Goal: Task Accomplishment & Management: Manage account settings

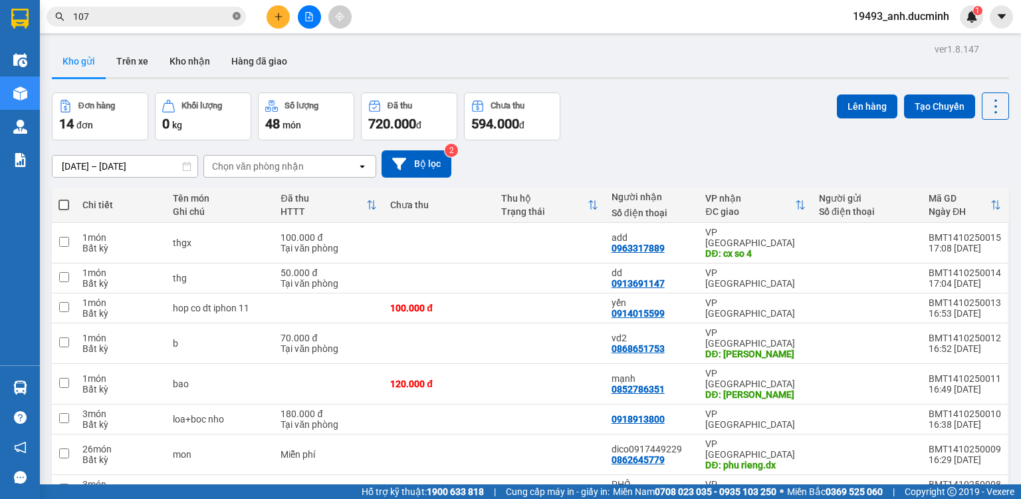
click at [234, 21] on span at bounding box center [237, 17] width 8 height 13
click at [271, 12] on button at bounding box center [278, 16] width 23 height 23
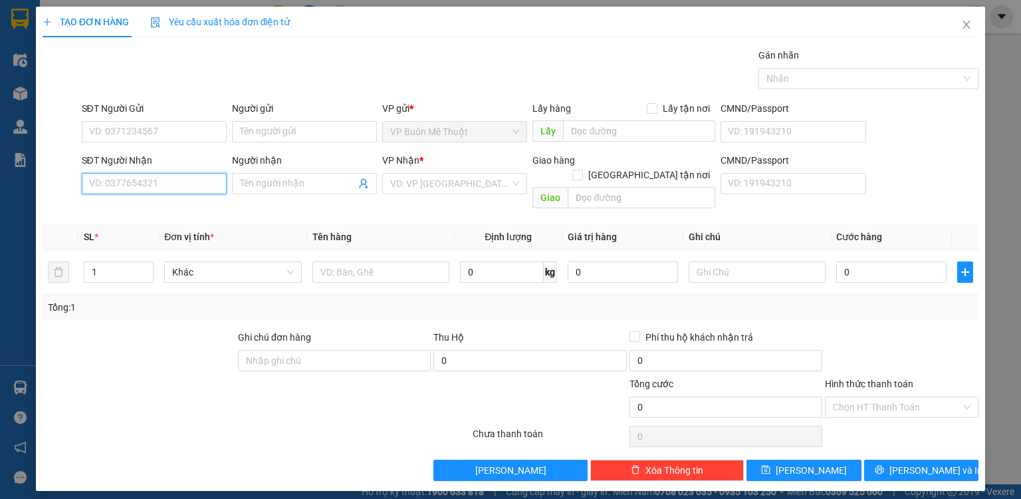
click at [173, 187] on input "SĐT Người Nhận" at bounding box center [154, 183] width 145 height 21
click at [178, 204] on div "0918578285 - yến" at bounding box center [154, 209] width 129 height 15
type input "0918578285"
type input "yến"
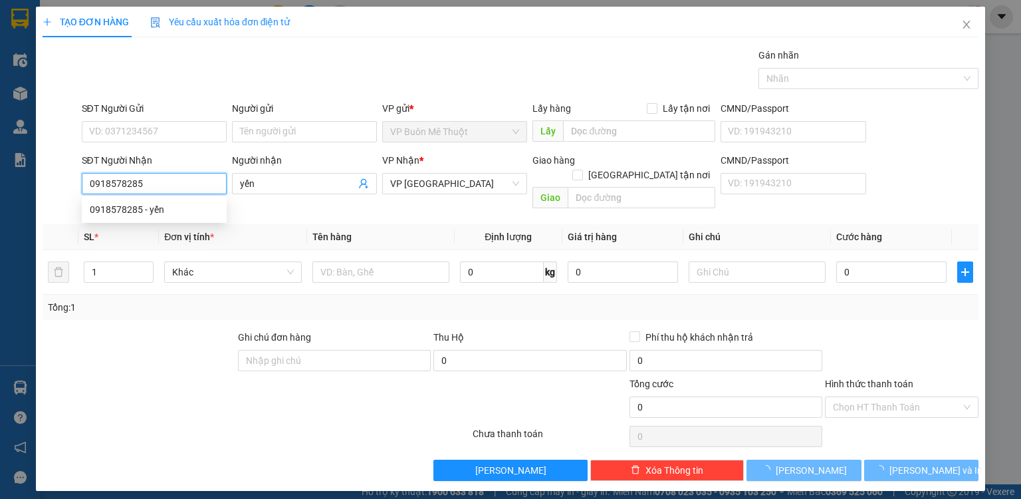
type input "70.000"
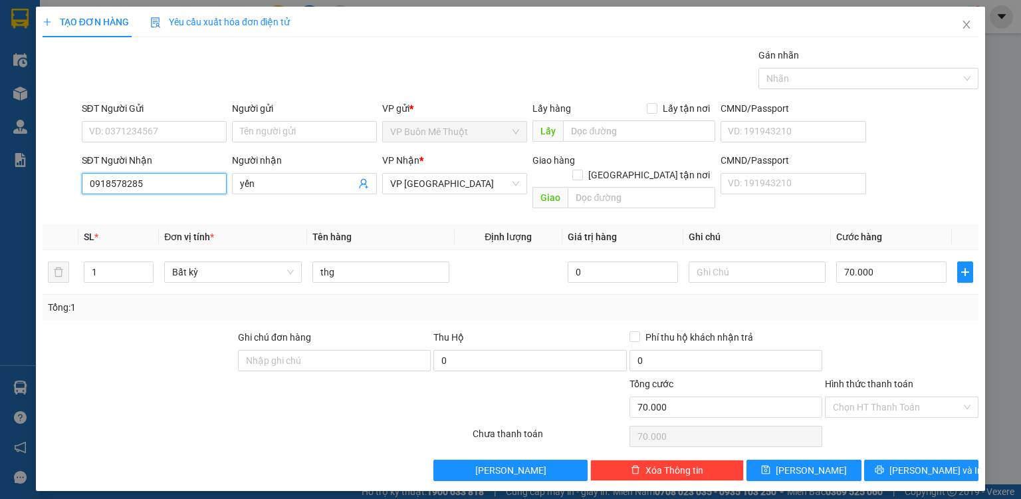
type input "0918578285"
click at [876, 330] on div at bounding box center [902, 353] width 156 height 47
click at [872, 397] on input "Hình thức thanh toán" at bounding box center [897, 407] width 128 height 20
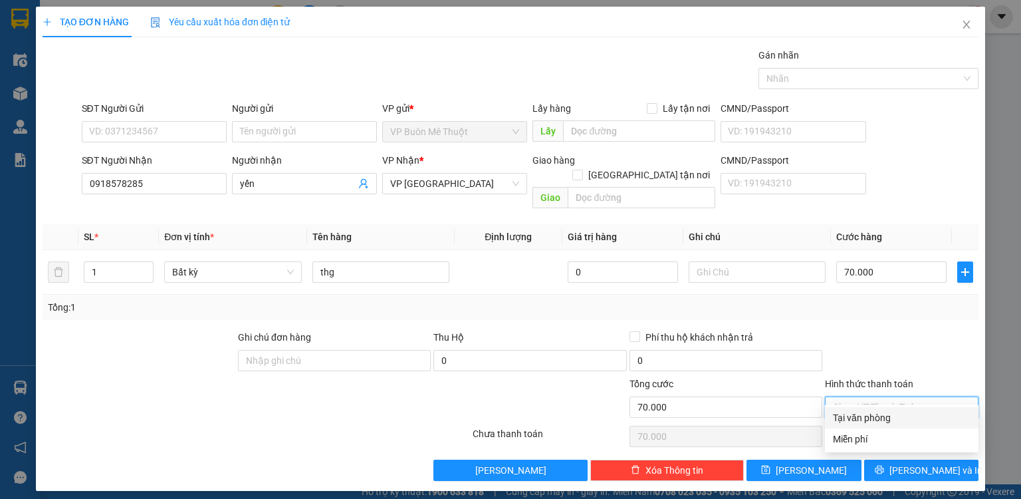
click at [865, 424] on div "Tại văn phòng" at bounding box center [902, 417] width 138 height 15
type input "0"
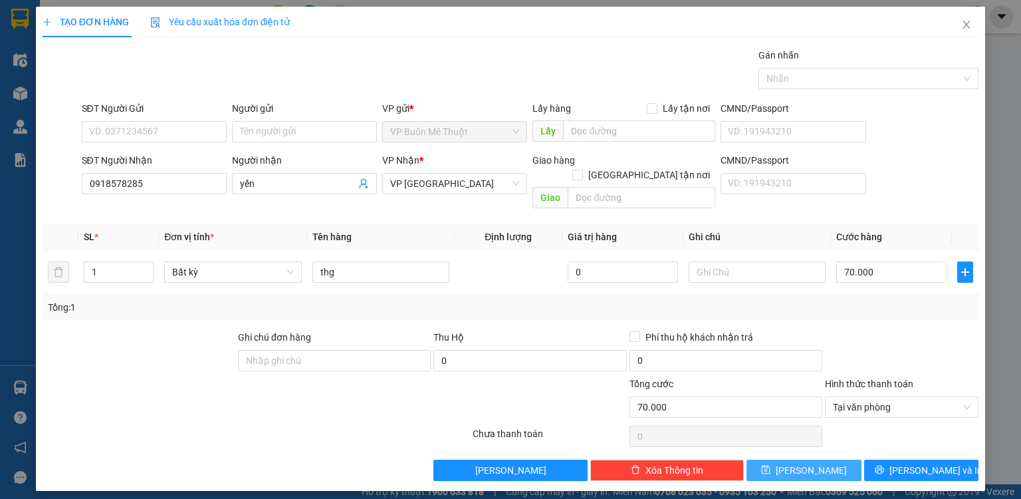
click at [835, 460] on button "[PERSON_NAME]" at bounding box center [804, 470] width 115 height 21
type input "0"
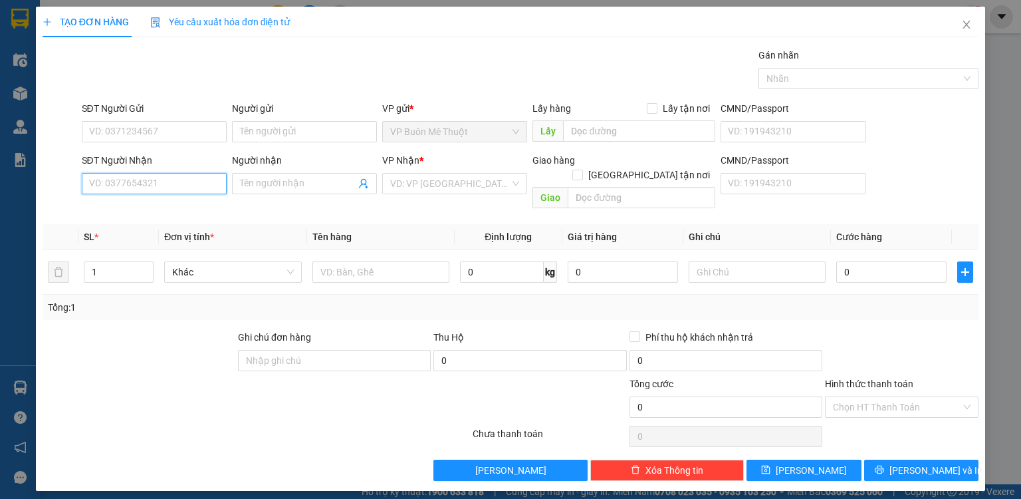
click at [203, 184] on input "SĐT Người Nhận" at bounding box center [154, 183] width 145 height 21
click at [186, 184] on input "SĐT Người Nhận" at bounding box center [154, 183] width 145 height 21
type input "0936102132"
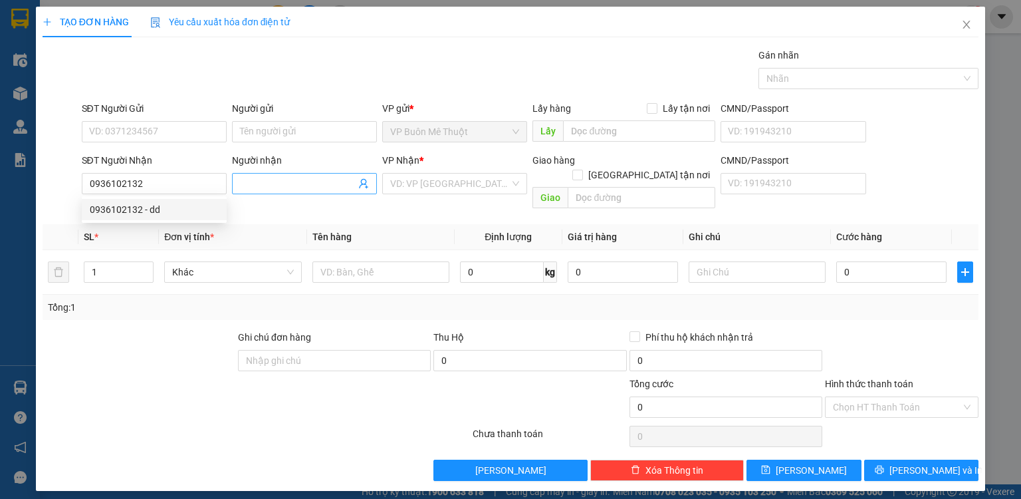
click at [261, 187] on input "Người nhận" at bounding box center [298, 183] width 116 height 15
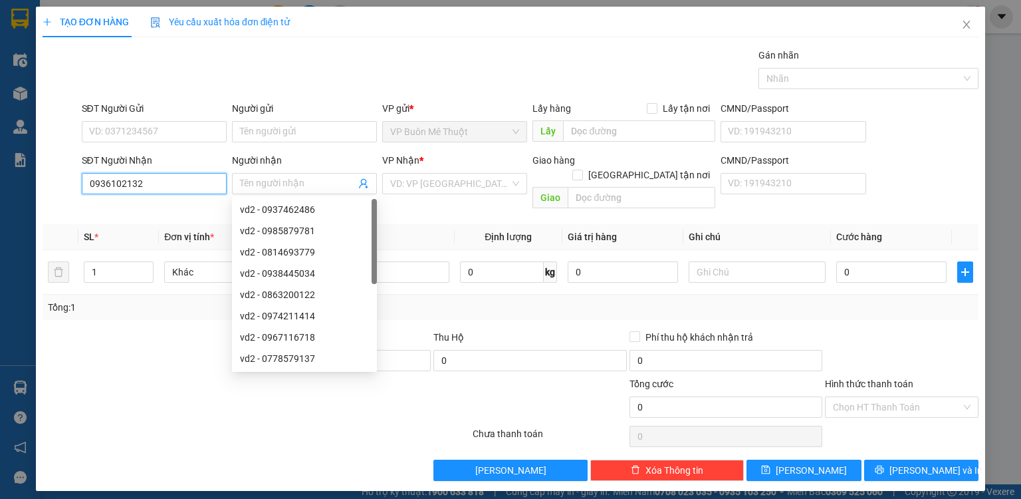
drag, startPoint x: 202, startPoint y: 179, endPoint x: 192, endPoint y: 197, distance: 20.9
click at [202, 179] on input "0936102132" at bounding box center [154, 183] width 145 height 21
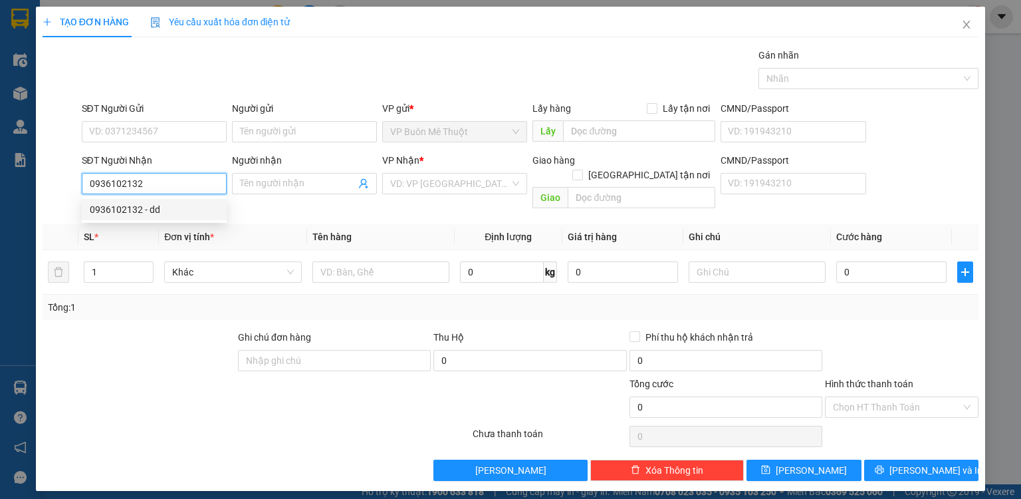
click at [180, 210] on div "0936102132 - dd" at bounding box center [154, 209] width 129 height 15
type input "dd"
type input "140.000"
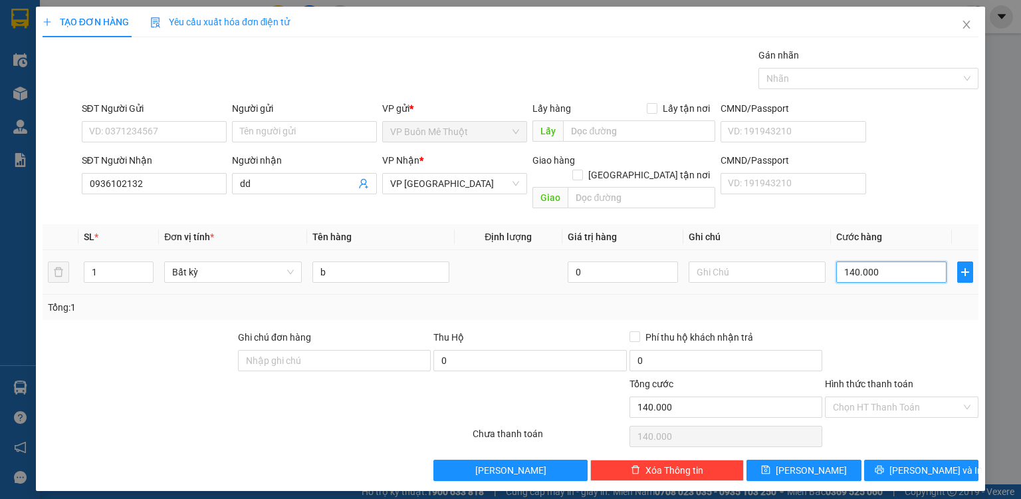
click at [892, 265] on input "140.000" at bounding box center [892, 271] width 110 height 21
type input "1"
type input "10"
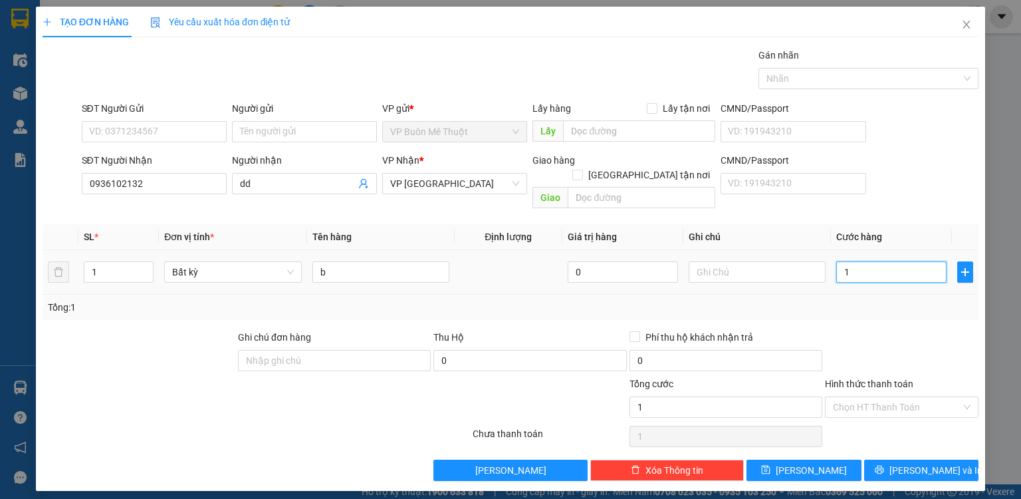
type input "10"
type input "100"
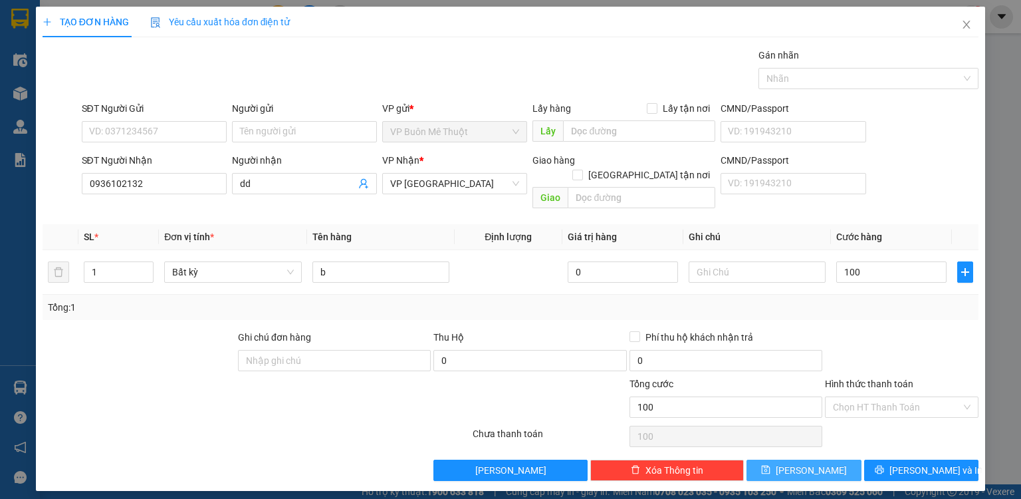
type input "100.000"
click at [854, 460] on button "[PERSON_NAME]" at bounding box center [804, 470] width 115 height 21
type input "0"
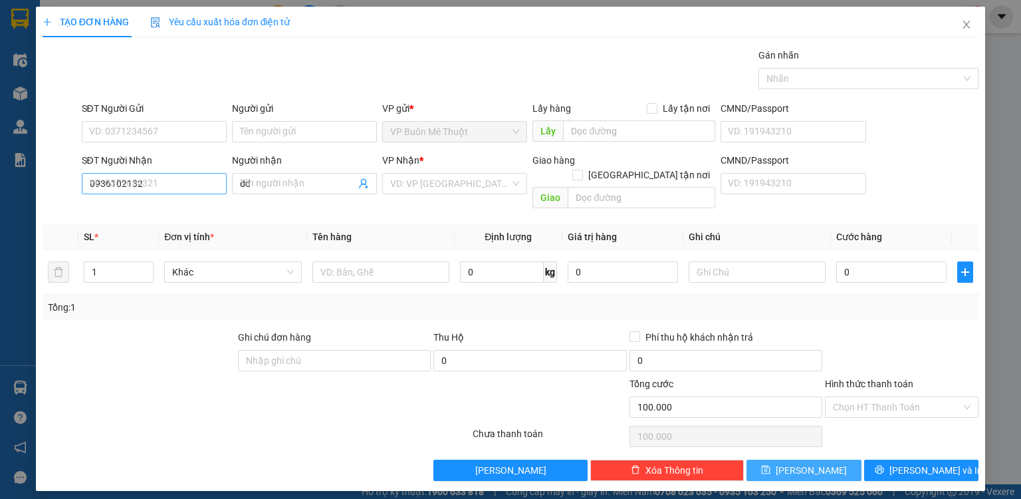
type input "0"
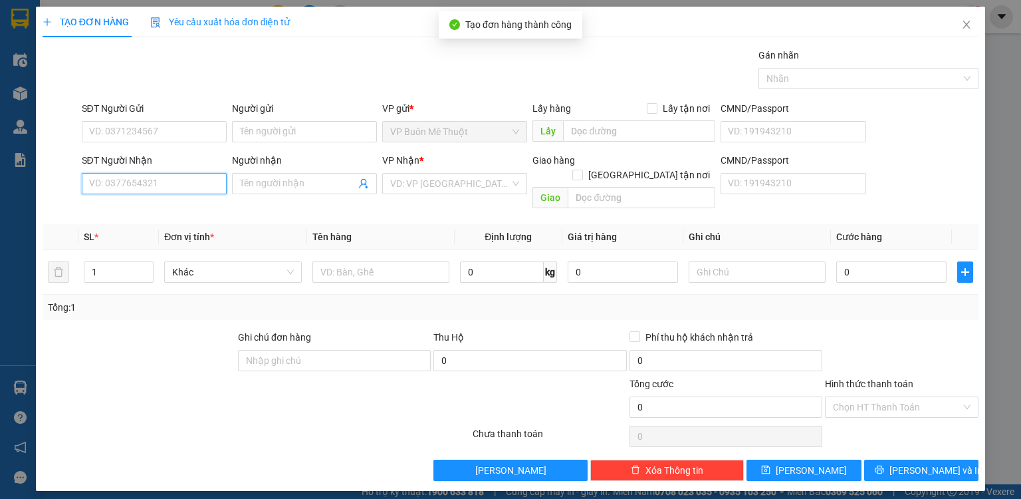
click at [201, 184] on input "SĐT Người Nhận" at bounding box center [154, 183] width 145 height 21
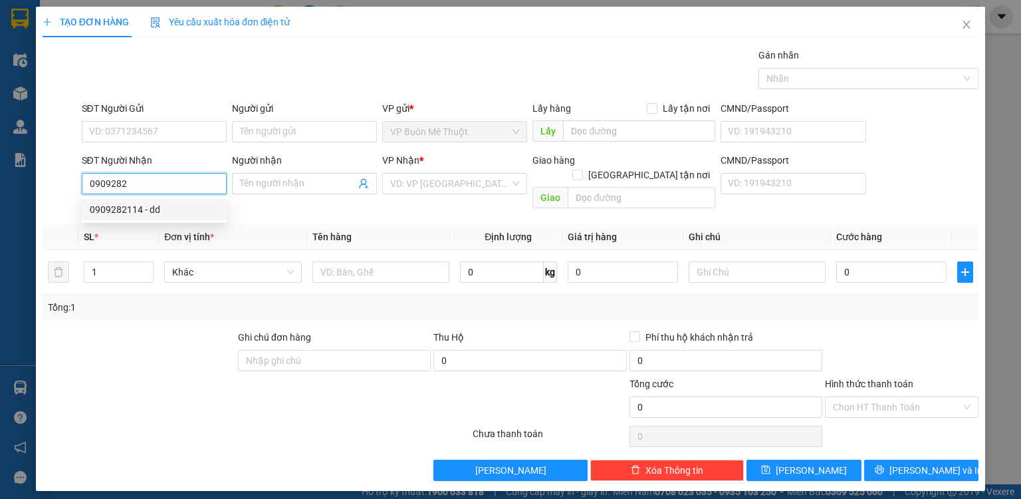
click at [150, 213] on div "0909282114 - dd" at bounding box center [154, 209] width 129 height 15
type input "0909282114"
type input "dd"
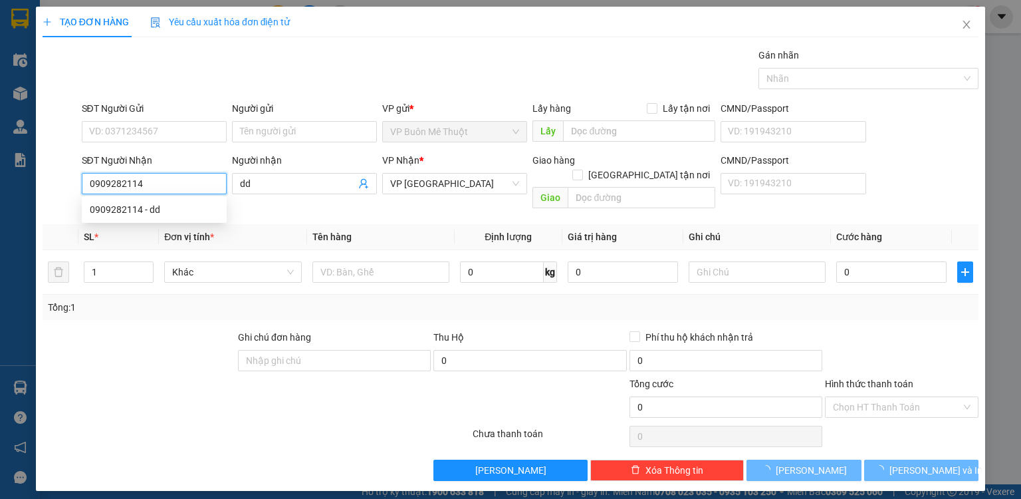
type input "120.000"
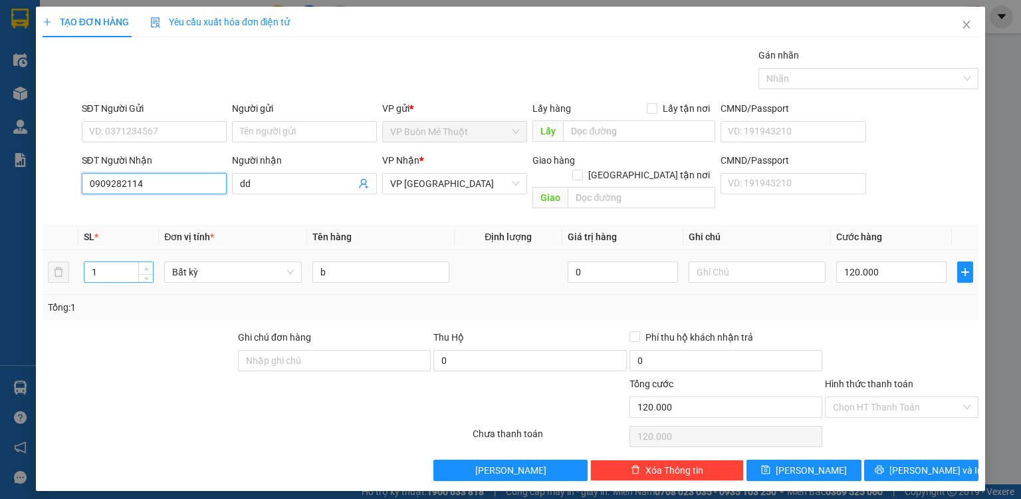
type input "0909282114"
click at [143, 265] on span "up" at bounding box center [146, 269] width 8 height 8
click at [144, 265] on span "up" at bounding box center [146, 269] width 8 height 8
type input "4"
drag, startPoint x: 146, startPoint y: 249, endPoint x: 230, endPoint y: 240, distance: 84.3
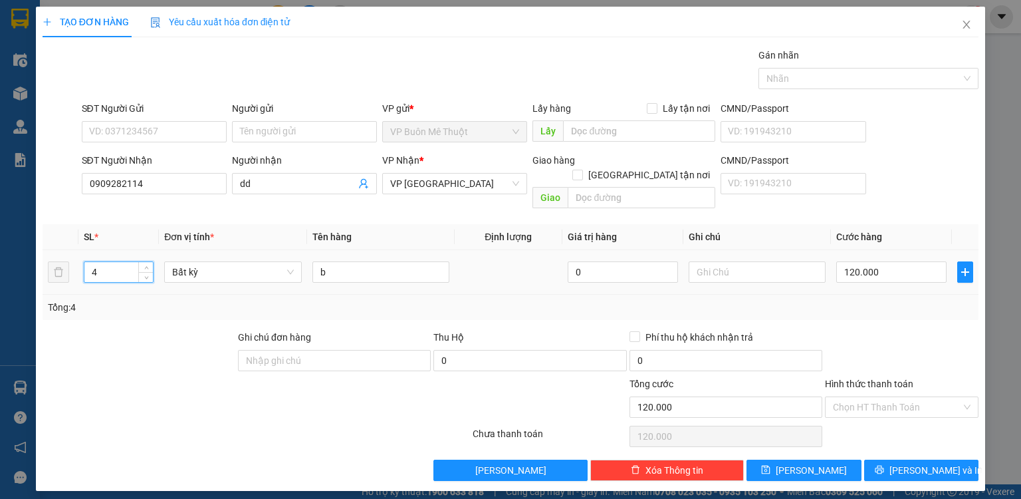
click at [152, 262] on span "Increase Value" at bounding box center [145, 267] width 15 height 10
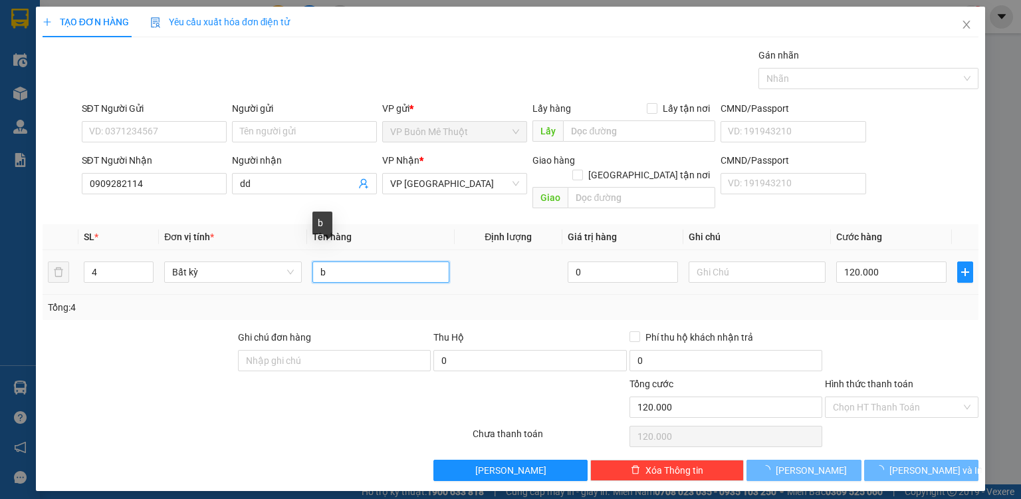
click at [344, 261] on input "b" at bounding box center [381, 271] width 137 height 21
type input "b"
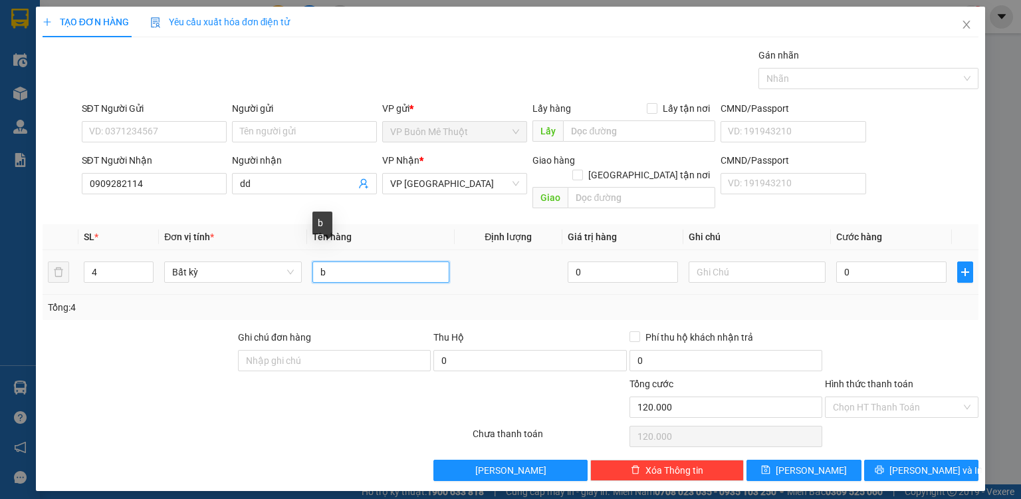
type input "0"
type input "b +t"
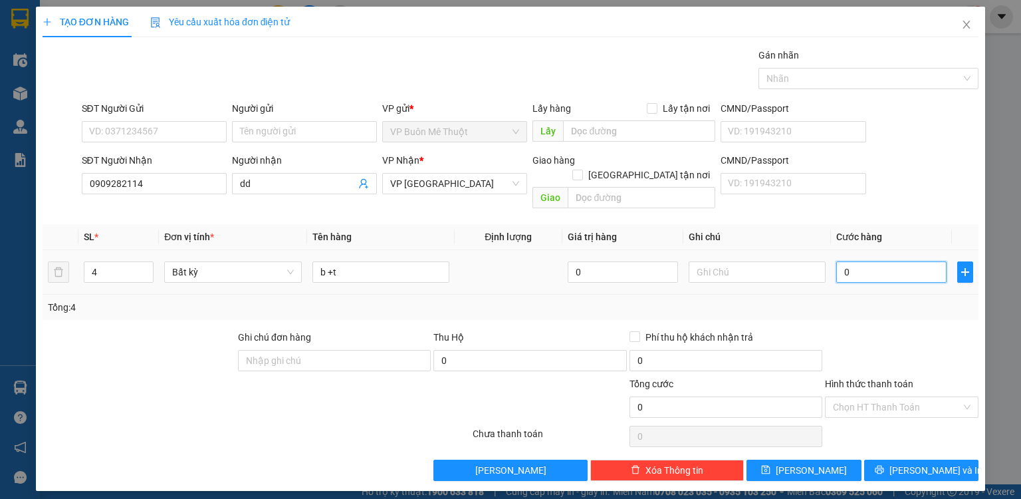
click at [866, 261] on input "0" at bounding box center [892, 271] width 110 height 21
type input "2"
type input "20"
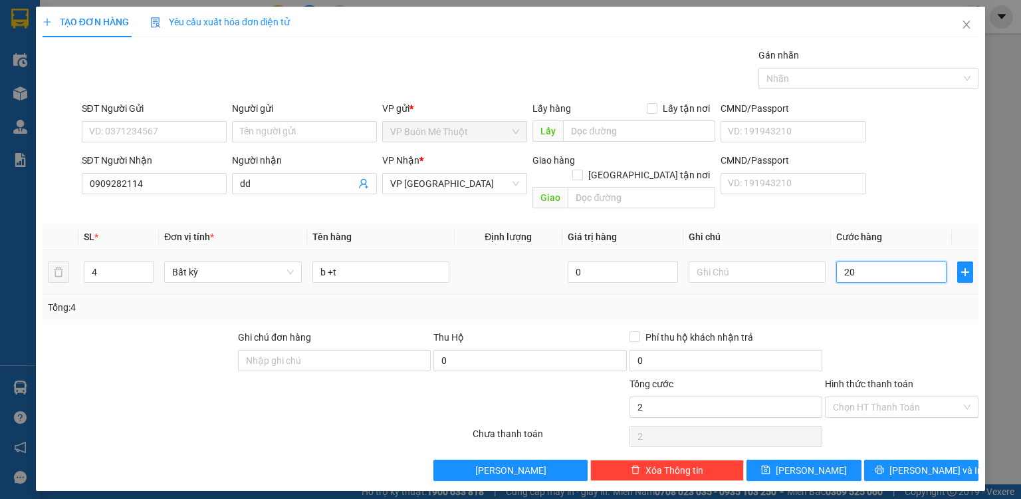
type input "20"
type input "200"
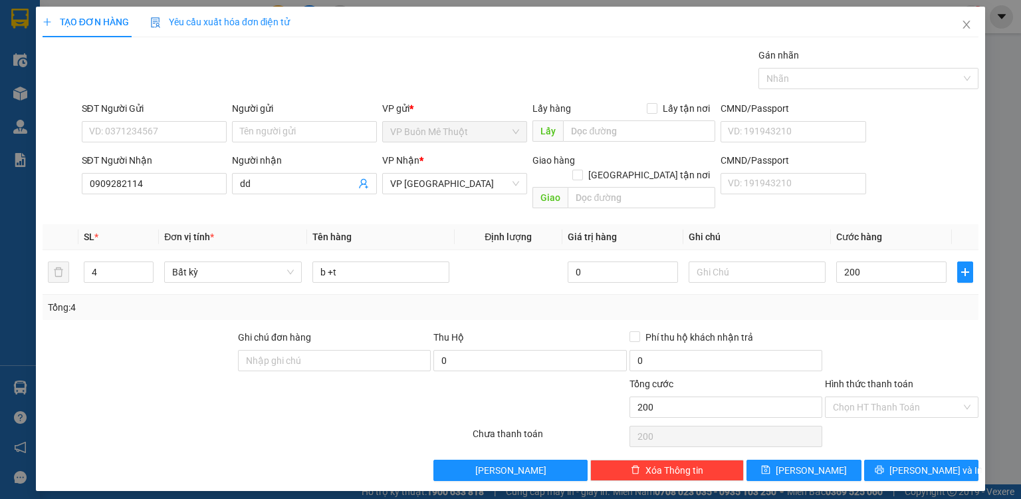
type input "200.000"
drag, startPoint x: 861, startPoint y: 283, endPoint x: 860, endPoint y: 335, distance: 52.5
click at [861, 295] on div "Tổng: 4" at bounding box center [511, 307] width 936 height 25
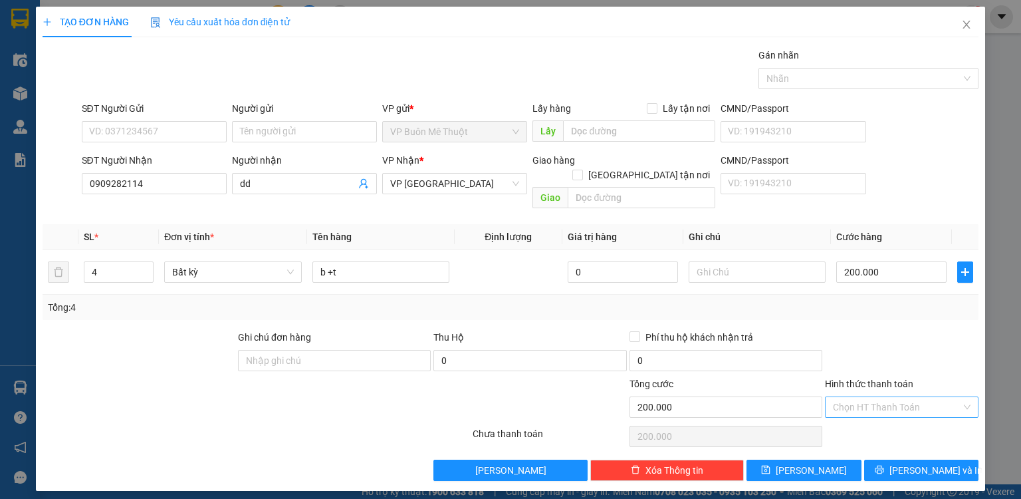
drag, startPoint x: 853, startPoint y: 384, endPoint x: 851, endPoint y: 391, distance: 6.8
click at [851, 397] on input "Hình thức thanh toán" at bounding box center [897, 407] width 128 height 20
click at [851, 413] on div "Tại văn phòng" at bounding box center [902, 417] width 138 height 15
type input "0"
drag, startPoint x: 838, startPoint y: 454, endPoint x: 605, endPoint y: 340, distance: 258.8
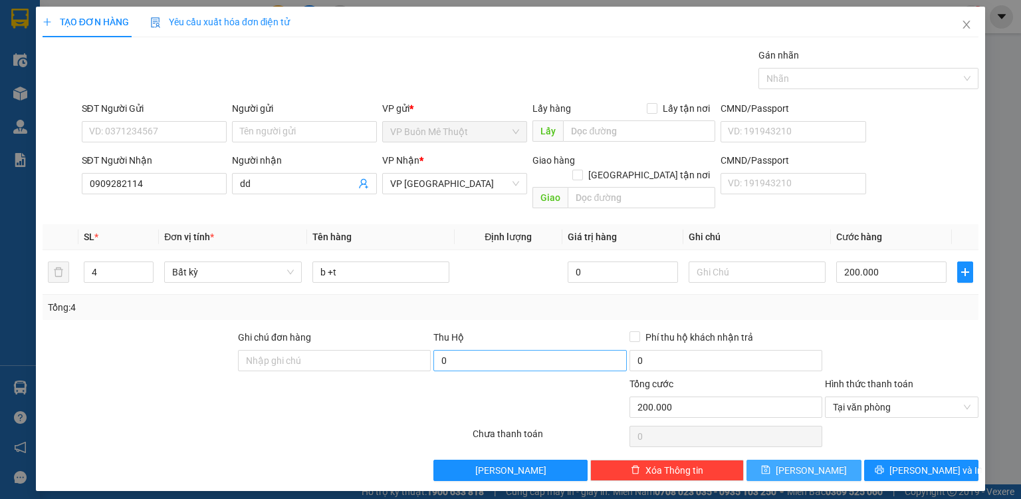
click at [838, 460] on button "[PERSON_NAME]" at bounding box center [804, 470] width 115 height 21
type input "0"
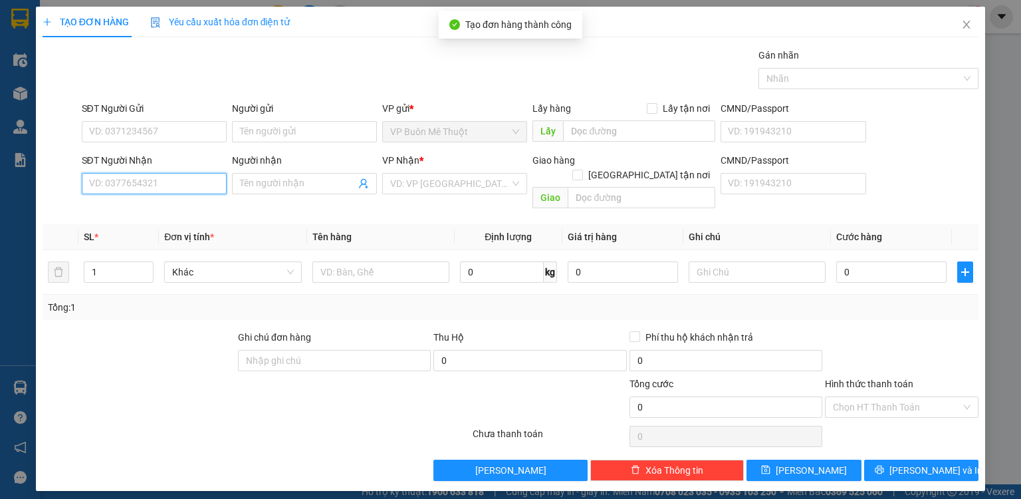
click at [170, 181] on input "SĐT Người Nhận" at bounding box center [154, 183] width 145 height 21
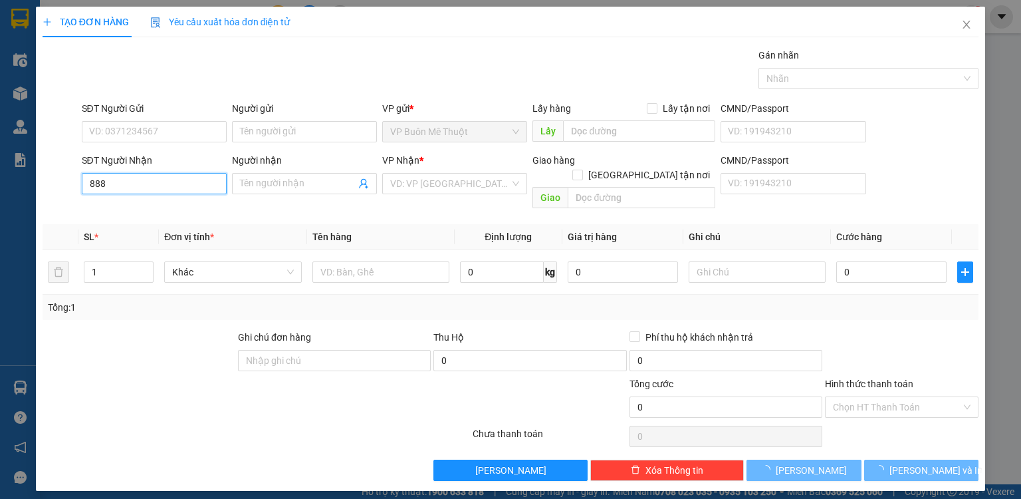
click at [170, 181] on input "888" at bounding box center [154, 183] width 145 height 21
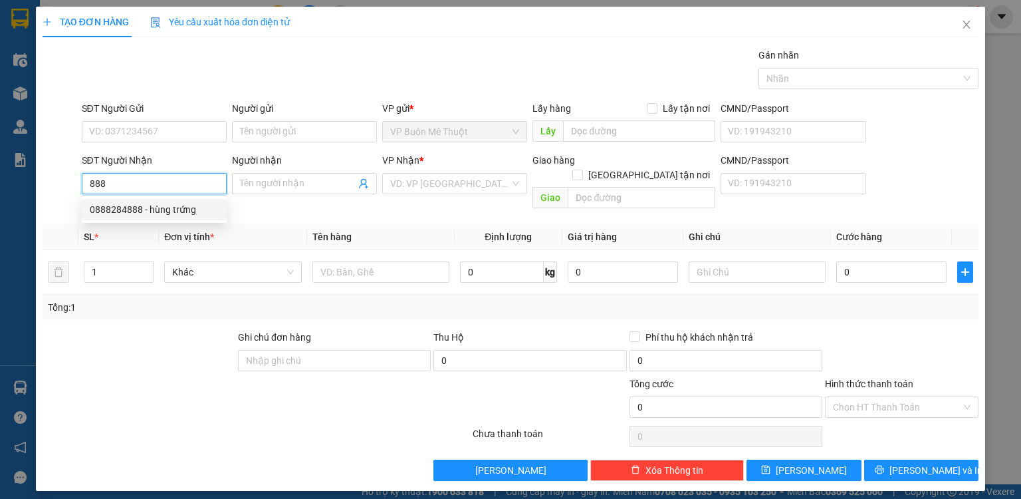
click at [161, 214] on div "0888284888 - hùng trứng" at bounding box center [154, 209] width 129 height 15
type input "0888284888"
type input "hùng trứng"
type input "hoc mon"
type input "22.000"
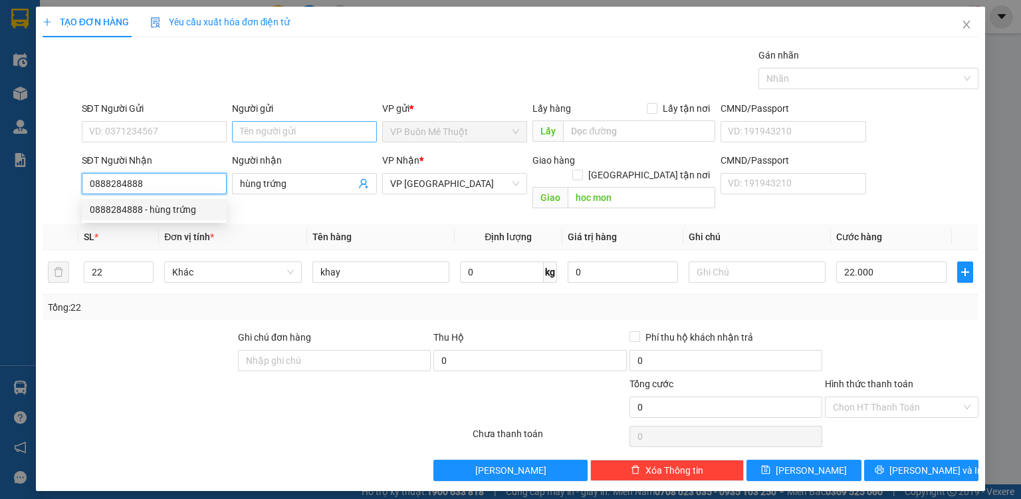
type input "22.000"
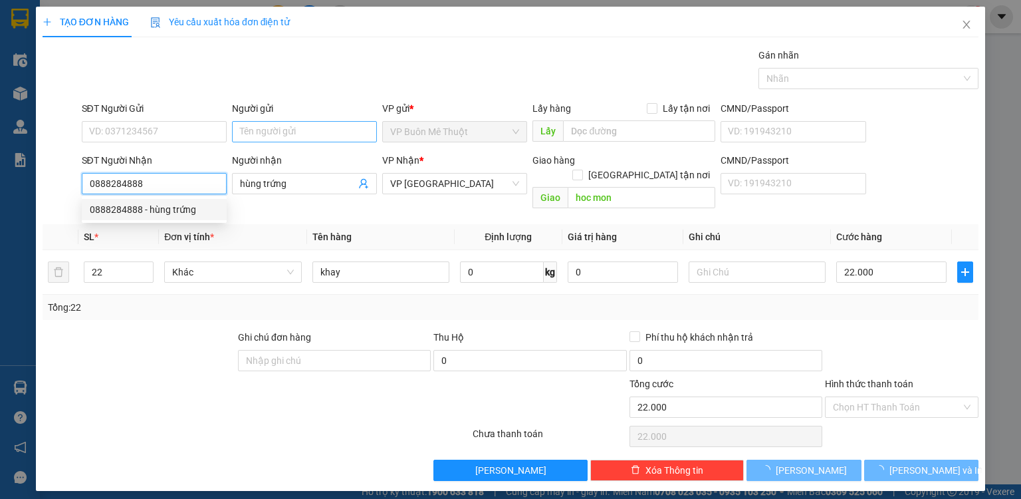
type input "0888284888"
click at [274, 124] on input "Người gửi" at bounding box center [304, 131] width 145 height 21
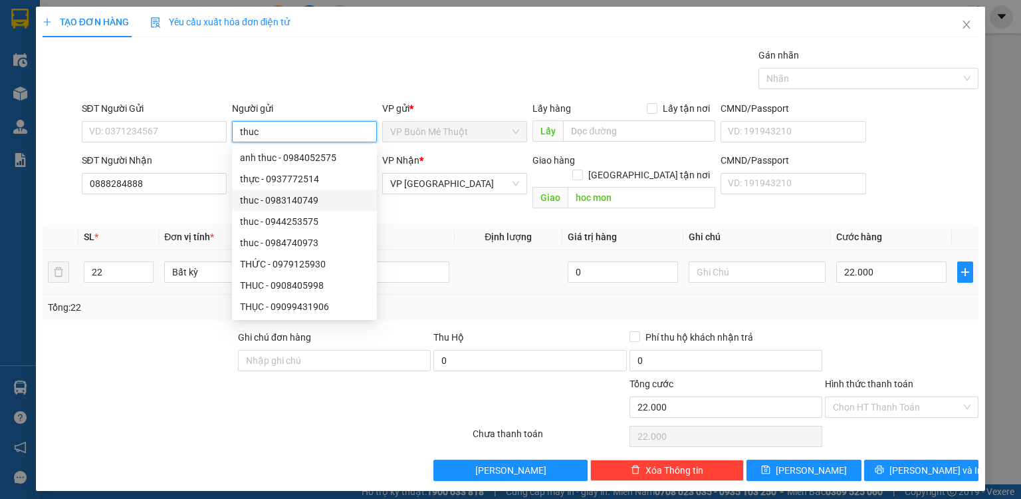
type input "thuc"
drag, startPoint x: 102, startPoint y: 270, endPoint x: 114, endPoint y: 266, distance: 12.6
click at [112, 267] on td "22" at bounding box center [118, 272] width 80 height 45
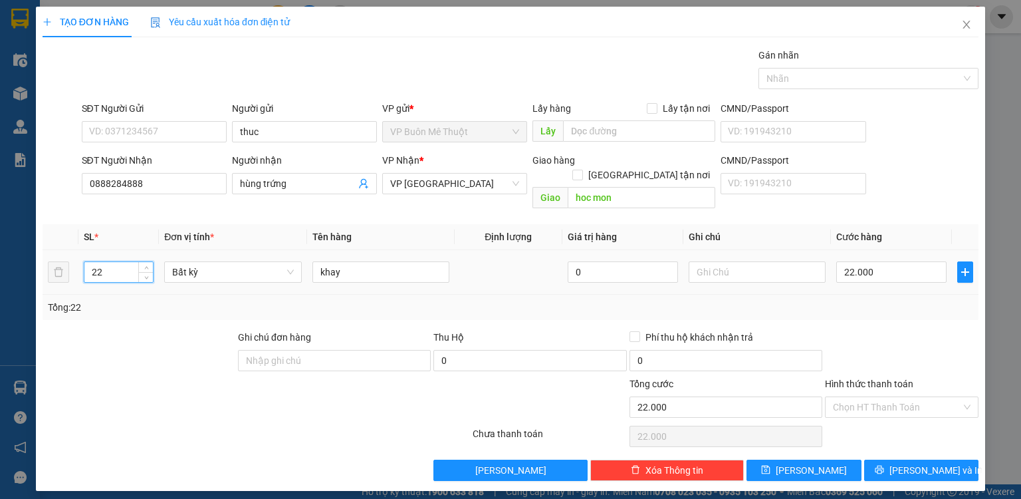
click at [114, 266] on input "22" at bounding box center [118, 272] width 68 height 20
type input "2"
type input "27"
click at [902, 261] on input "22.000" at bounding box center [892, 271] width 110 height 21
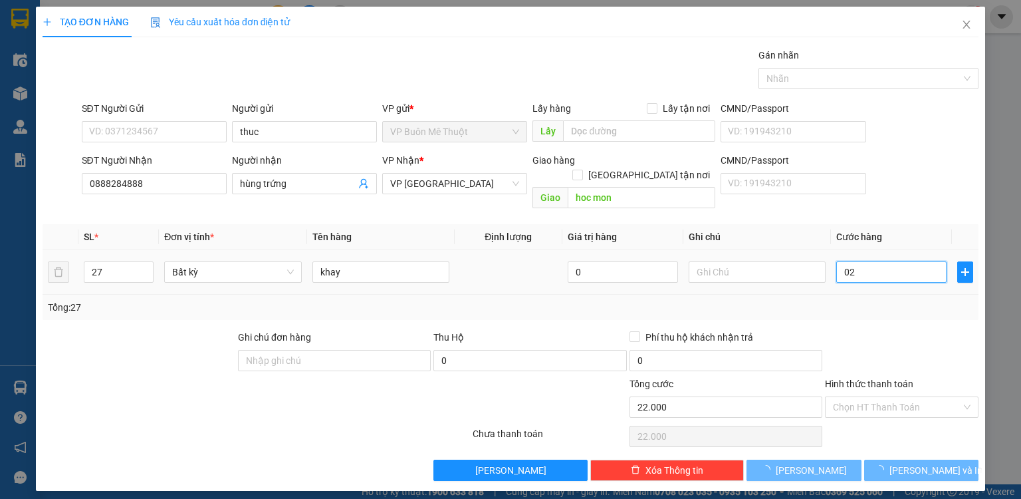
type input "027"
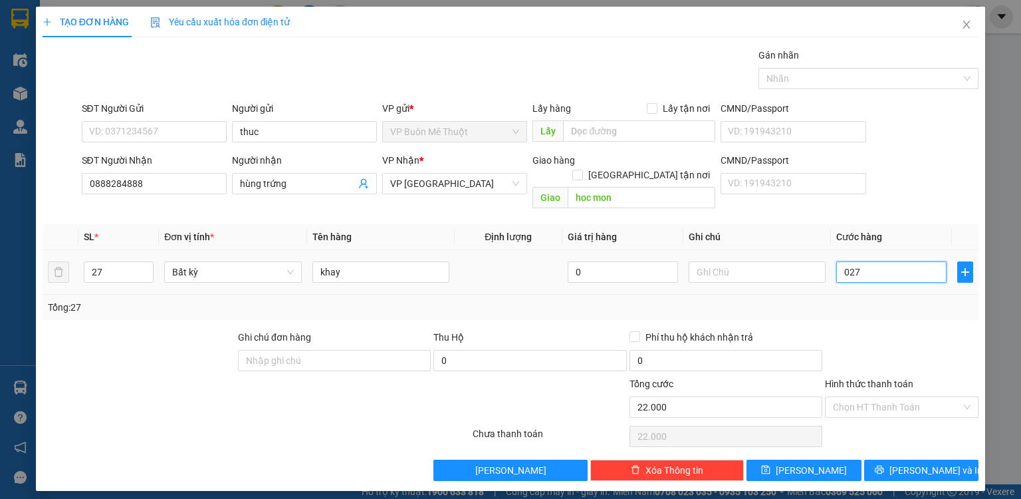
type input "27"
type input "027"
type input "27.000"
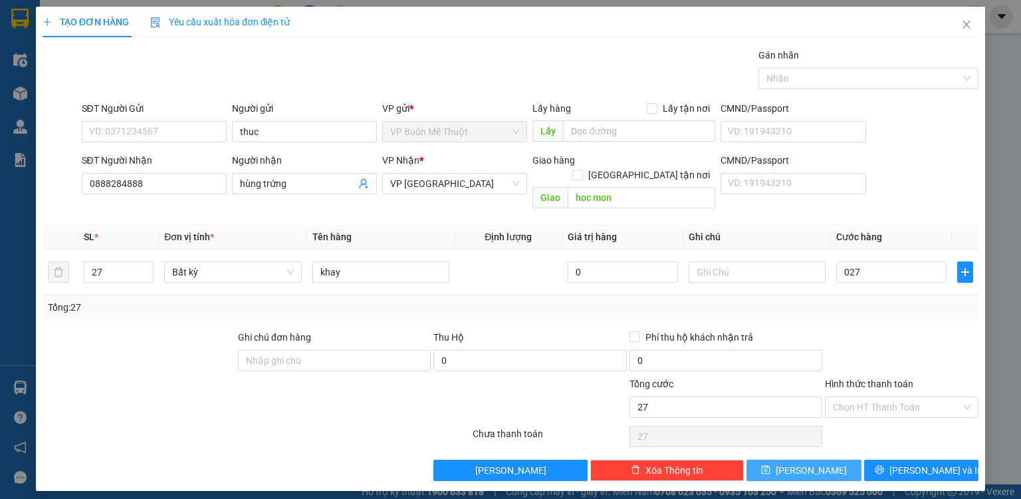
type input "27.000"
click at [822, 460] on button "[PERSON_NAME]" at bounding box center [804, 470] width 115 height 21
type input "0"
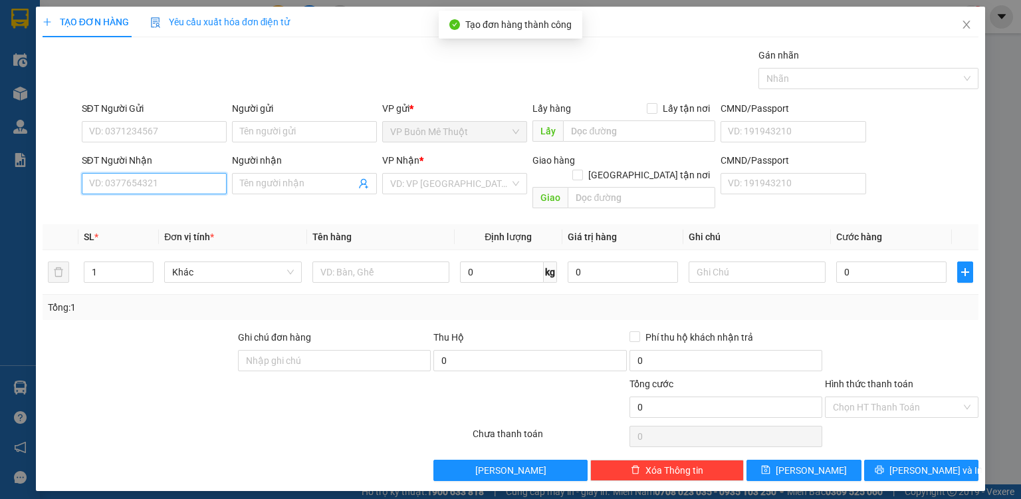
click at [184, 184] on input "SĐT Người Nhận" at bounding box center [154, 183] width 145 height 21
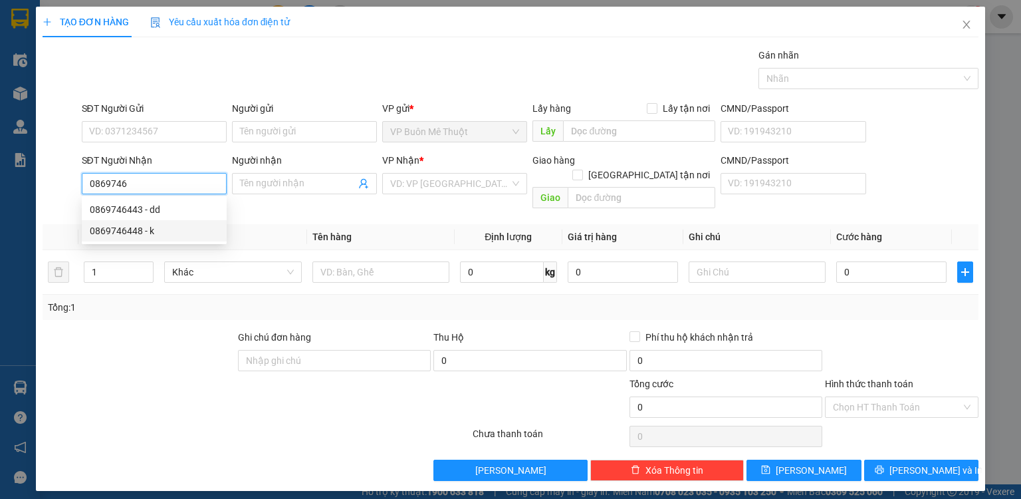
click at [150, 229] on div "0869746448 - k" at bounding box center [154, 230] width 129 height 15
type input "0869746448"
type input "k"
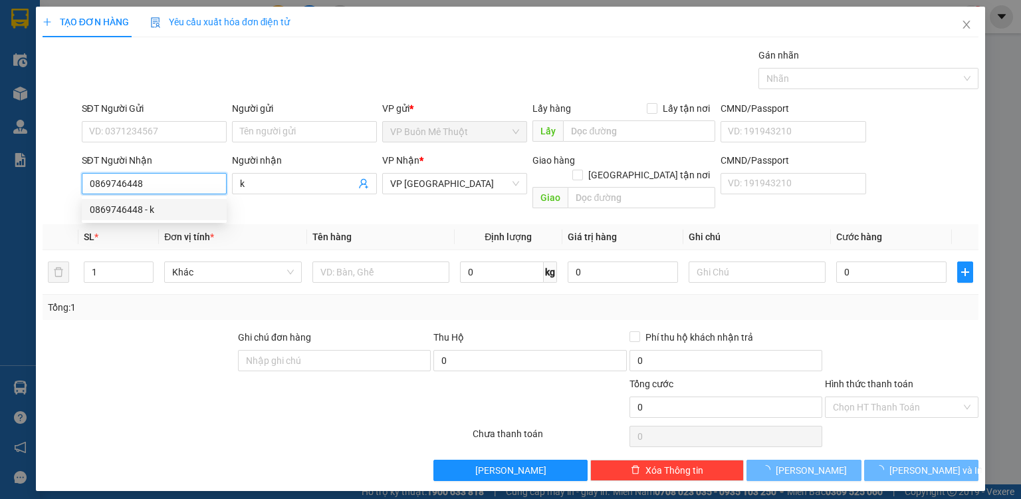
type input "80.000"
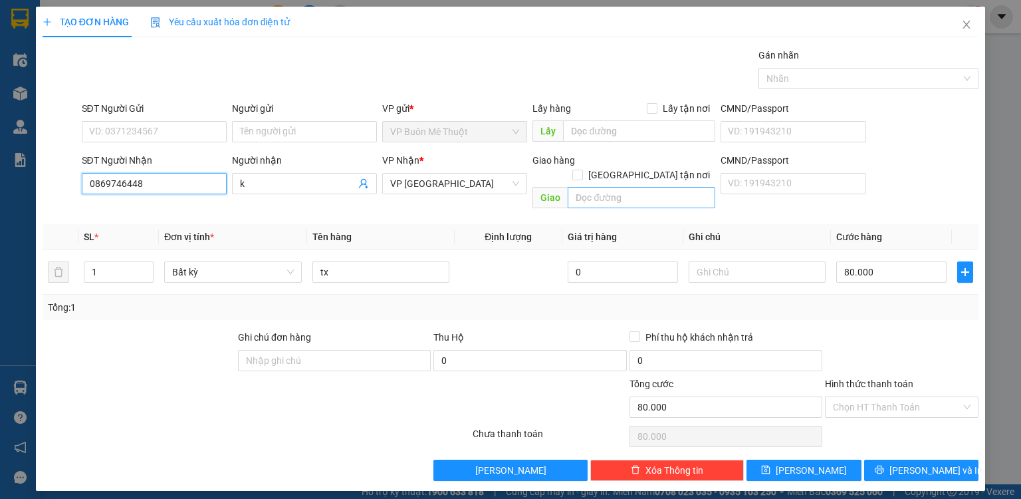
type input "0869746448"
click at [589, 187] on input "text" at bounding box center [642, 197] width 148 height 21
type input "phu hoa"
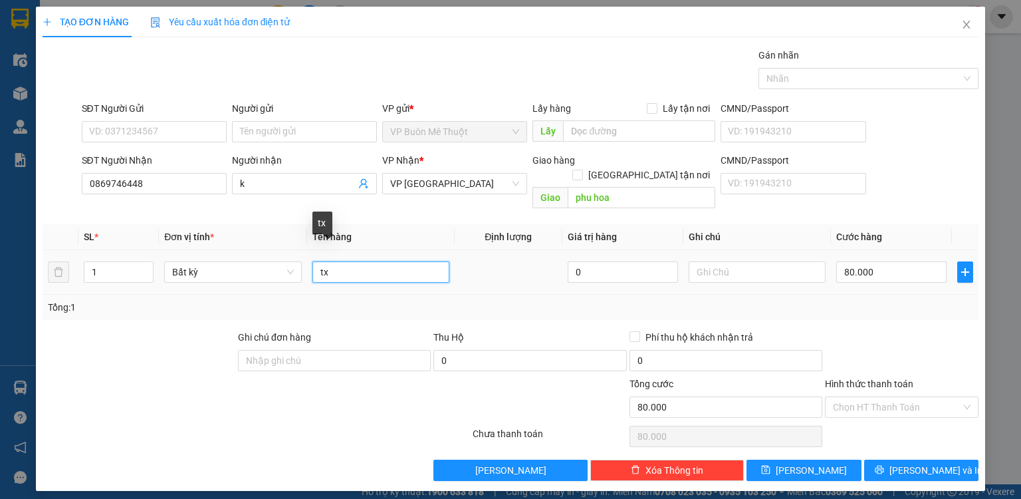
click at [396, 261] on input "tx" at bounding box center [381, 271] width 137 height 21
type input "t"
type input "xm"
click at [886, 261] on input "80.000" at bounding box center [892, 271] width 110 height 21
type input "3"
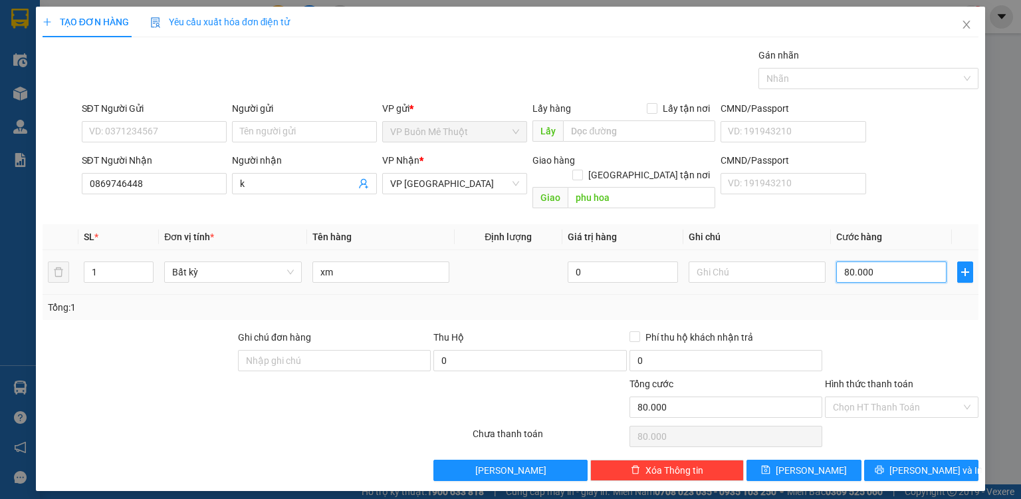
type input "3"
type input "35"
type input "350"
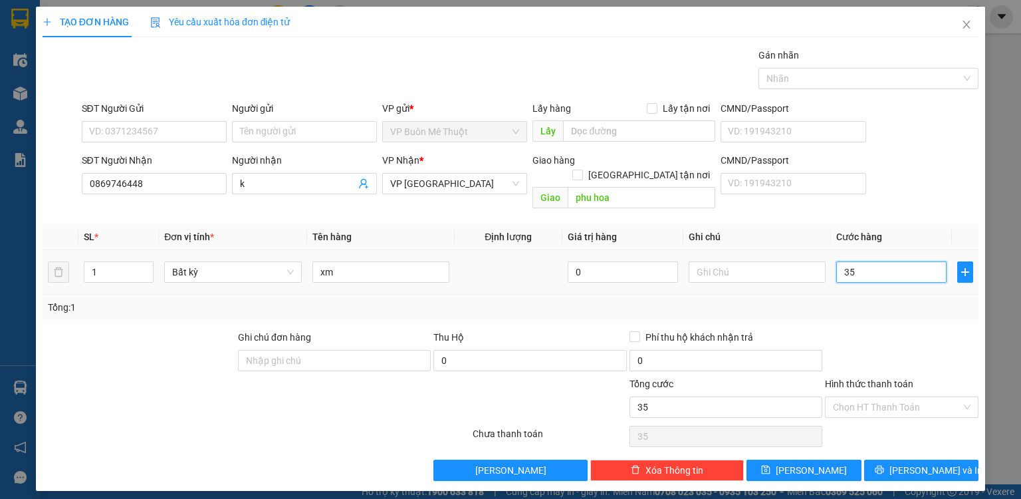
type input "350"
type input "350.000"
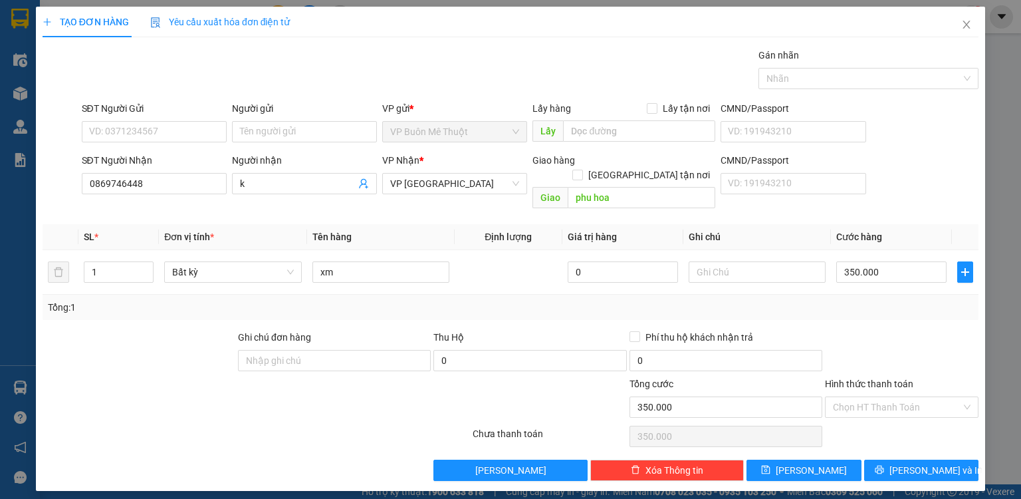
click at [891, 378] on label "Hình thức thanh toán" at bounding box center [869, 383] width 88 height 11
click at [891, 397] on input "Hình thức thanh toán" at bounding box center [897, 407] width 128 height 20
click at [882, 397] on input "Hình thức thanh toán" at bounding box center [897, 407] width 128 height 20
click at [873, 423] on div "Tại văn phòng" at bounding box center [902, 417] width 138 height 15
type input "0"
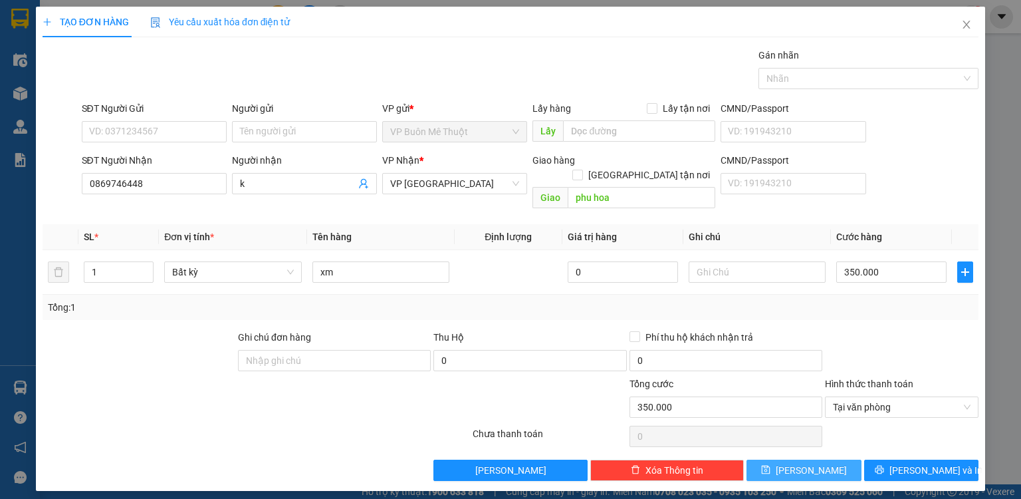
click at [843, 460] on button "[PERSON_NAME]" at bounding box center [804, 470] width 115 height 21
type input "0"
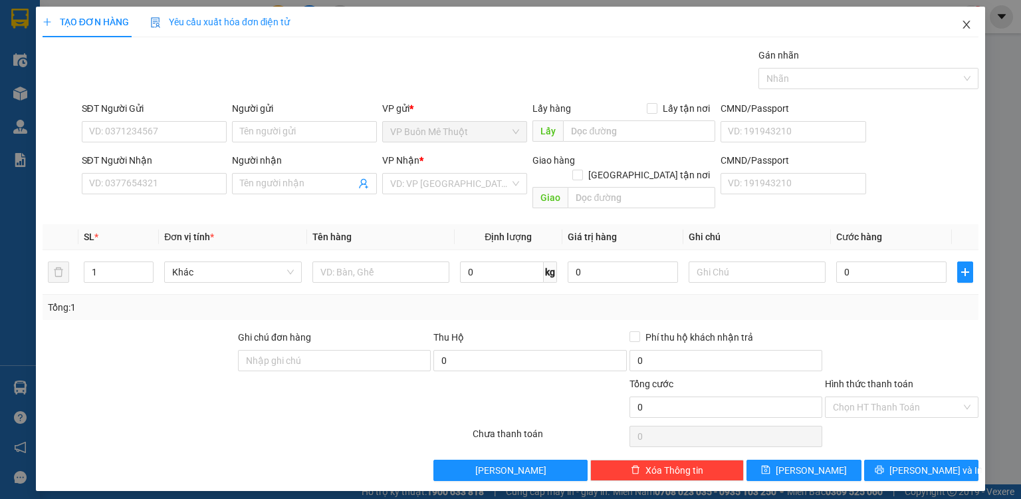
click at [966, 24] on icon "close" at bounding box center [967, 25] width 7 height 8
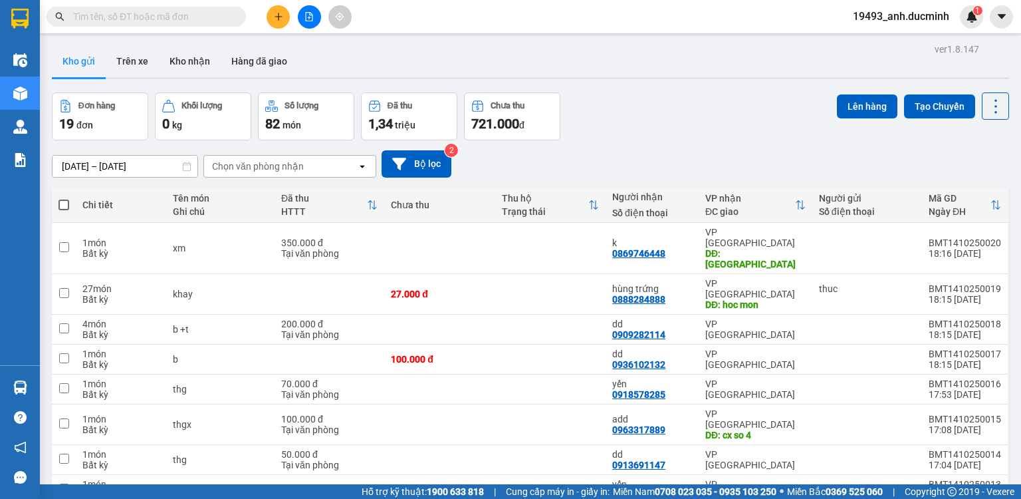
drag, startPoint x: 59, startPoint y: 204, endPoint x: 426, endPoint y: 126, distance: 375.4
click at [61, 203] on span at bounding box center [64, 205] width 11 height 11
click at [64, 198] on input "checkbox" at bounding box center [64, 198] width 0 height 0
checkbox input "true"
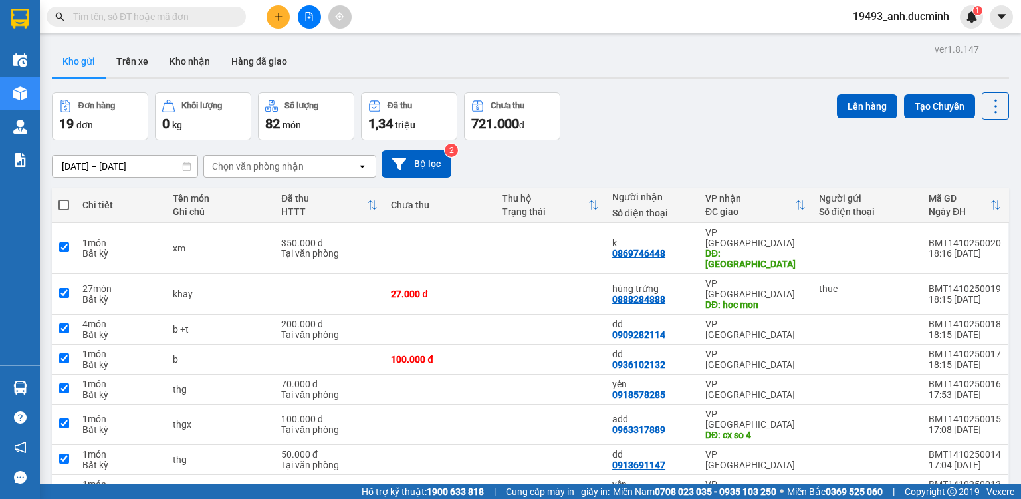
checkbox input "true"
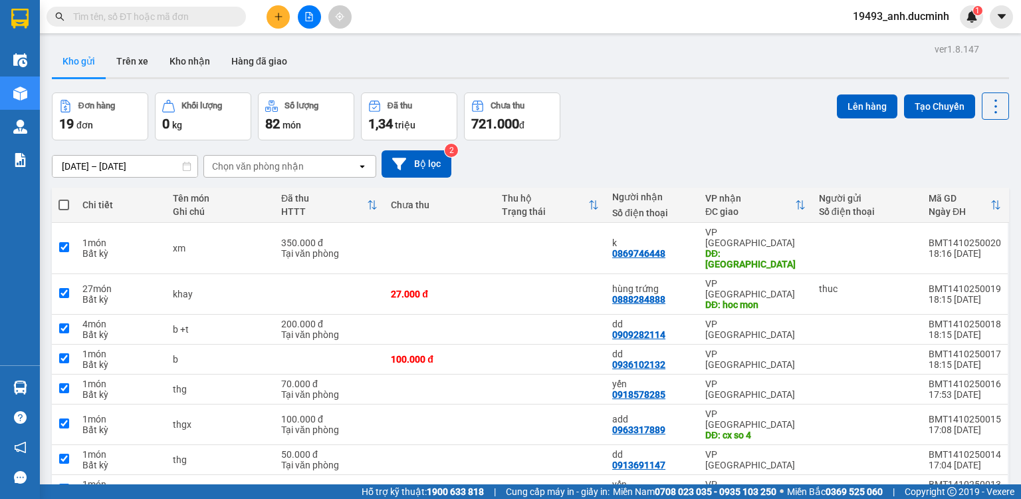
checkbox input "true"
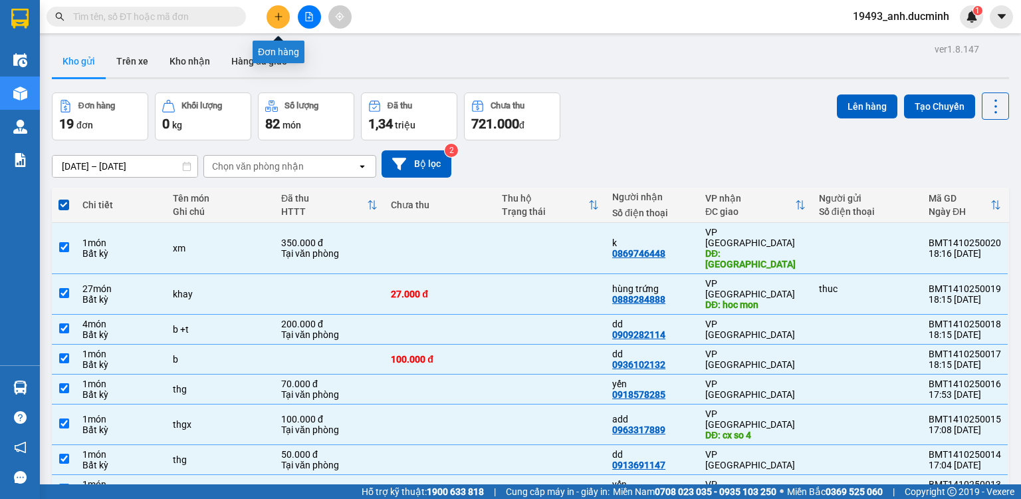
click at [279, 16] on icon "plus" at bounding box center [278, 16] width 9 height 9
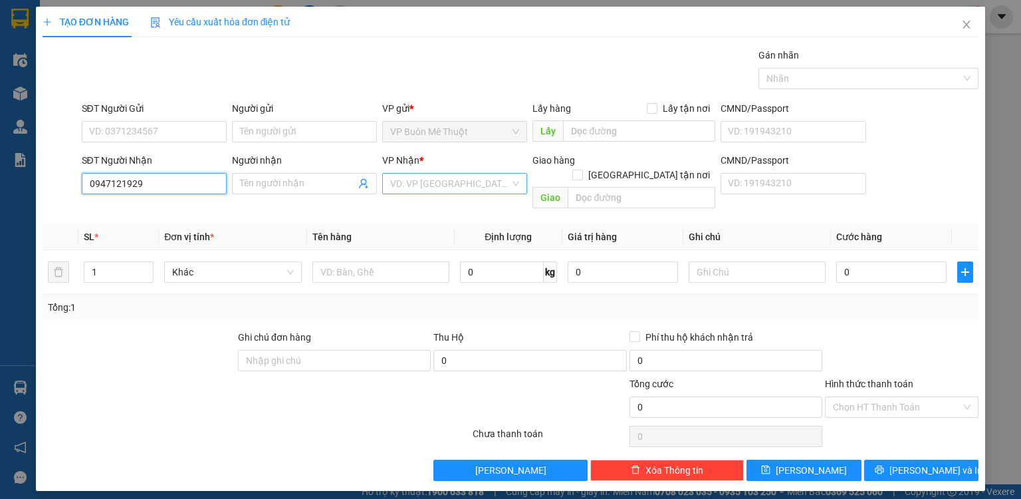
type input "0947121929"
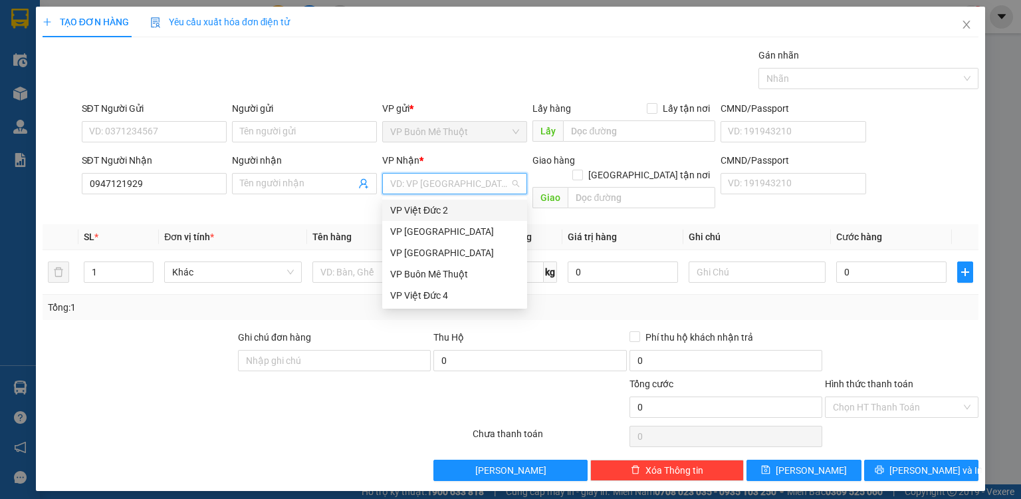
click at [423, 184] on input "search" at bounding box center [450, 184] width 120 height 20
drag, startPoint x: 434, startPoint y: 230, endPoint x: 429, endPoint y: 241, distance: 12.5
click at [434, 231] on div "VP [GEOGRAPHIC_DATA]" at bounding box center [454, 231] width 129 height 15
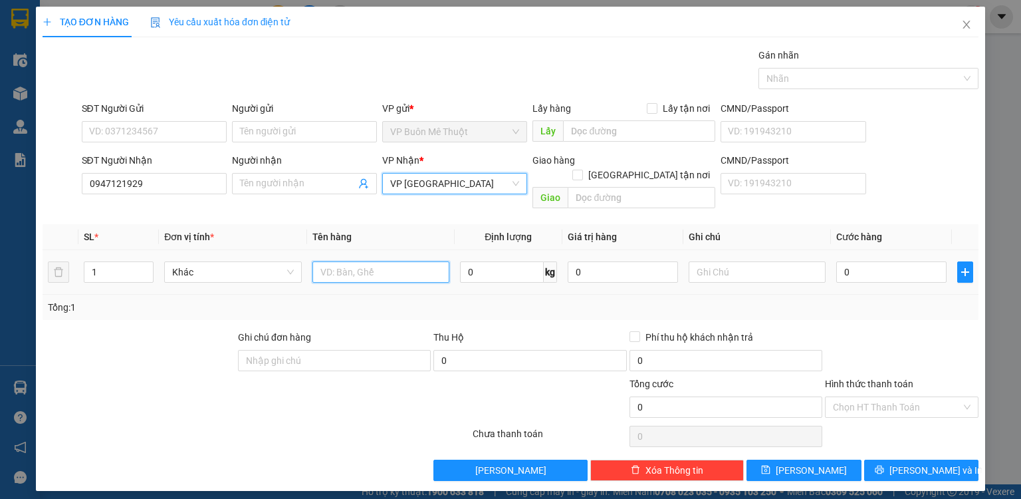
click at [354, 261] on input "text" at bounding box center [381, 271] width 137 height 21
type input "xm 4715"
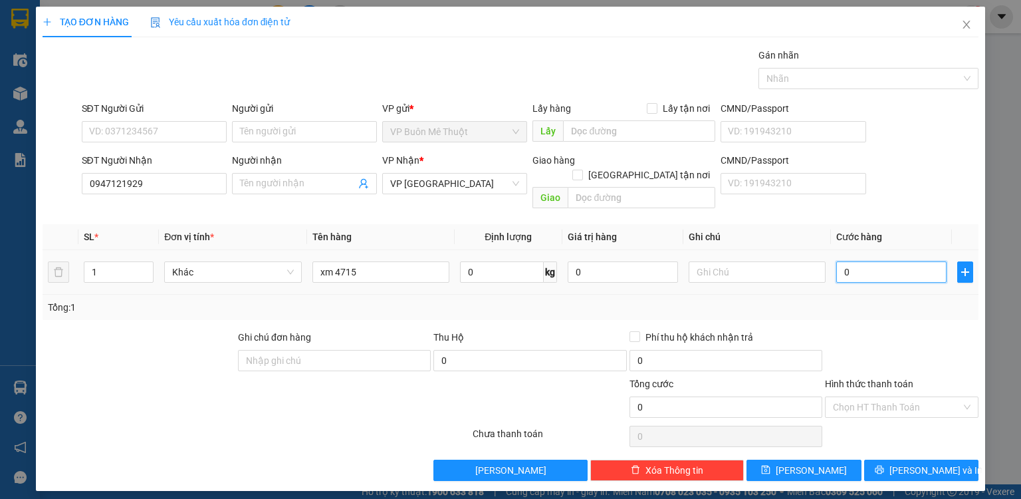
click at [890, 261] on input "0" at bounding box center [892, 271] width 110 height 21
type input "4"
type input "40"
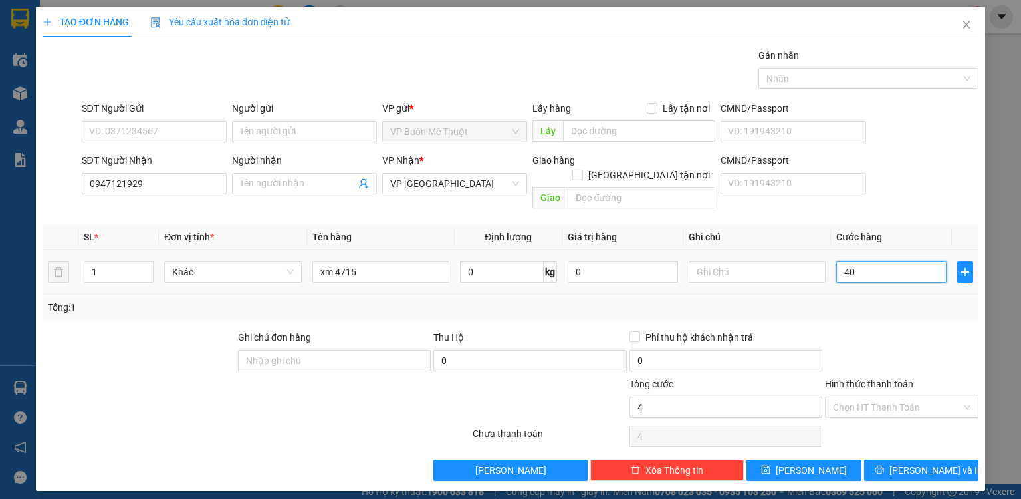
type input "40"
type input "400"
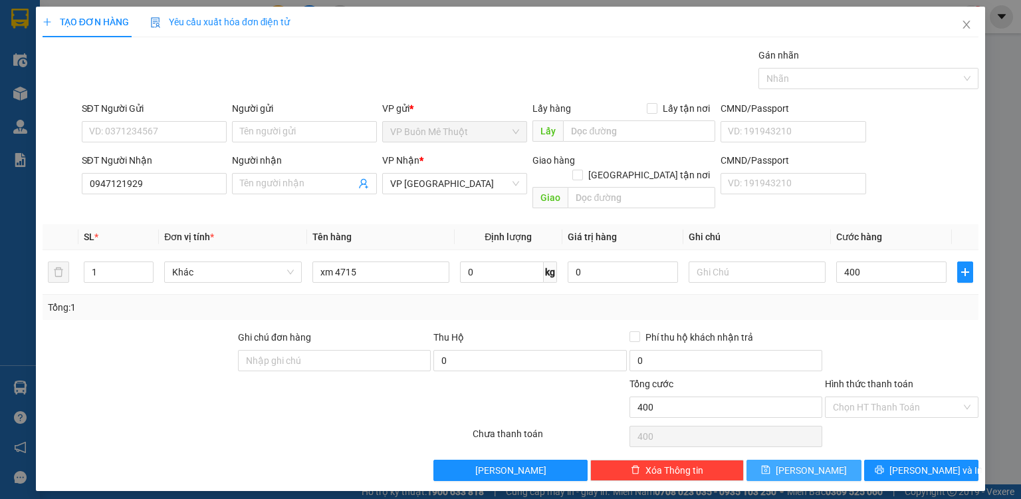
type input "400.000"
drag, startPoint x: 845, startPoint y: 456, endPoint x: 960, endPoint y: 206, distance: 274.6
click at [847, 460] on button "[PERSON_NAME]" at bounding box center [804, 470] width 115 height 21
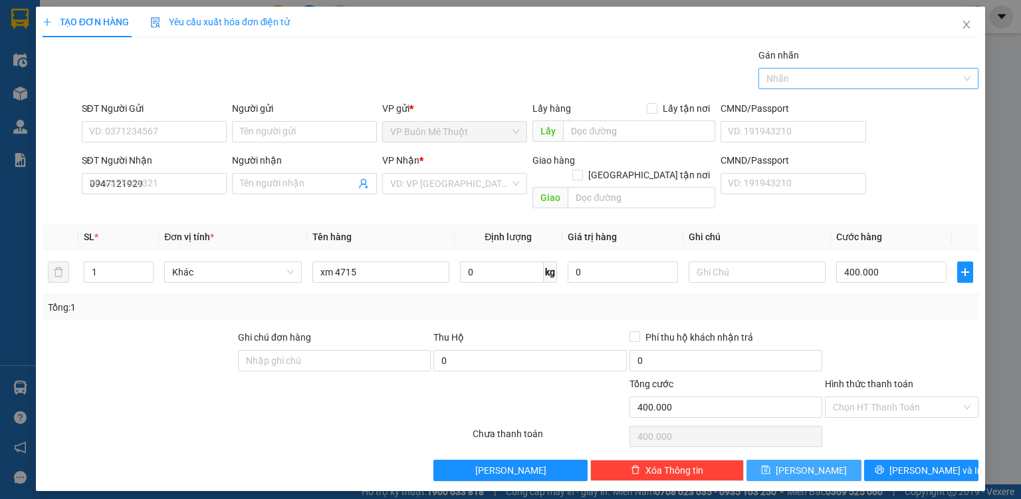
type input "0"
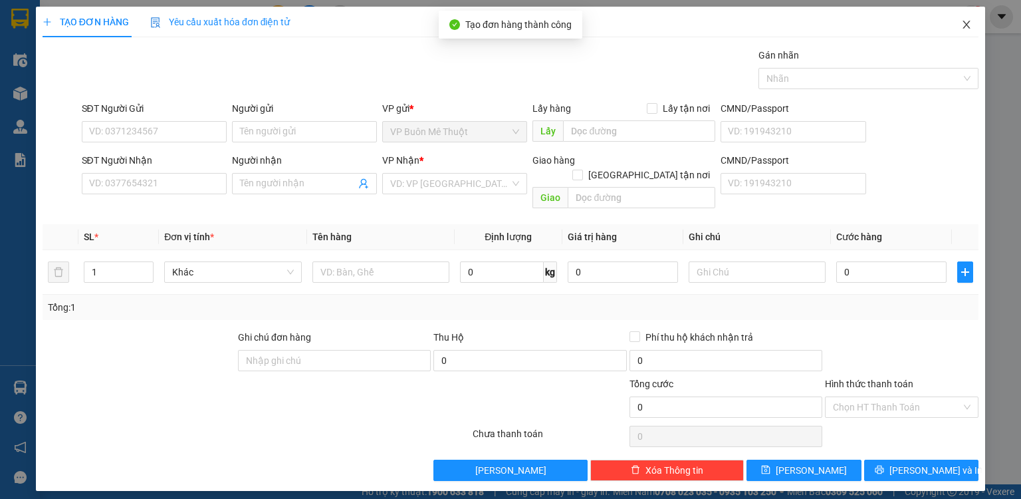
drag, startPoint x: 964, startPoint y: 21, endPoint x: 51, endPoint y: 11, distance: 913.1
click at [963, 21] on icon "close" at bounding box center [967, 24] width 11 height 11
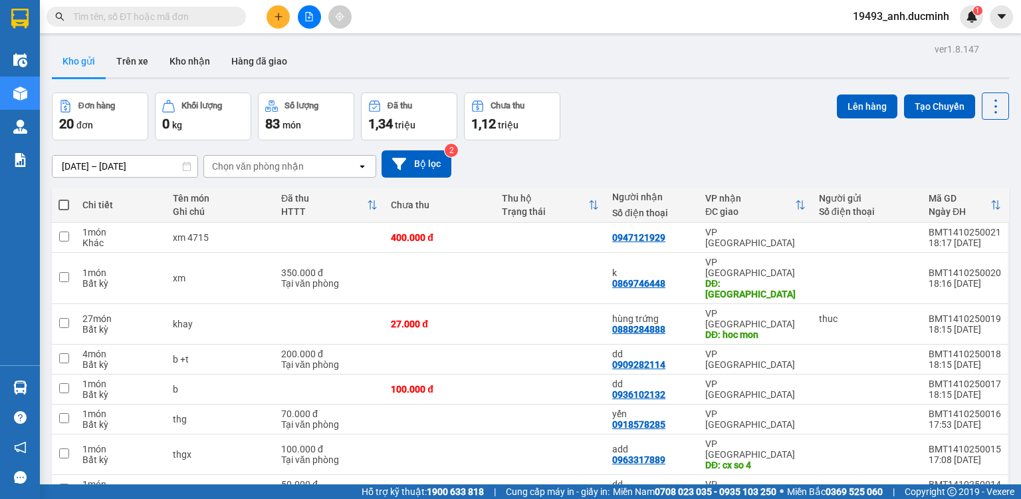
click at [59, 200] on span at bounding box center [64, 205] width 11 height 11
click at [64, 198] on input "checkbox" at bounding box center [64, 198] width 0 height 0
checkbox input "true"
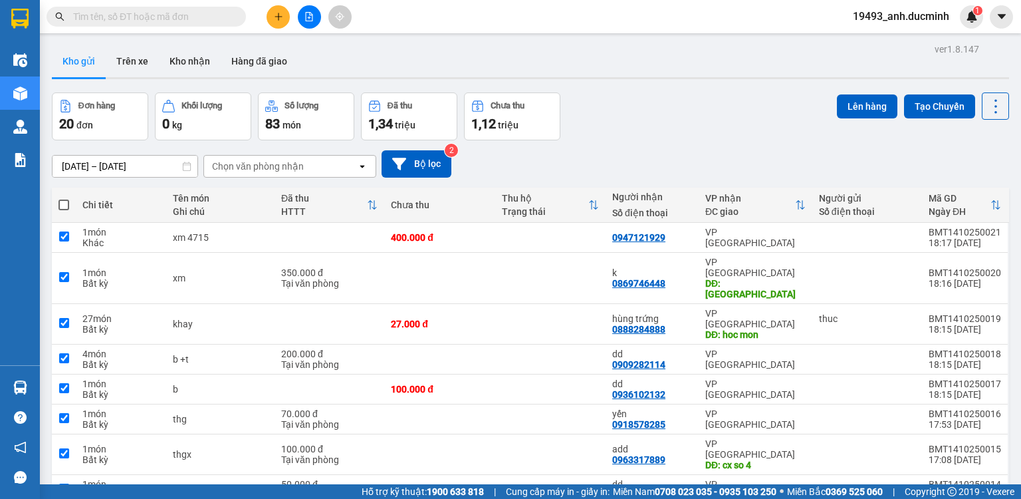
checkbox input "true"
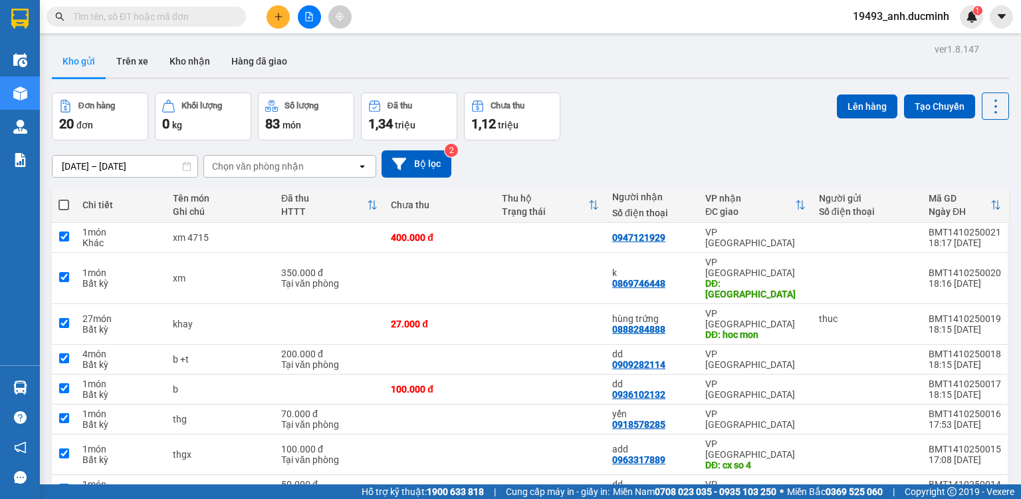
checkbox input "true"
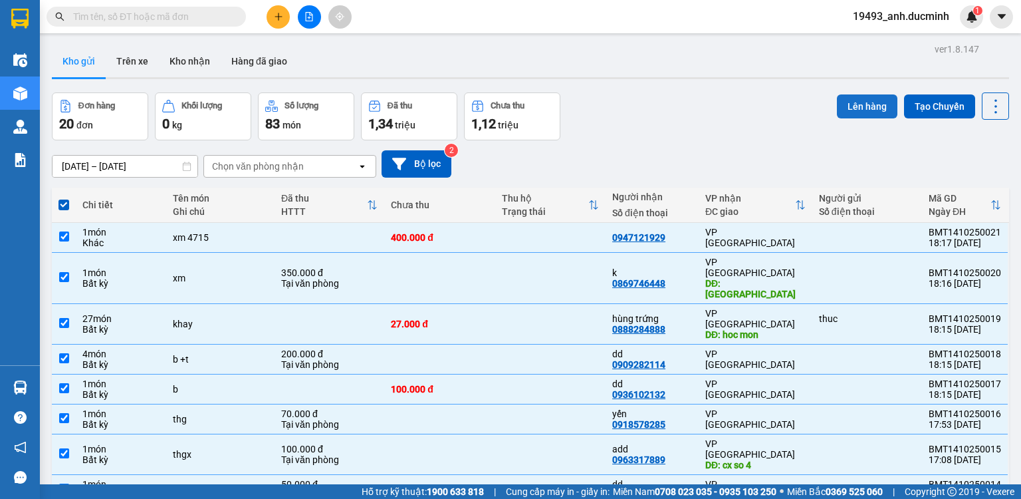
click at [837, 108] on button "Lên hàng" at bounding box center [867, 106] width 61 height 24
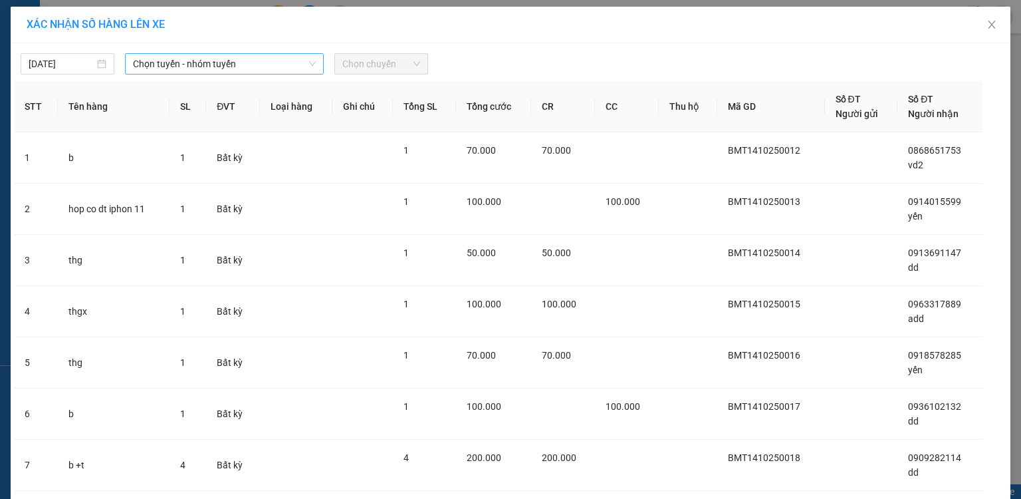
click at [226, 68] on span "Chọn tuyến - nhóm tuyến" at bounding box center [224, 64] width 183 height 20
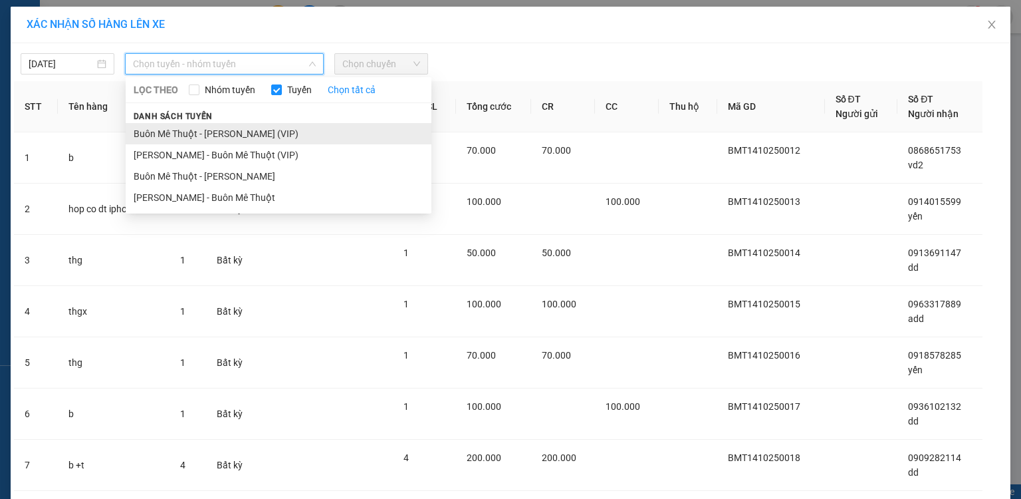
click at [203, 132] on li "Buôn Mê Thuột - [PERSON_NAME] (VIP)" at bounding box center [279, 133] width 306 height 21
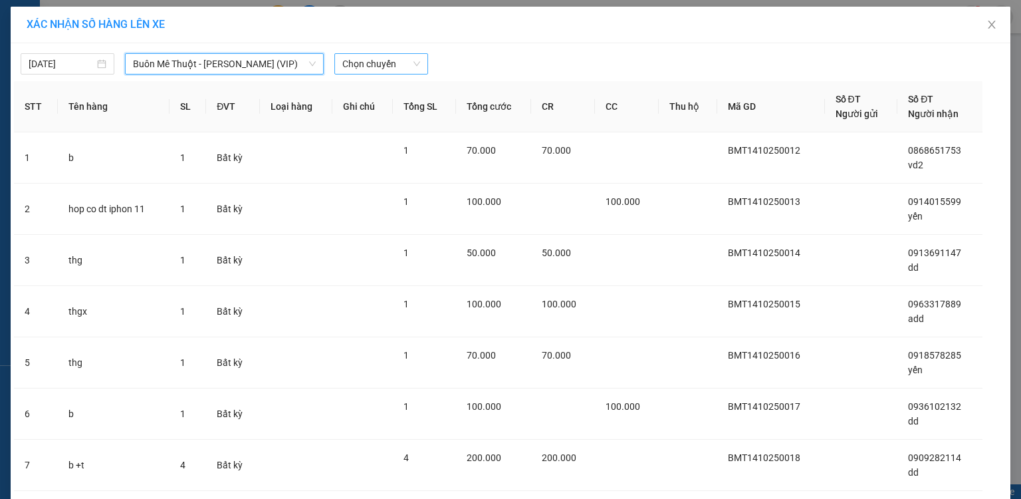
click at [346, 64] on span "Chọn chuyến" at bounding box center [381, 64] width 78 height 20
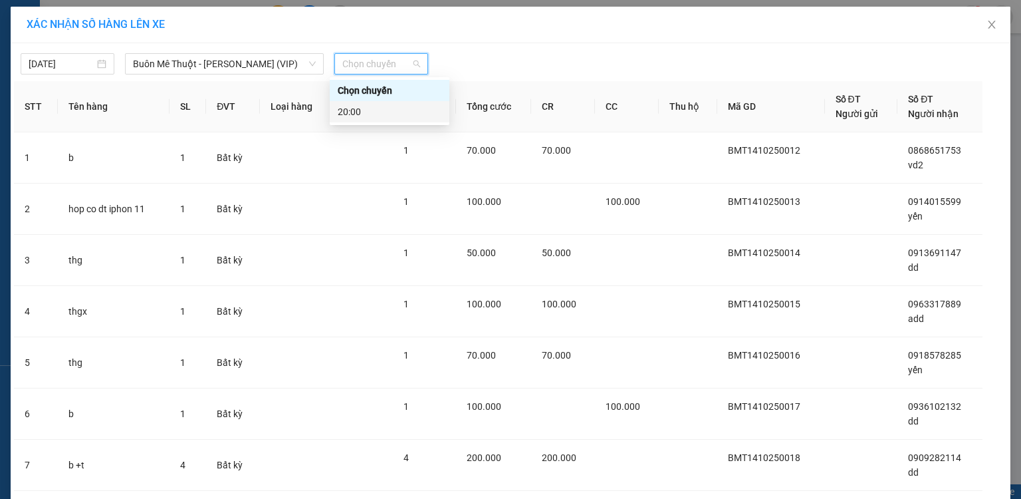
click at [345, 111] on div "20:00" at bounding box center [390, 111] width 104 height 15
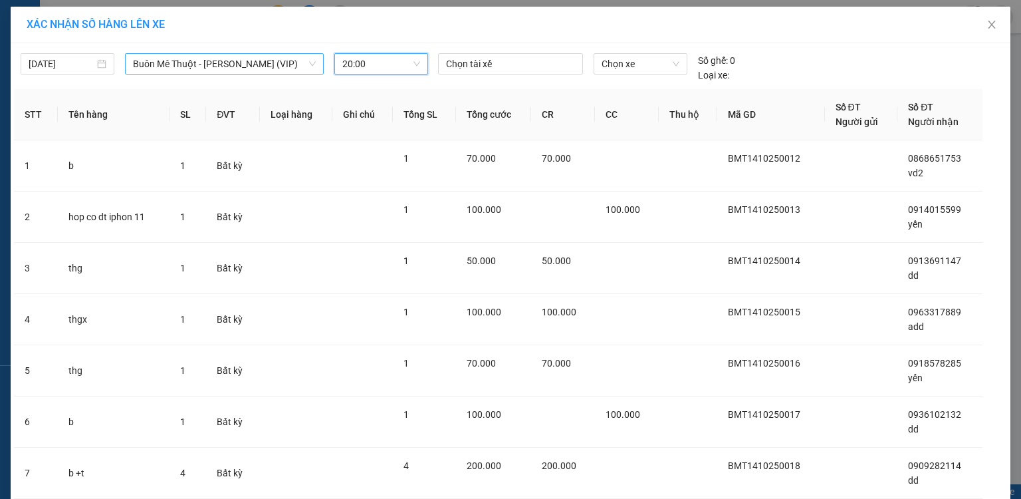
click at [223, 64] on span "Buôn Mê Thuột - [PERSON_NAME] (VIP)" at bounding box center [224, 64] width 183 height 20
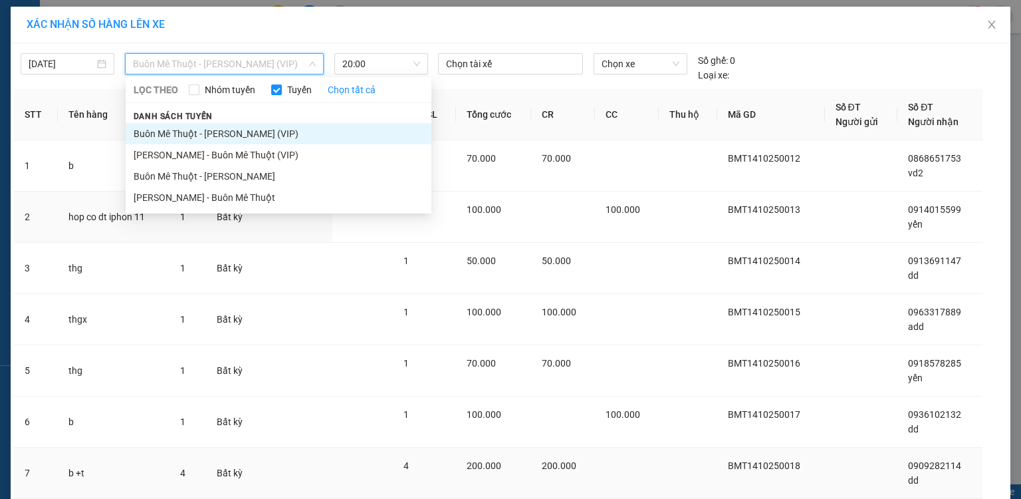
scroll to position [234, 0]
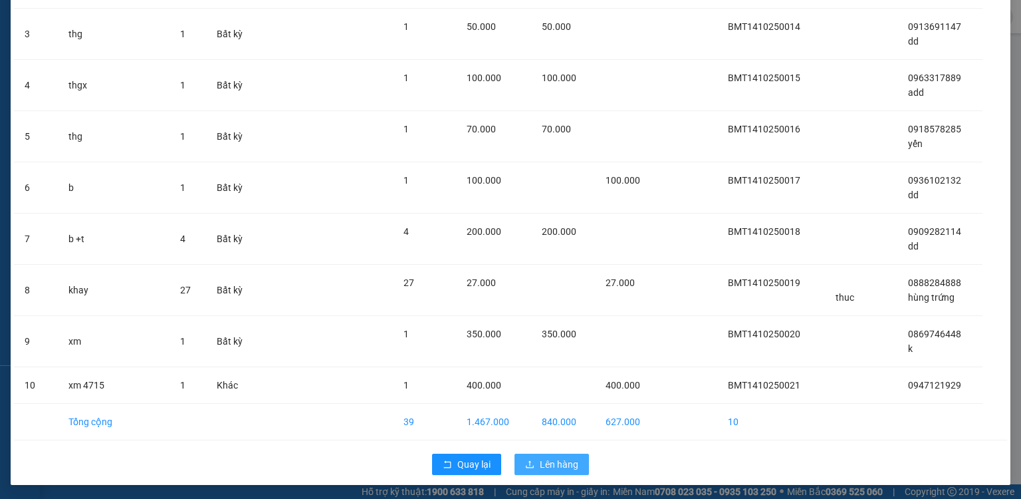
click at [575, 466] on button "Lên hàng" at bounding box center [552, 464] width 74 height 21
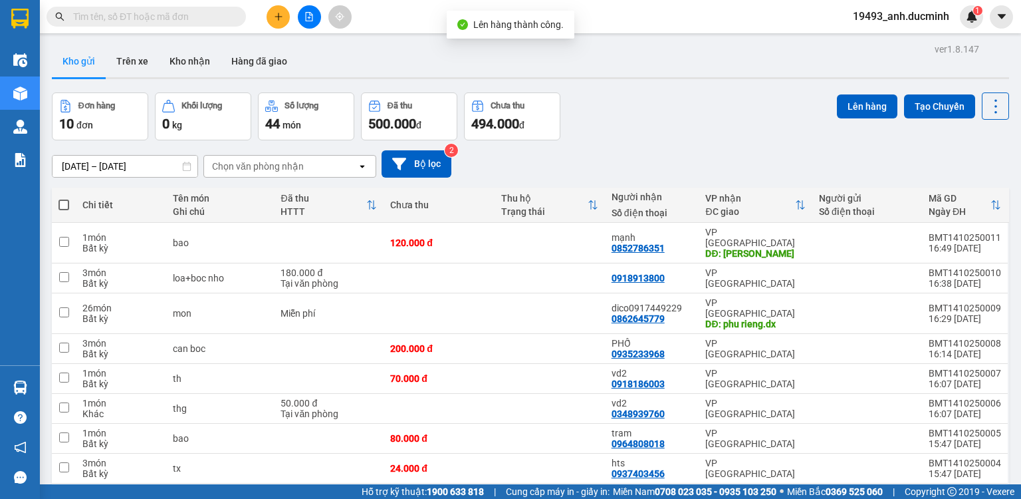
click at [64, 201] on span at bounding box center [64, 205] width 11 height 11
click at [64, 198] on input "checkbox" at bounding box center [64, 198] width 0 height 0
checkbox input "true"
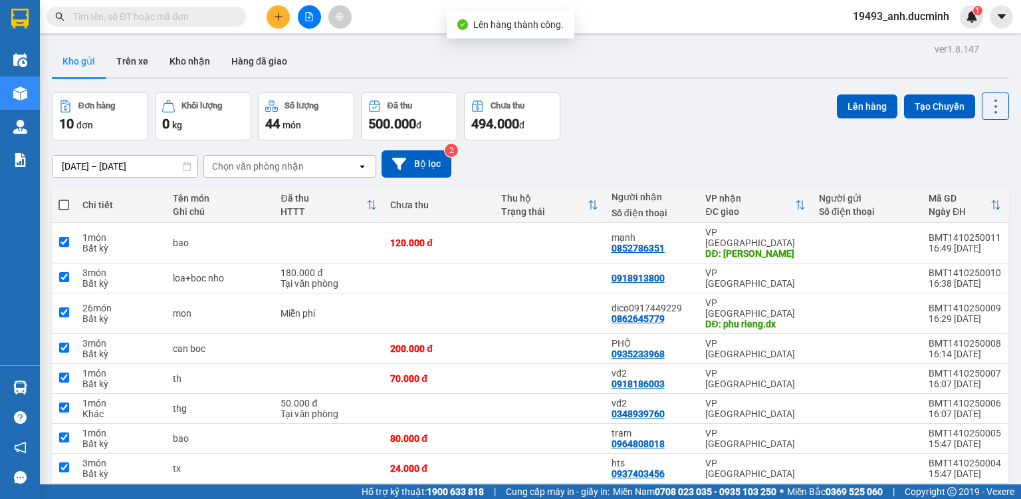
checkbox input "true"
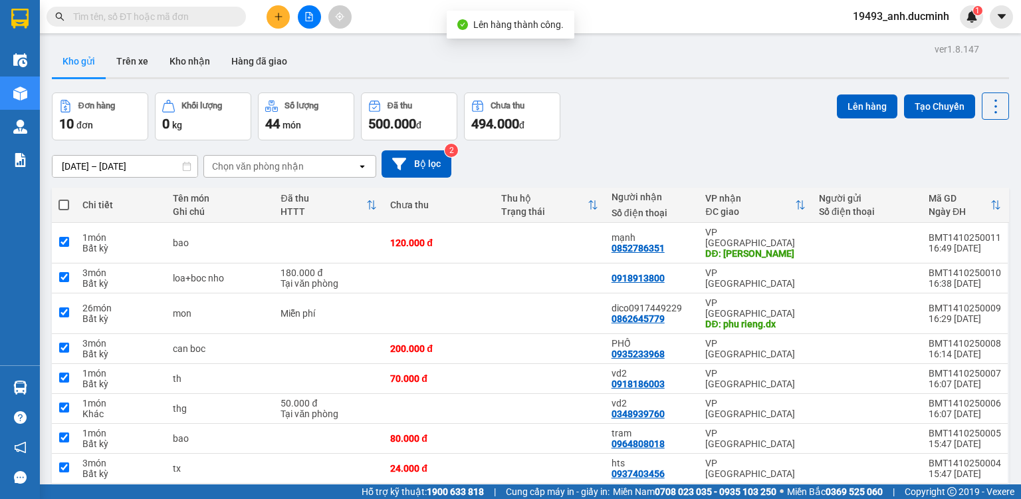
checkbox input "true"
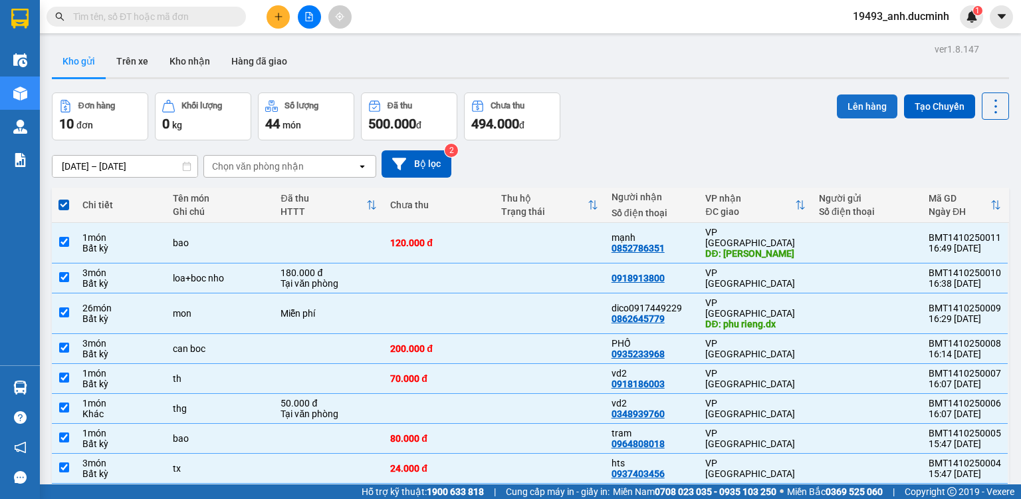
click at [857, 112] on button "Lên hàng" at bounding box center [867, 106] width 61 height 24
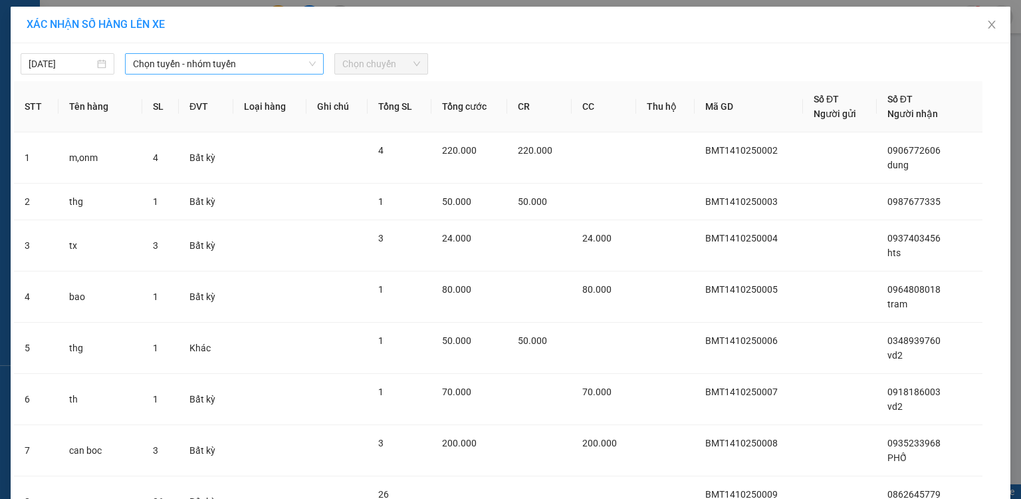
click at [176, 63] on span "Chọn tuyến - nhóm tuyến" at bounding box center [224, 64] width 183 height 20
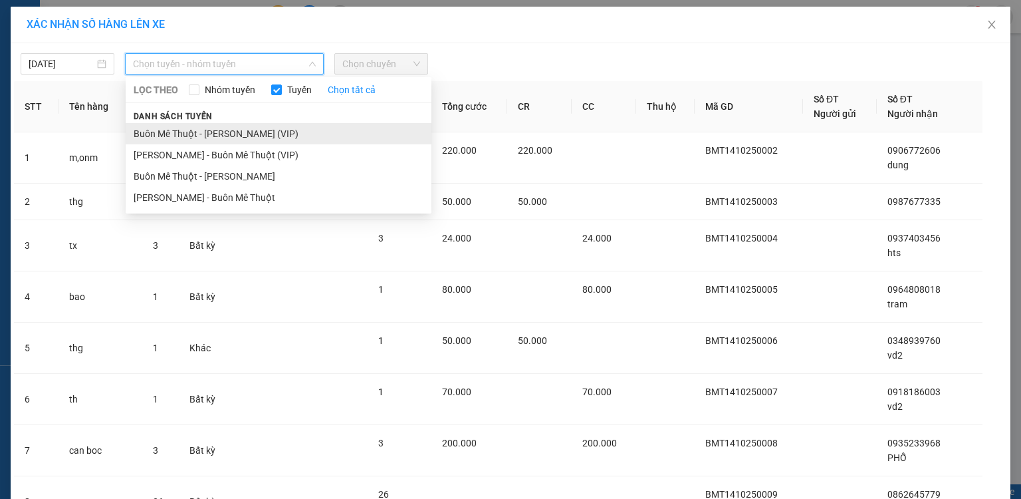
click at [196, 136] on li "Buôn Mê Thuột - [PERSON_NAME] (VIP)" at bounding box center [279, 133] width 306 height 21
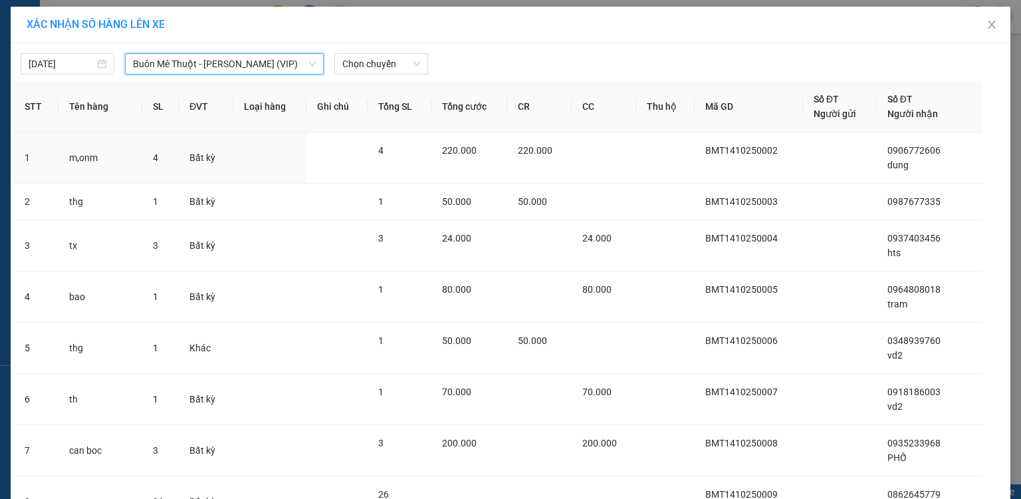
drag, startPoint x: 367, startPoint y: 64, endPoint x: 364, endPoint y: 75, distance: 11.8
click at [367, 65] on span "Chọn chuyến" at bounding box center [381, 64] width 78 height 20
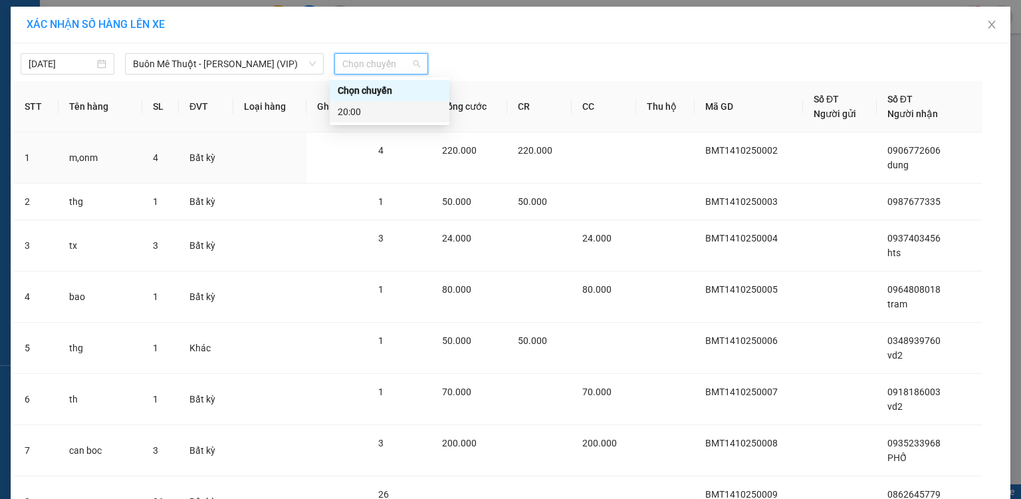
click at [351, 109] on div "20:00" at bounding box center [390, 111] width 104 height 15
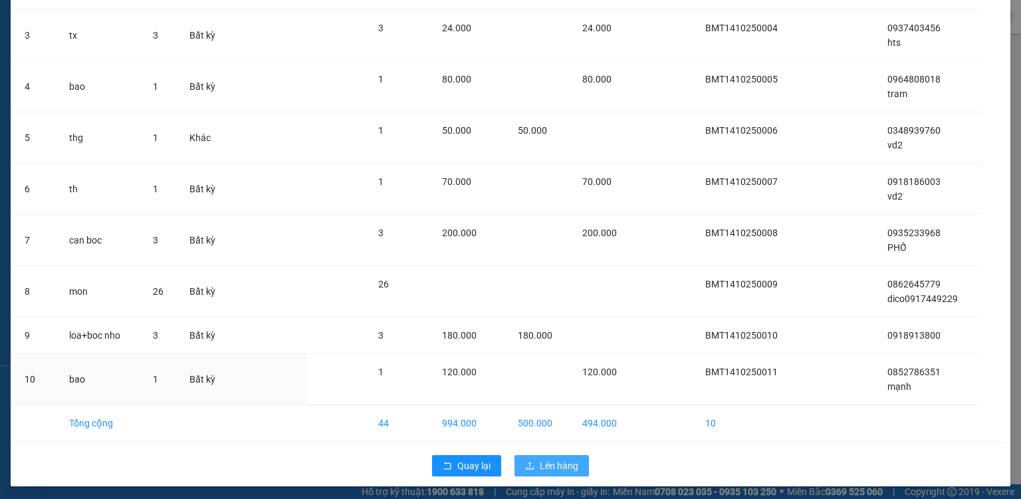
scroll to position [220, 0]
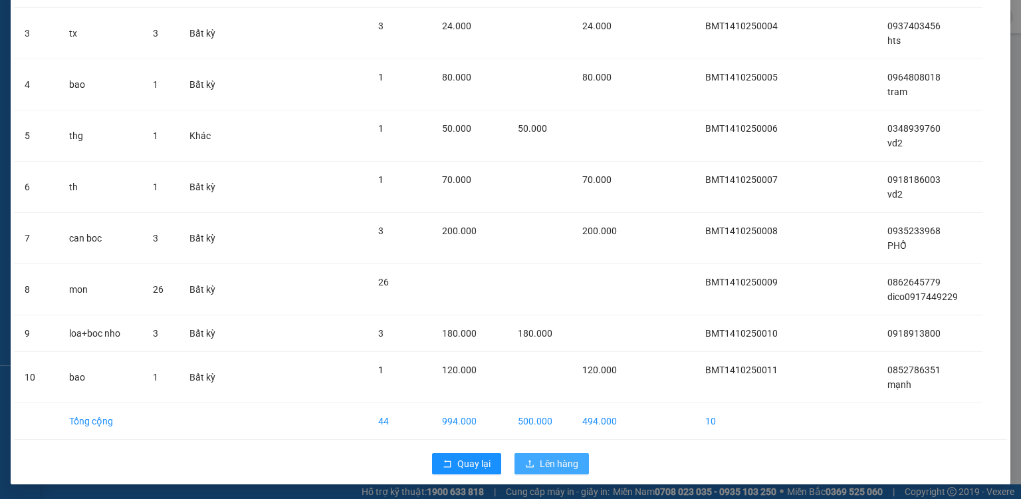
click at [543, 456] on span "Lên hàng" at bounding box center [559, 463] width 39 height 15
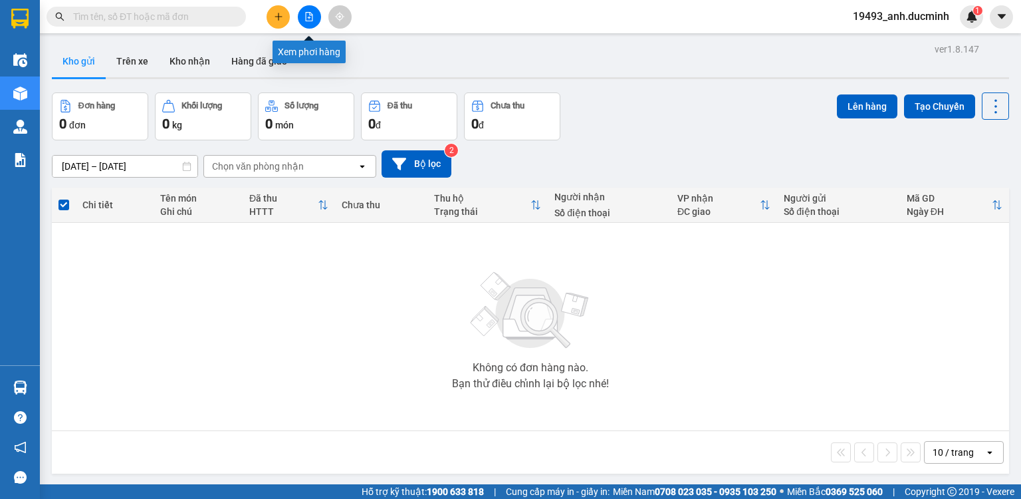
click at [313, 18] on icon "file-add" at bounding box center [309, 16] width 7 height 9
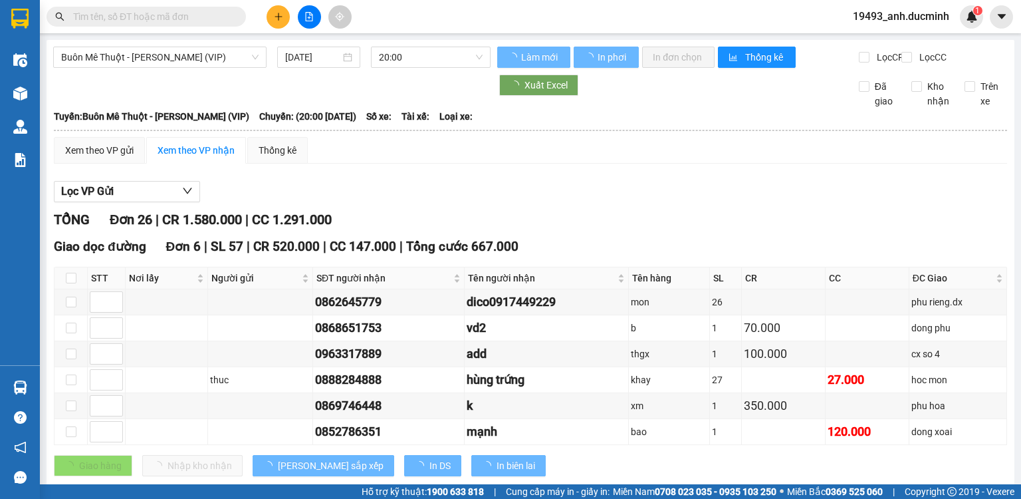
click at [167, 53] on span "Buôn Mê Thuột - [PERSON_NAME] (VIP)" at bounding box center [160, 57] width 198 height 20
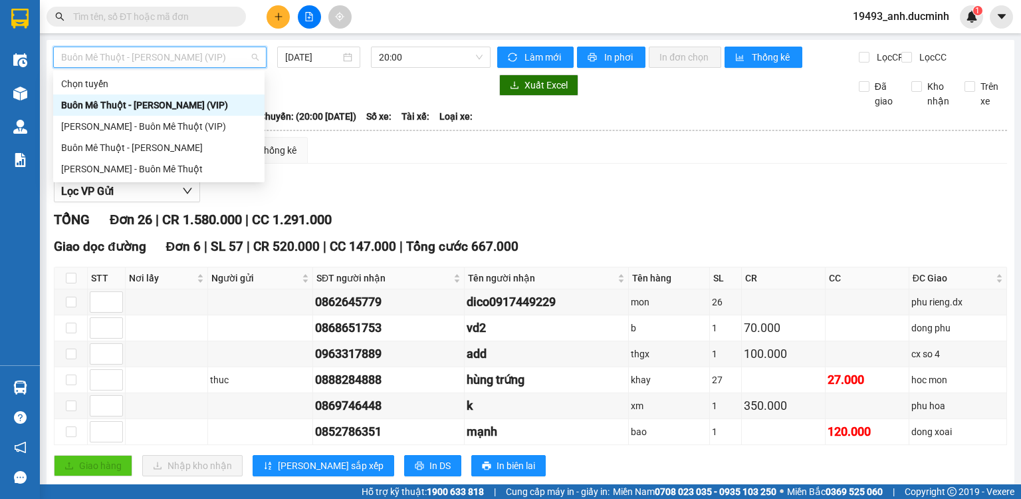
click at [196, 108] on div "Buôn Mê Thuột - [PERSON_NAME] (VIP)" at bounding box center [159, 105] width 196 height 15
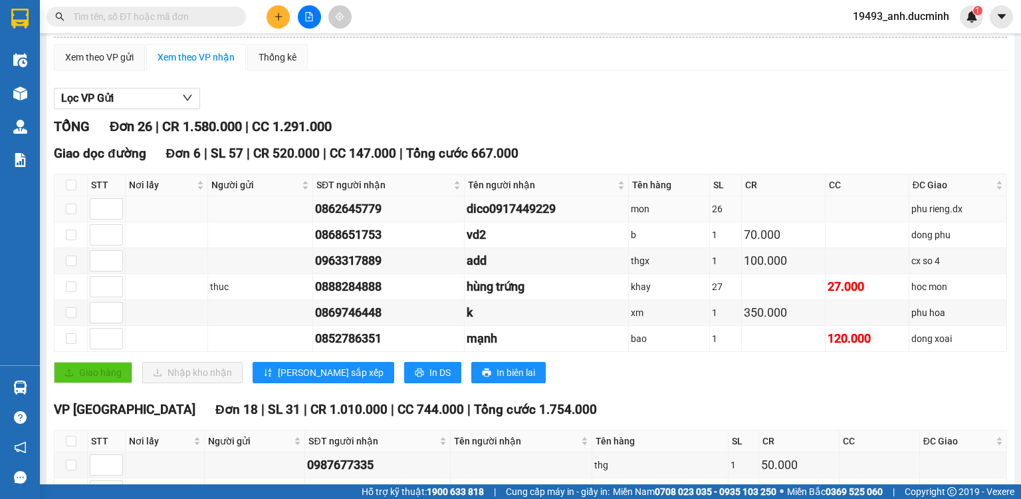
scroll to position [160, 0]
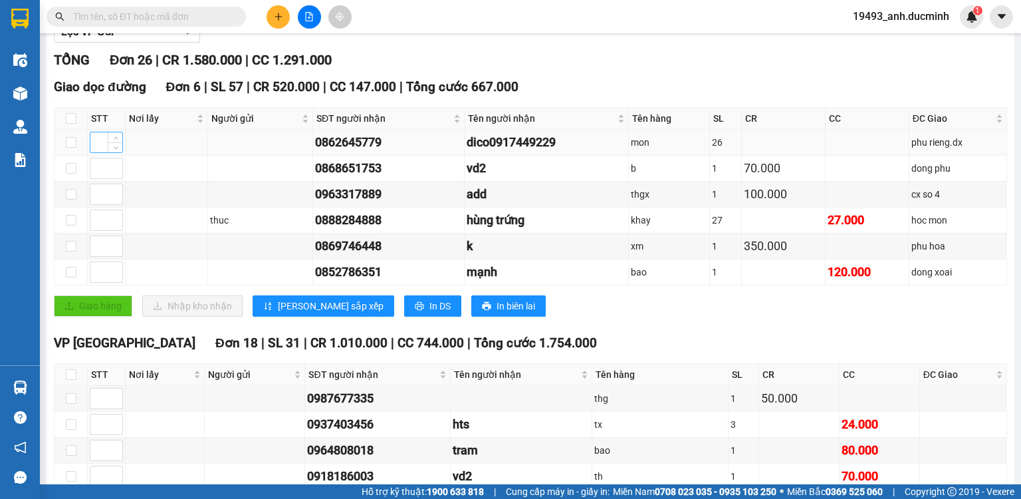
click at [94, 146] on input at bounding box center [106, 142] width 32 height 20
type input "1"
click at [94, 230] on input at bounding box center [106, 220] width 32 height 20
click at [98, 253] on input at bounding box center [106, 246] width 32 height 20
type input "6"
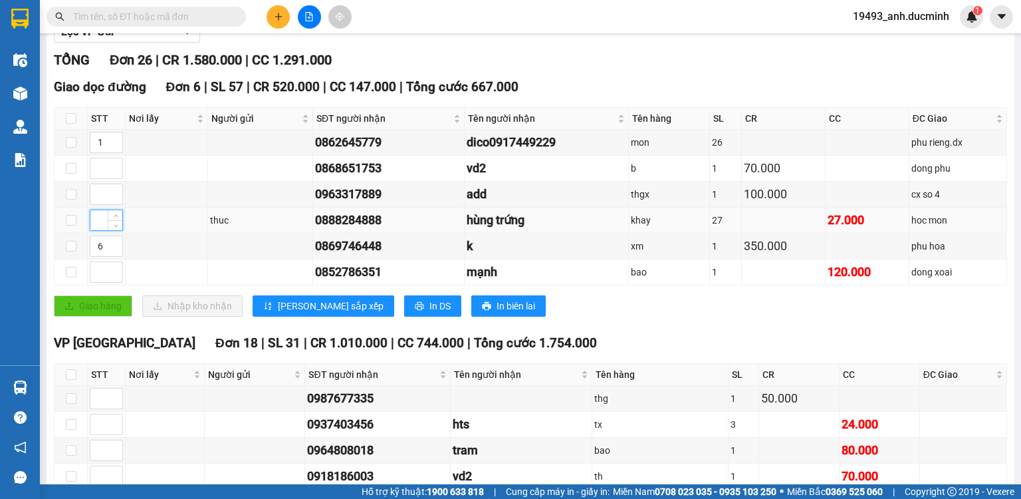
click at [101, 229] on input at bounding box center [106, 220] width 32 height 20
type input "3"
click at [296, 313] on span "[PERSON_NAME] sắp xếp" at bounding box center [331, 306] width 106 height 15
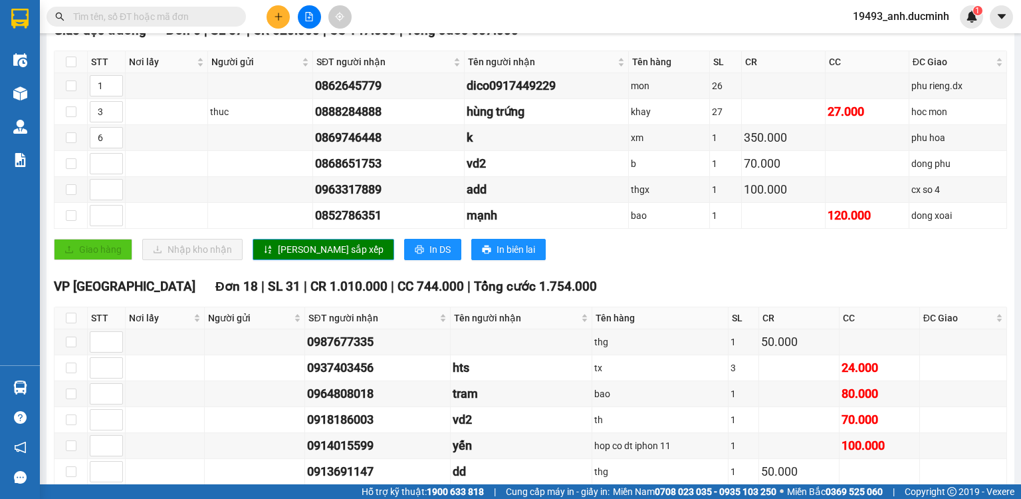
scroll to position [640, 0]
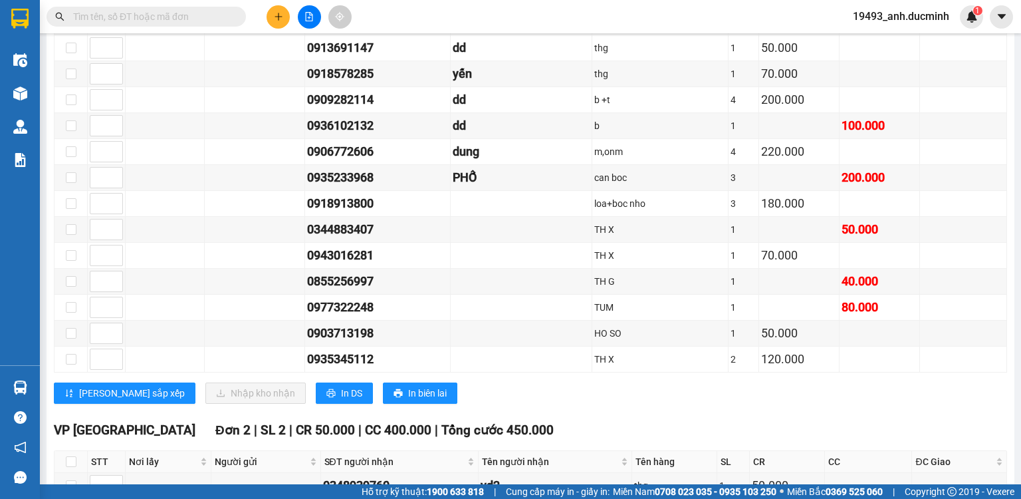
click at [272, 19] on button at bounding box center [278, 16] width 23 height 23
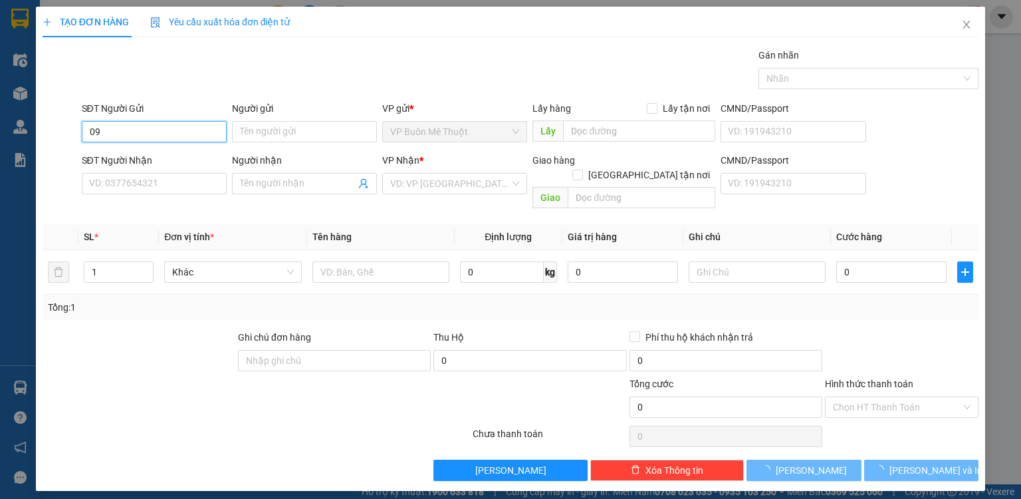
type input "0"
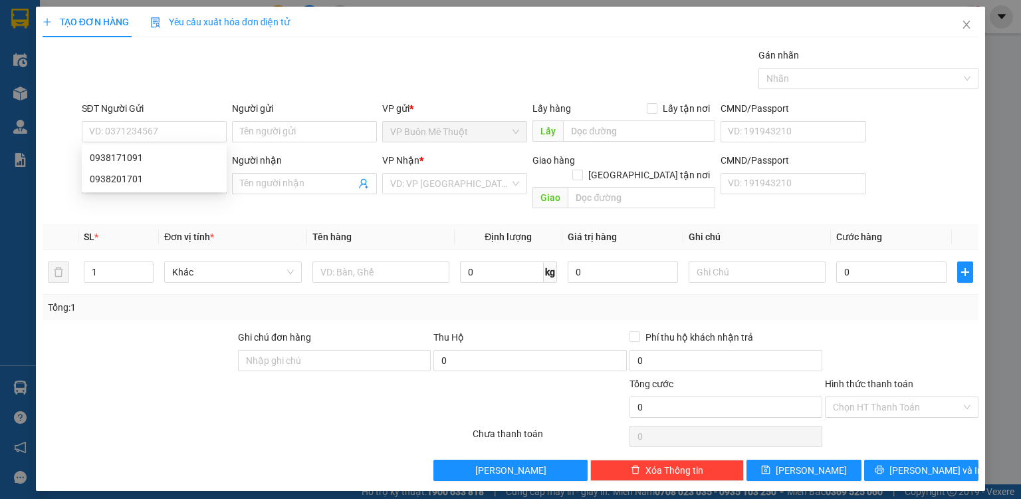
click at [276, 226] on th "Đơn vị tính *" at bounding box center [233, 237] width 148 height 26
drag, startPoint x: 183, startPoint y: 184, endPoint x: 199, endPoint y: 178, distance: 16.8
click at [184, 182] on input "SĐT Người Nhận" at bounding box center [154, 183] width 145 height 21
type input "0938411059"
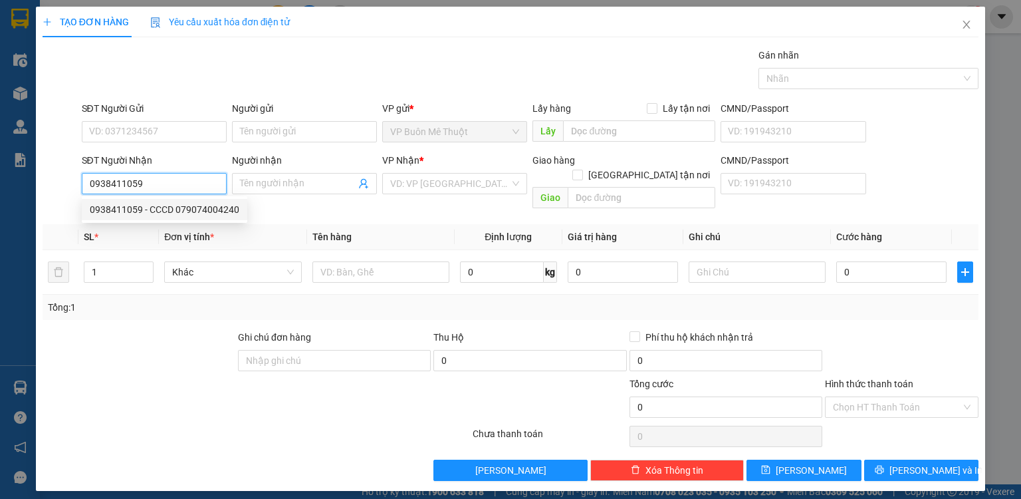
click at [175, 185] on input "0938411059" at bounding box center [154, 183] width 145 height 21
click at [174, 205] on div "0938411059 - CCCD 079074004240" at bounding box center [165, 209] width 150 height 15
type input "CCCD 079074004240"
type input "50.000"
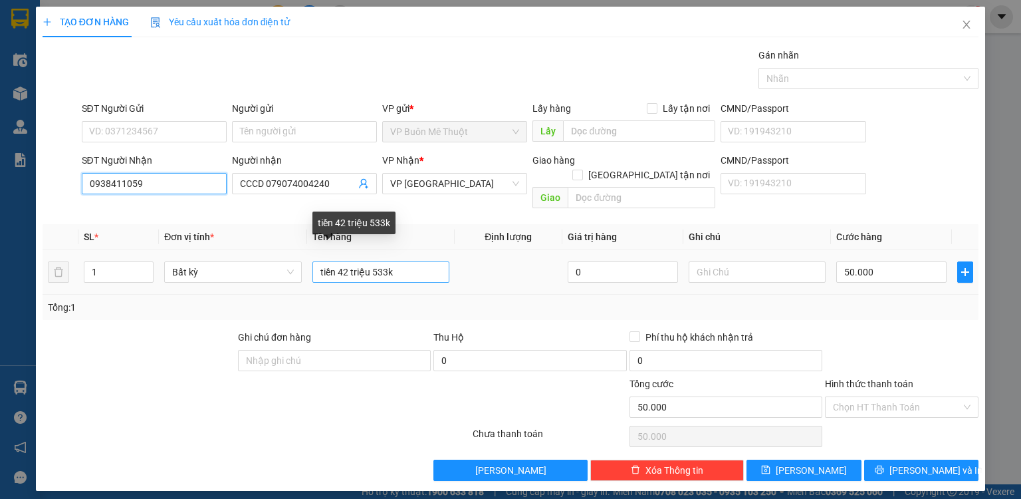
type input "0938411059"
drag, startPoint x: 397, startPoint y: 258, endPoint x: 336, endPoint y: 259, distance: 60.5
click at [336, 261] on input "tiền 42 triệu 533k" at bounding box center [381, 271] width 137 height 21
click at [336, 261] on input "tiền66510k" at bounding box center [381, 271] width 137 height 21
click at [348, 263] on input "tiền 66510k" at bounding box center [381, 271] width 137 height 21
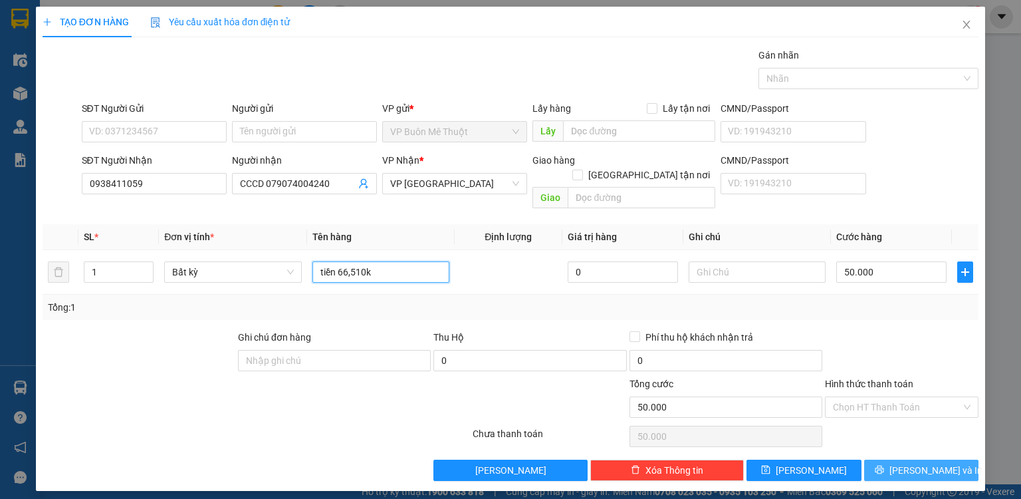
type input "tiền 66,510k"
click at [888, 460] on button "[PERSON_NAME] và In" at bounding box center [922, 470] width 115 height 21
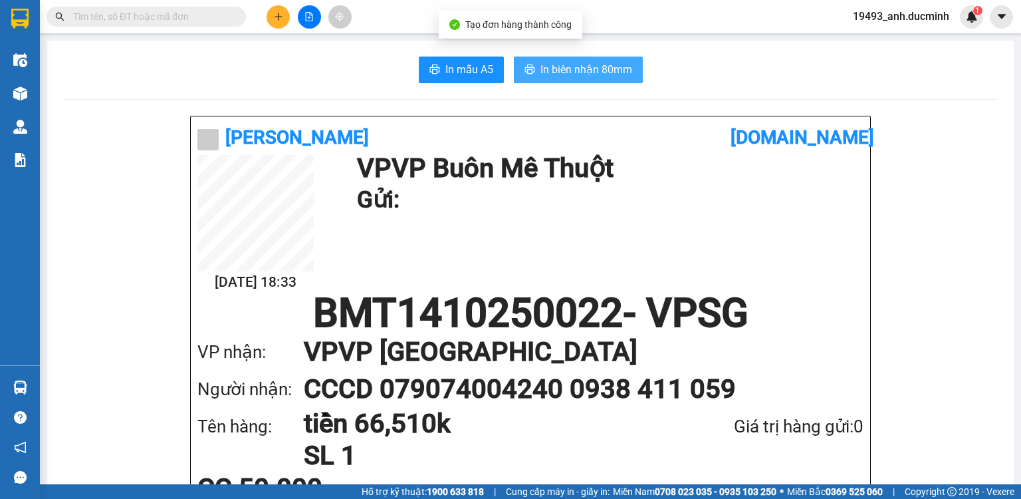
click at [618, 61] on span "In biên nhận 80mm" at bounding box center [587, 69] width 92 height 17
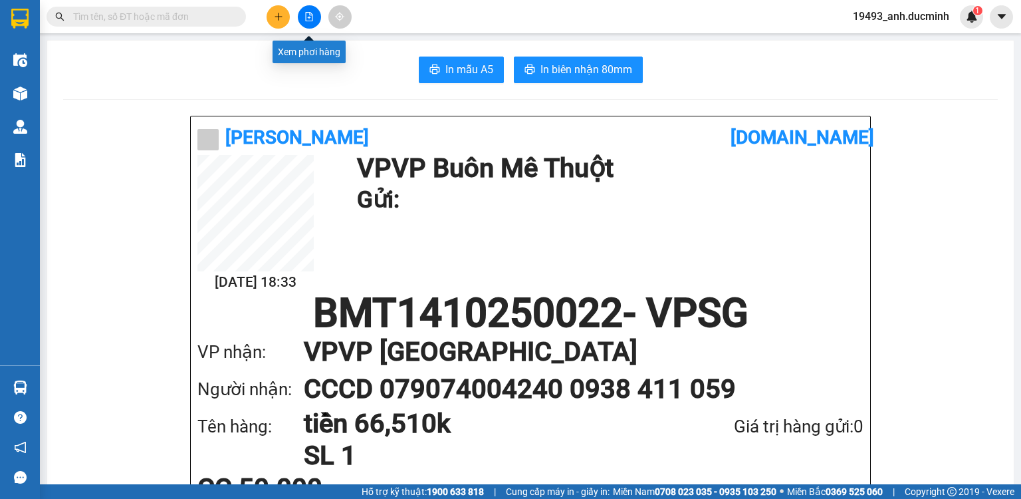
click at [311, 19] on icon "file-add" at bounding box center [309, 16] width 9 height 9
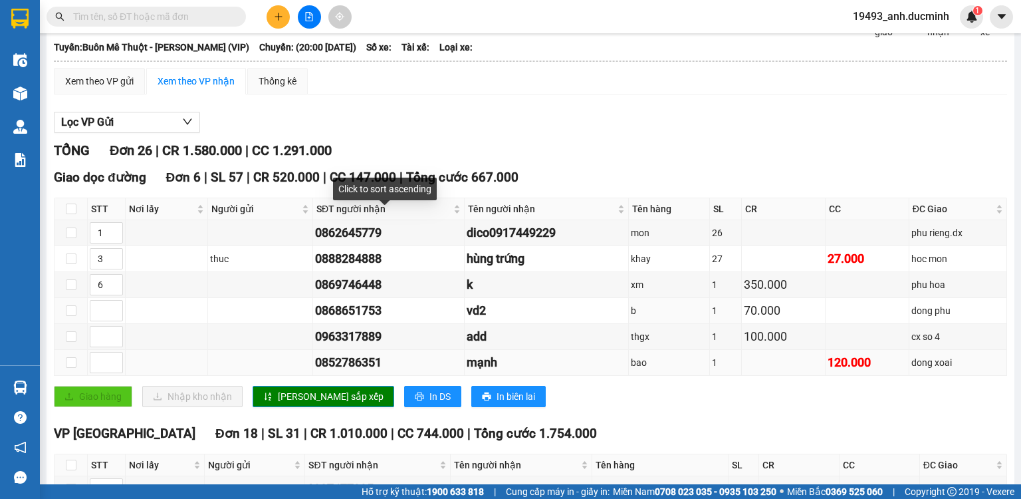
scroll to position [106, 0]
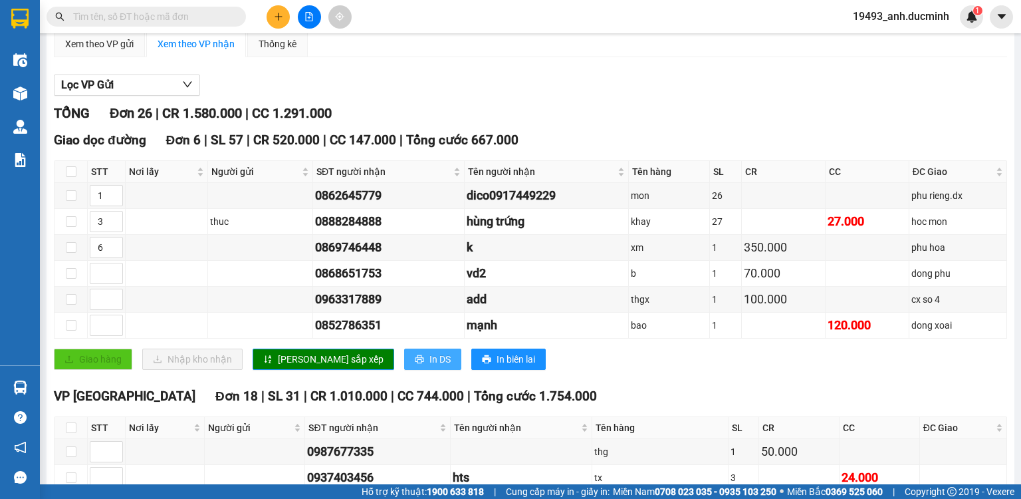
click at [430, 364] on span "In DS" at bounding box center [440, 359] width 21 height 15
click at [279, 12] on icon "plus" at bounding box center [278, 16] width 9 height 9
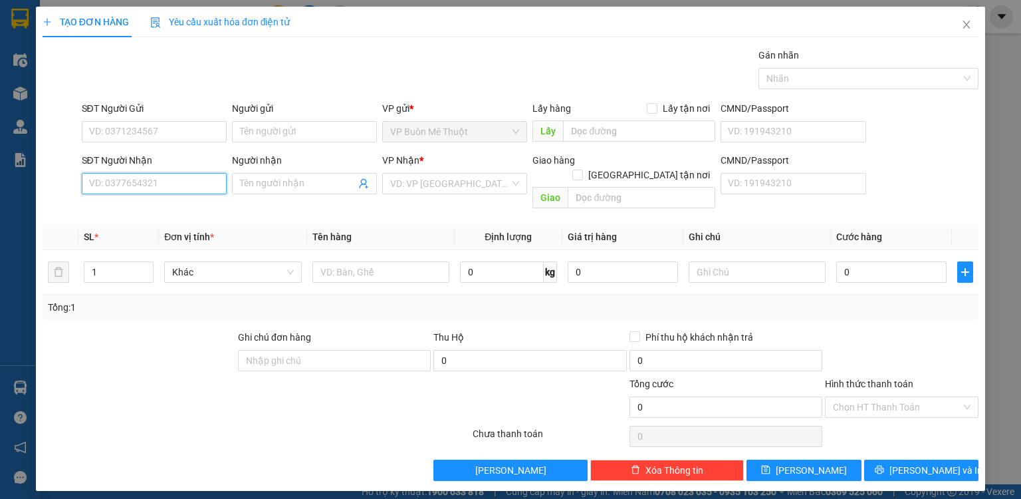
click at [196, 188] on input "SĐT Người Nhận" at bounding box center [154, 183] width 145 height 21
click at [126, 211] on div "0907051899 - dd" at bounding box center [154, 209] width 129 height 15
type input "0907051899"
type input "dd"
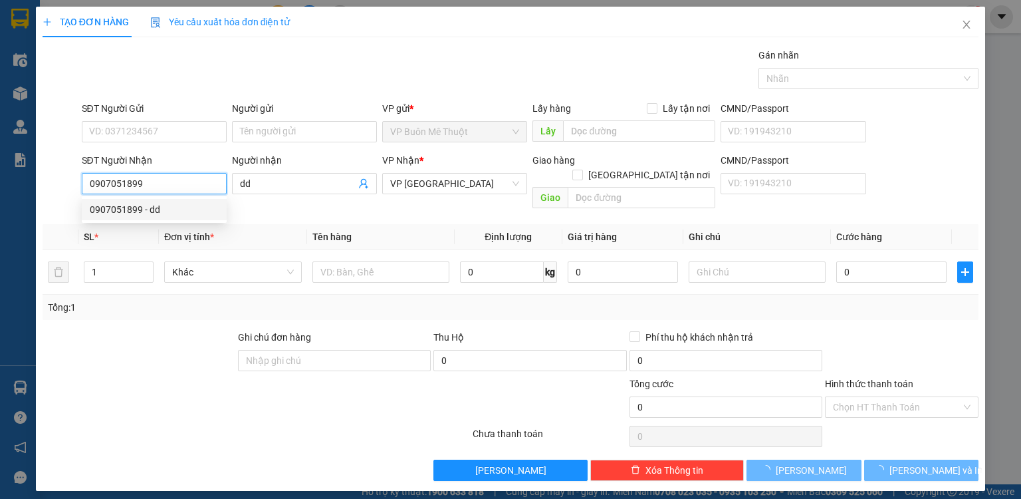
type input "70.000"
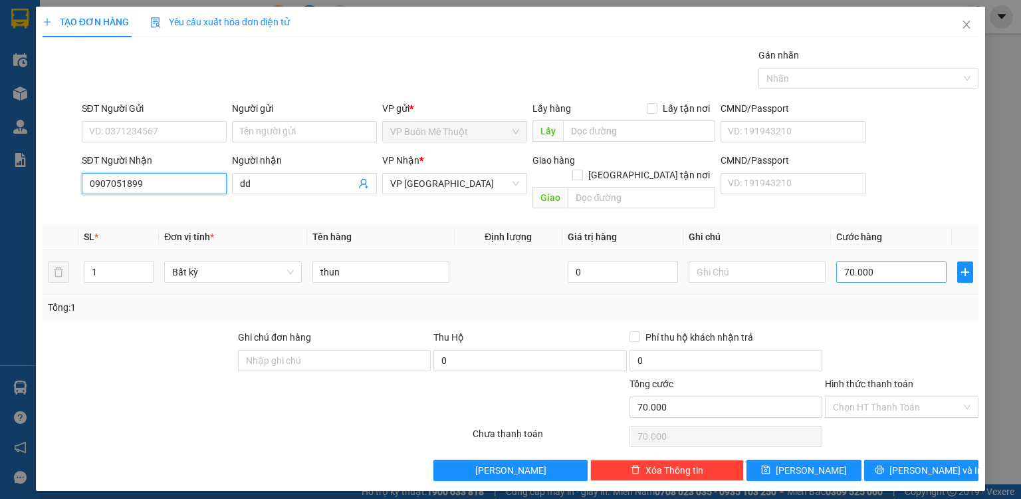
type input "0907051899"
click at [875, 261] on input "70.000" at bounding box center [892, 271] width 110 height 21
type input "1"
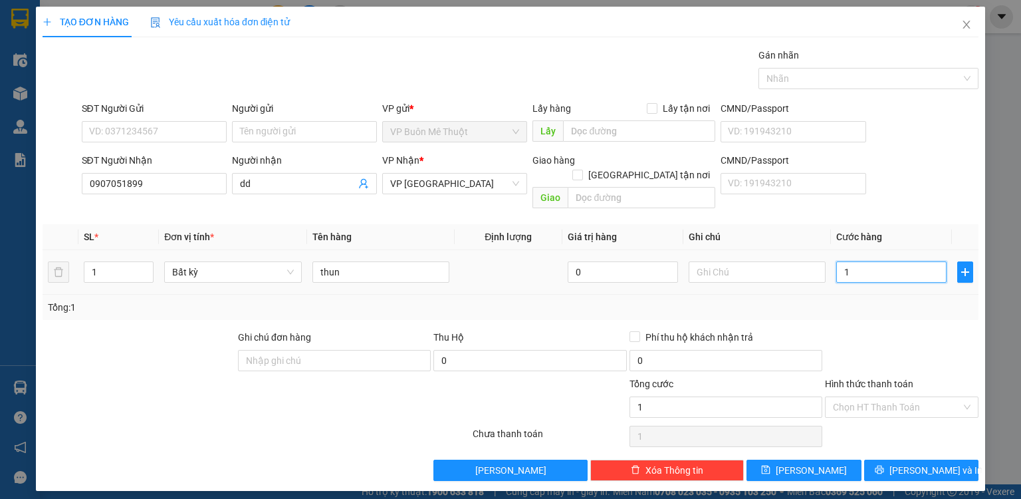
type input "10"
type input "100"
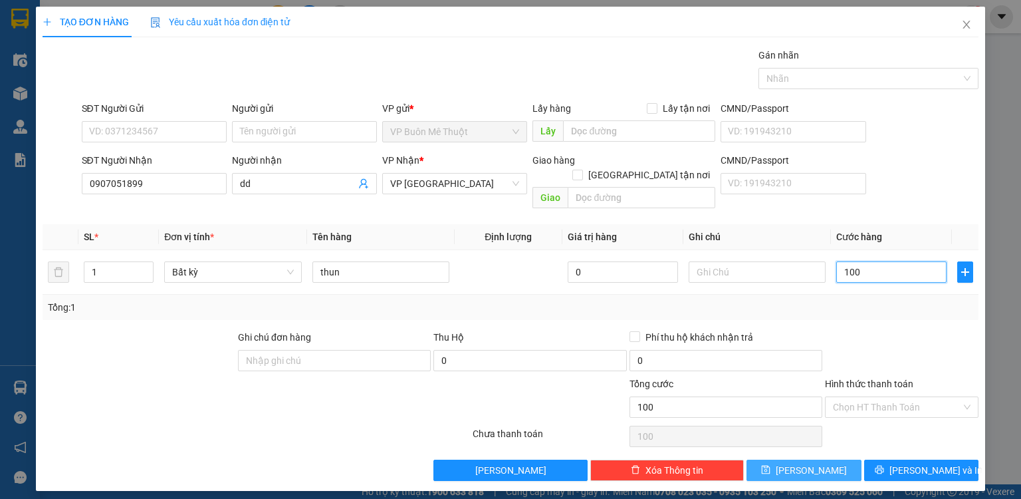
type input "100"
type input "100.000"
click at [822, 460] on button "[PERSON_NAME]" at bounding box center [804, 470] width 115 height 21
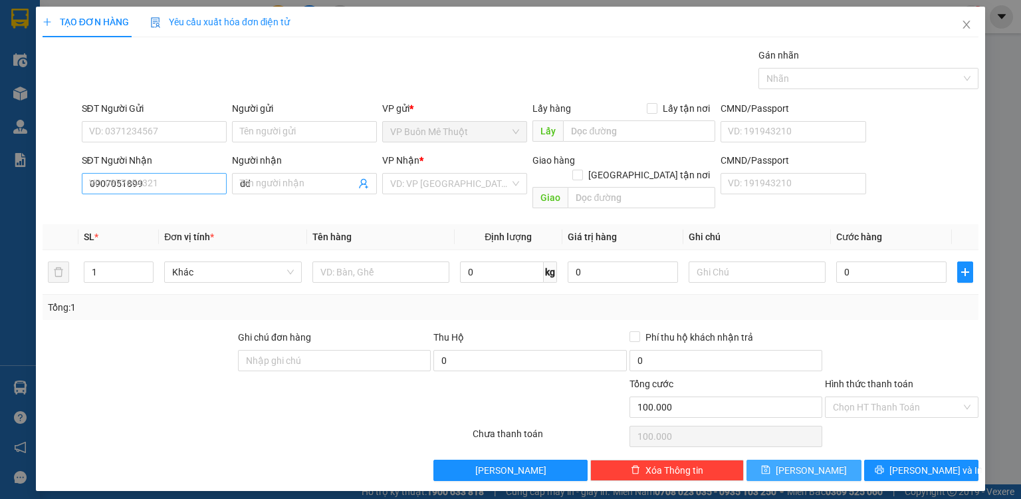
type input "0"
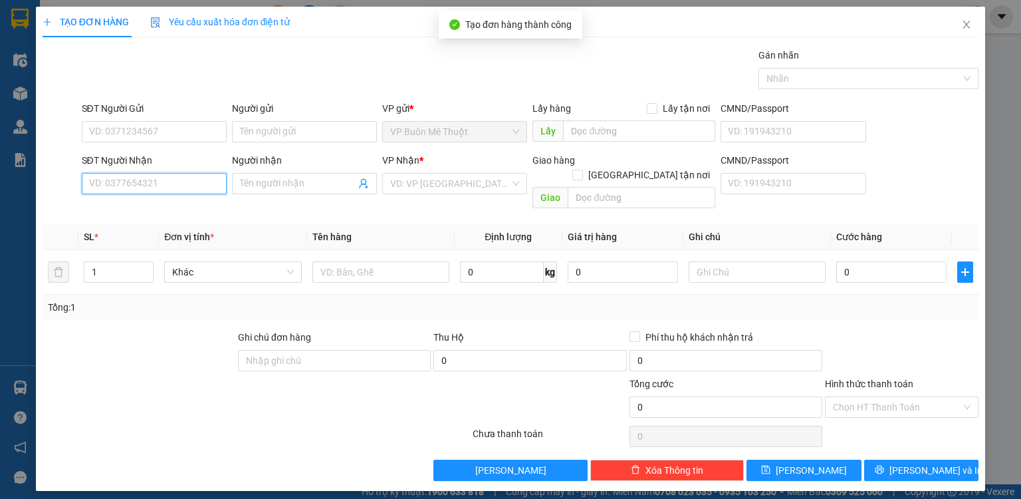
click at [192, 183] on input "SĐT Người Nhận" at bounding box center [154, 183] width 145 height 21
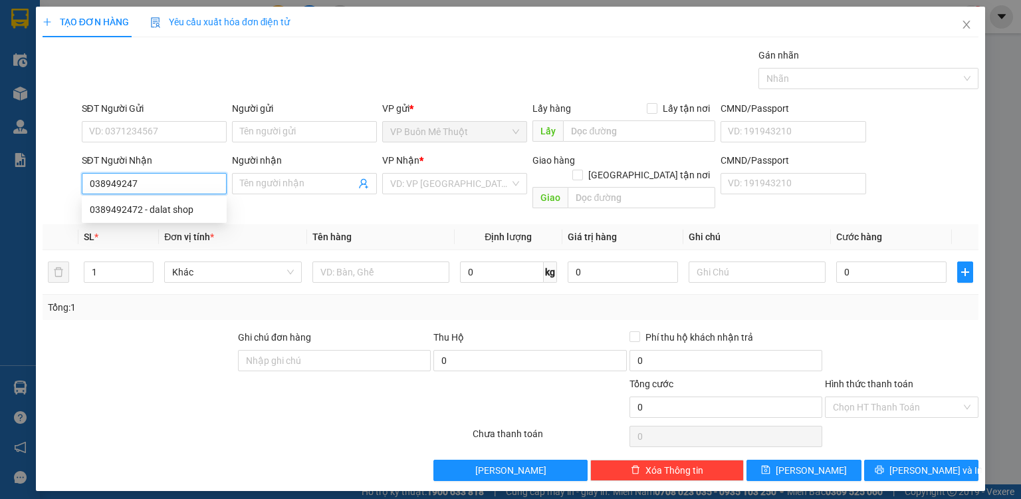
type input "0389492472"
click at [178, 208] on div "0389492472 - dalat shop" at bounding box center [154, 209] width 129 height 15
type input "dalat shop"
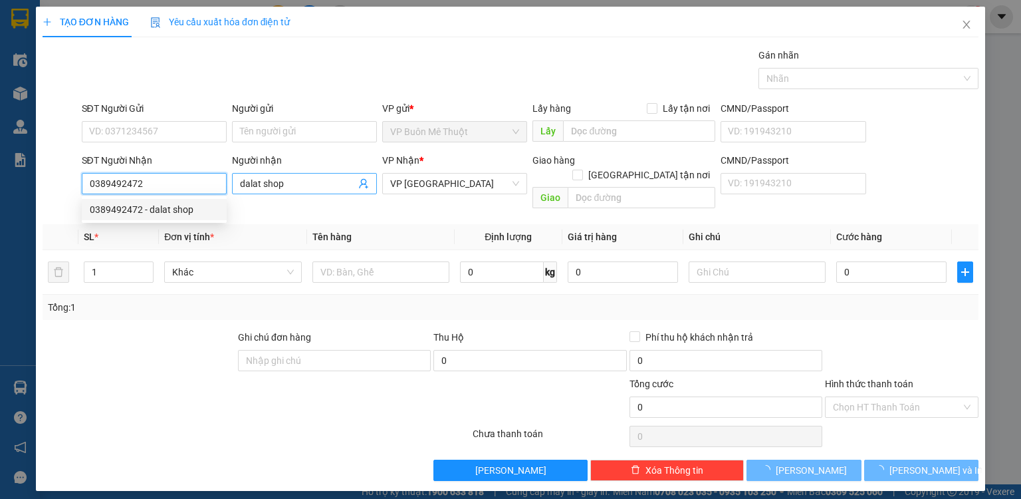
type input "300.000"
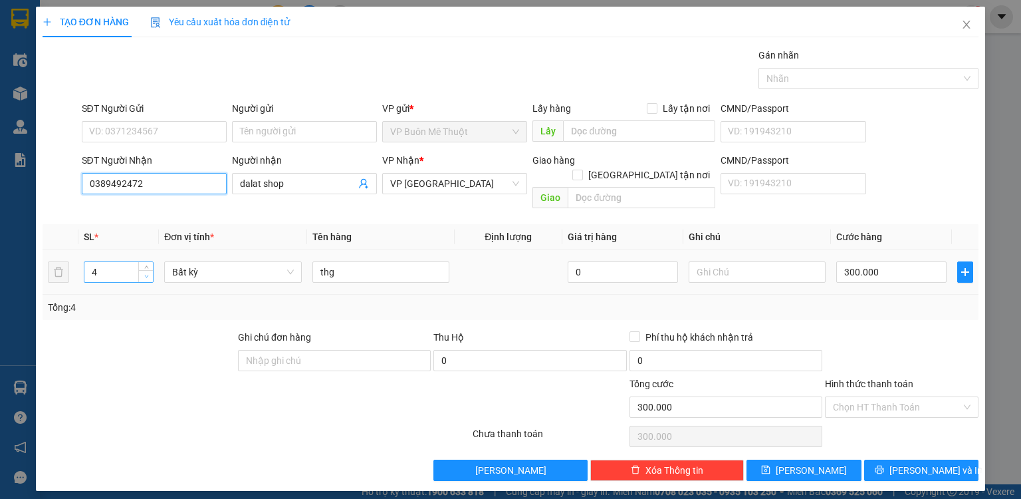
type input "0389492472"
click at [146, 270] on span "Decrease Value" at bounding box center [145, 276] width 15 height 12
type input "3"
click at [928, 261] on input "300.000" at bounding box center [892, 271] width 110 height 21
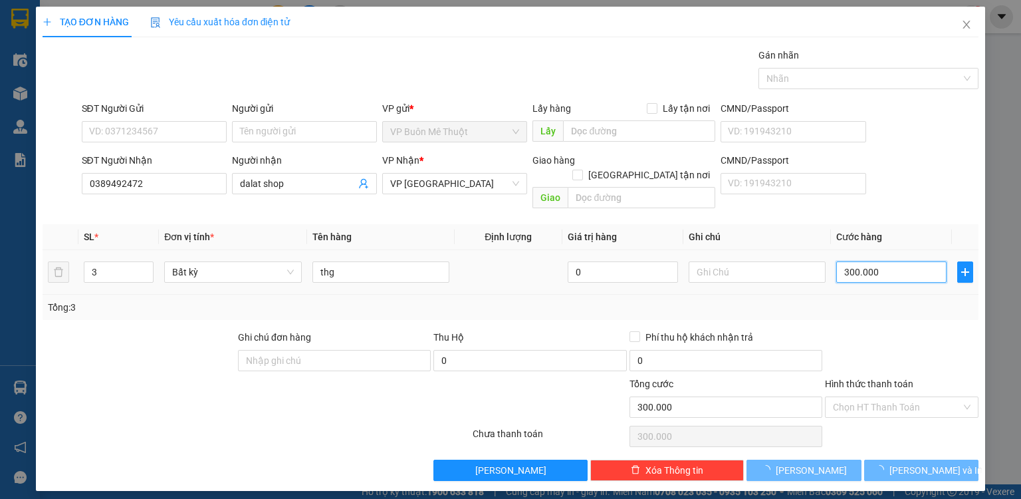
type input "0"
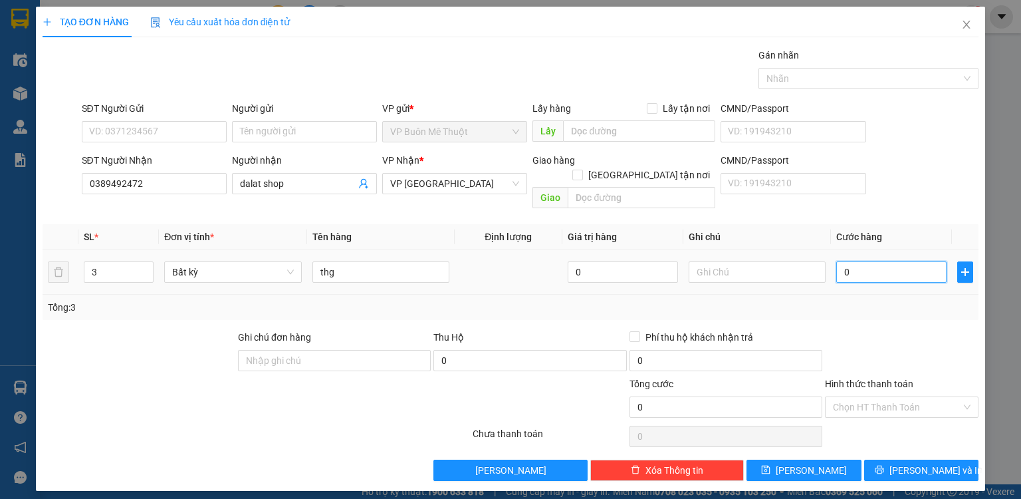
type input "02"
type input "2"
type input "24"
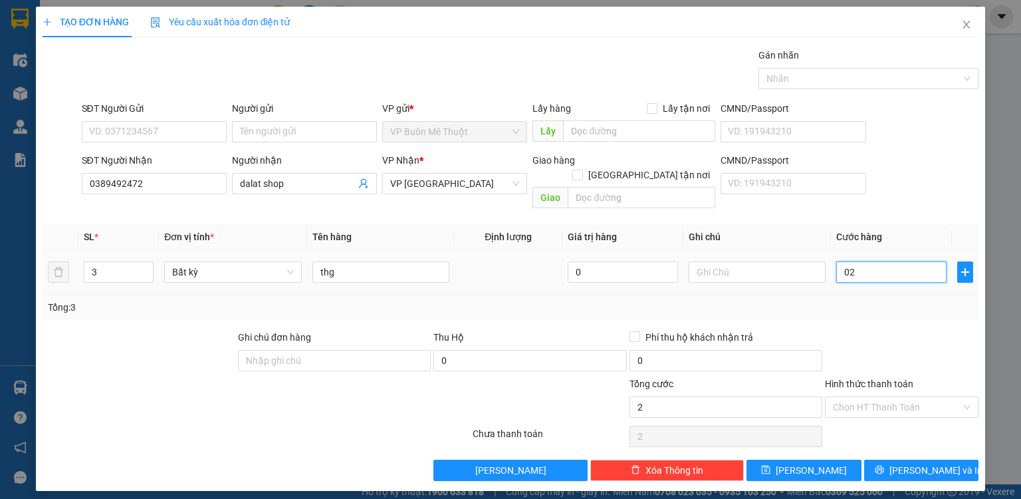
type input "024"
type input "240"
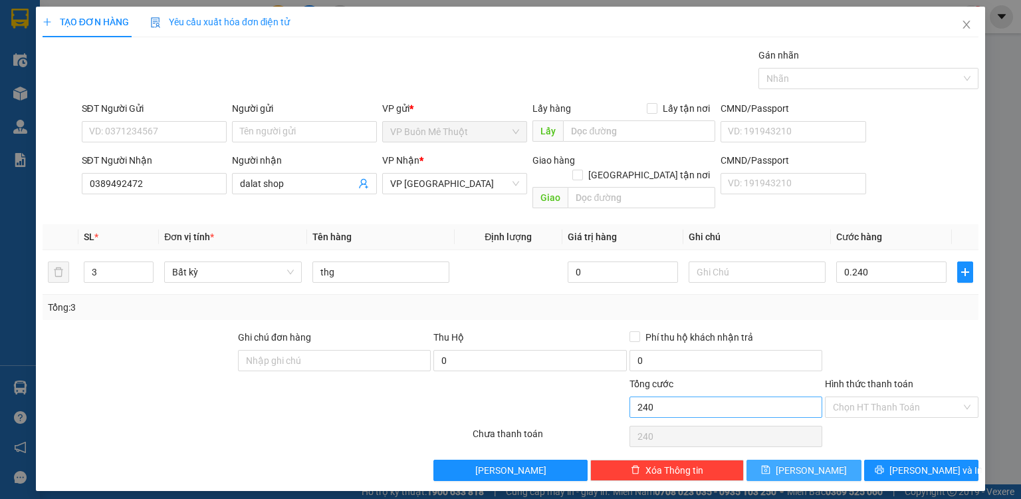
click at [839, 460] on button "[PERSON_NAME]" at bounding box center [804, 470] width 115 height 21
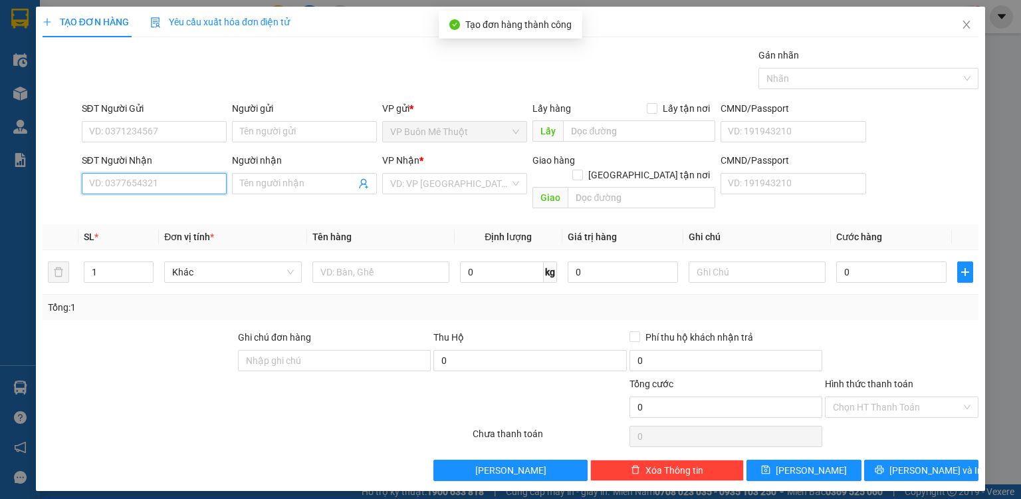
click at [170, 190] on input "SĐT Người Nhận" at bounding box center [154, 183] width 145 height 21
click at [188, 184] on input "SĐT Người Nhận" at bounding box center [154, 183] width 145 height 21
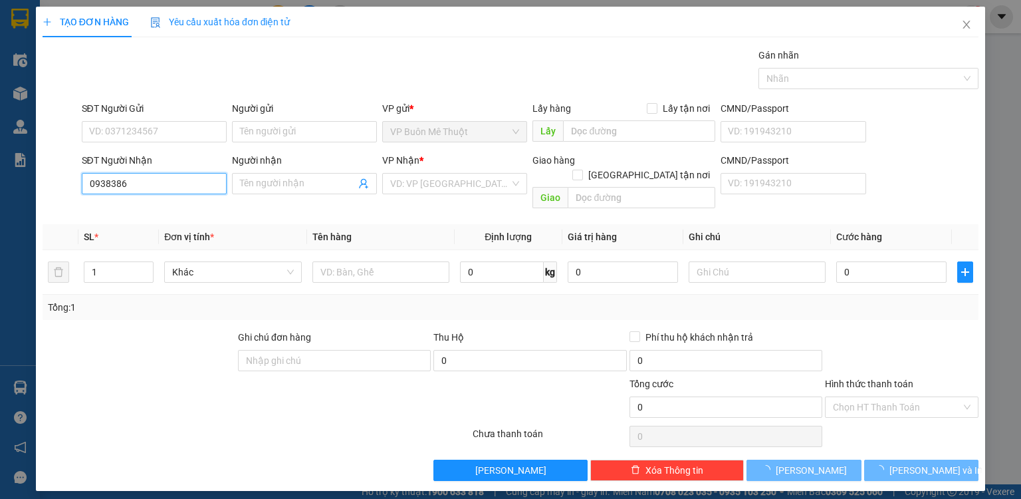
click at [181, 187] on input "0938386" at bounding box center [154, 183] width 145 height 21
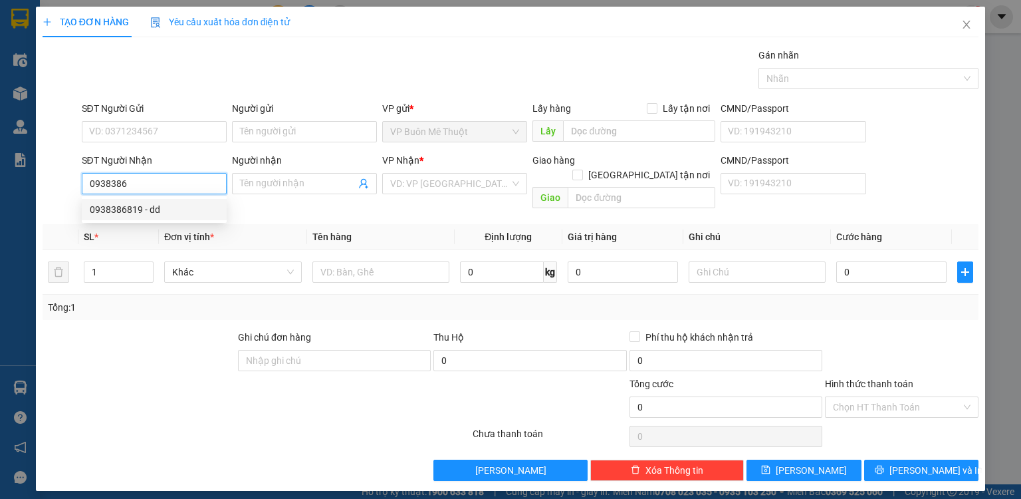
click at [168, 207] on div "0938386819 - dd" at bounding box center [154, 209] width 129 height 15
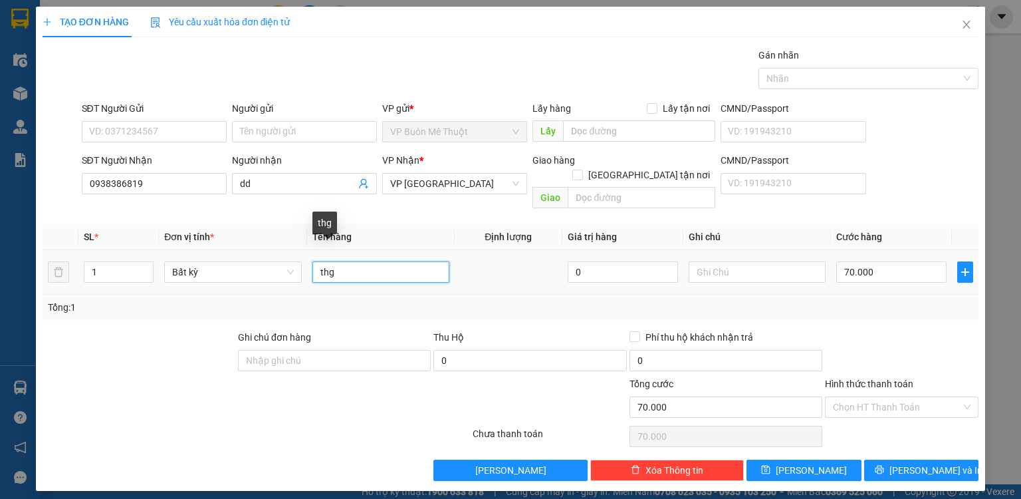
click at [358, 261] on input "thg" at bounding box center [381, 271] width 137 height 21
click at [891, 334] on div at bounding box center [902, 353] width 156 height 47
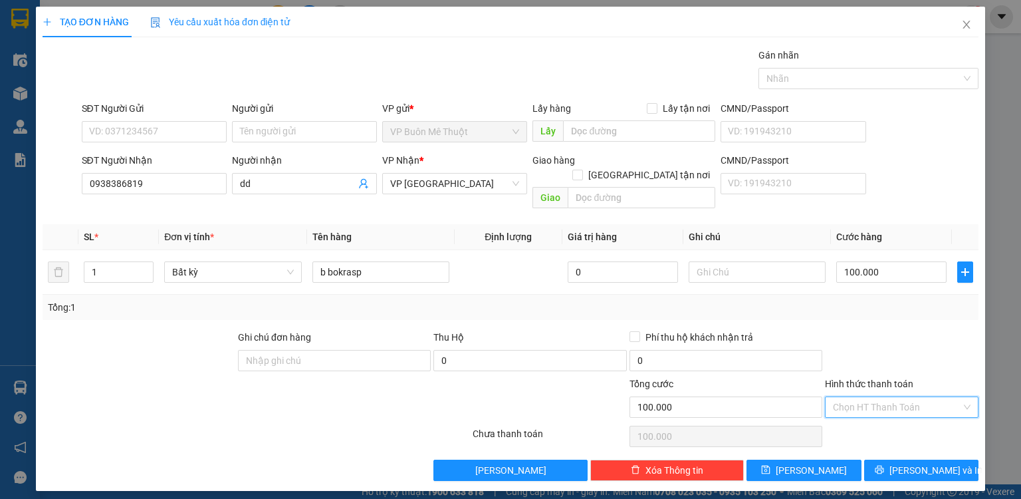
drag, startPoint x: 871, startPoint y: 390, endPoint x: 868, endPoint y: 404, distance: 14.2
click at [871, 397] on input "Hình thức thanh toán" at bounding box center [897, 407] width 128 height 20
drag, startPoint x: 867, startPoint y: 410, endPoint x: 862, endPoint y: 415, distance: 7.1
click at [865, 412] on div "Tại văn phòng" at bounding box center [902, 417] width 138 height 15
click at [829, 460] on button "[PERSON_NAME]" at bounding box center [804, 470] width 115 height 21
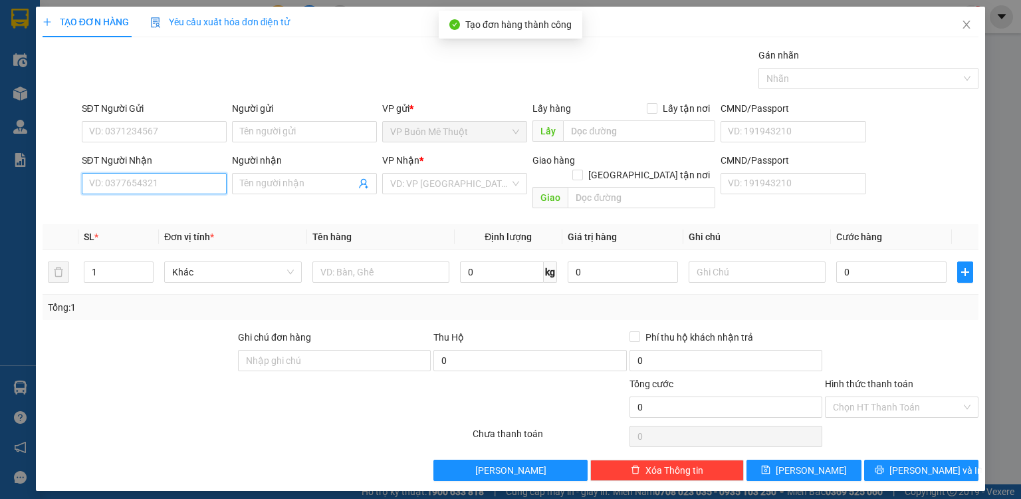
click at [184, 177] on input "SĐT Người Nhận" at bounding box center [154, 183] width 145 height 21
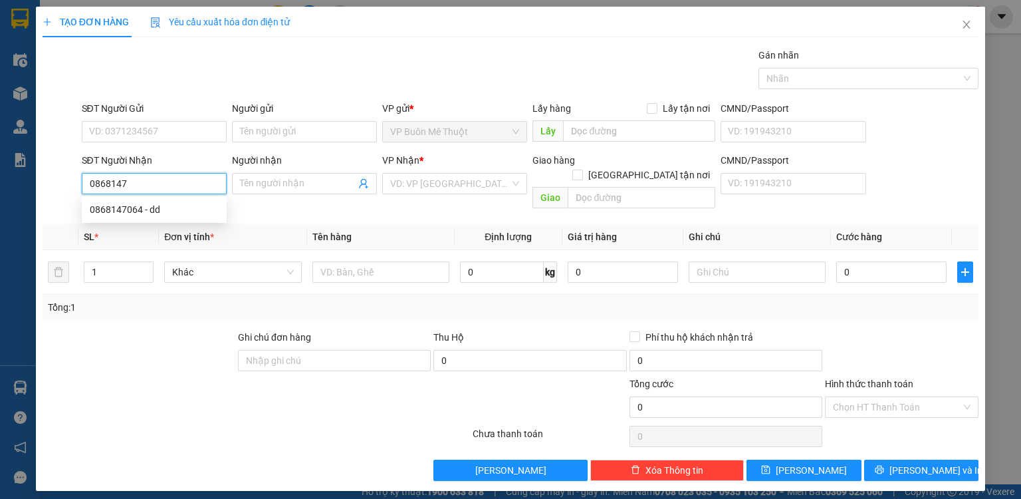
click at [176, 191] on input "0868147" at bounding box center [154, 183] width 145 height 21
click at [169, 213] on div "0868147064 - dd" at bounding box center [154, 209] width 129 height 15
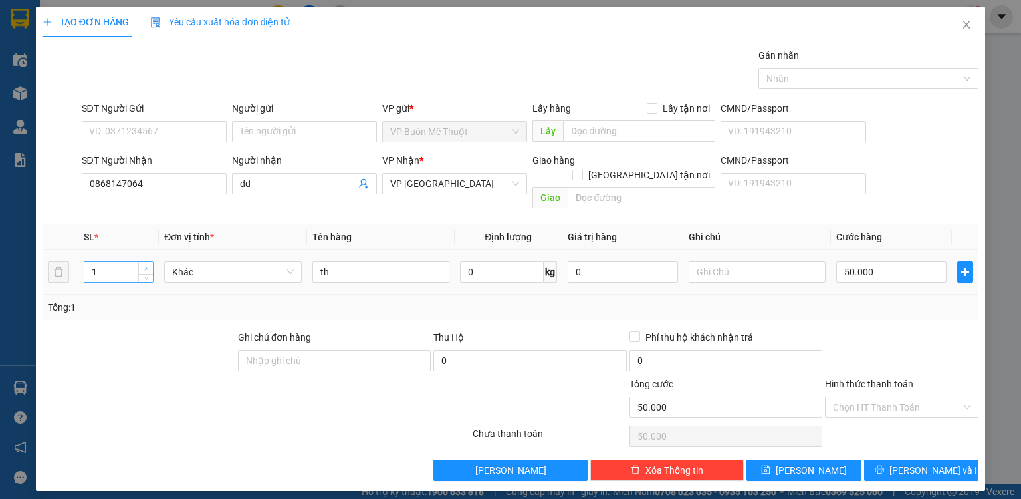
drag, startPoint x: 148, startPoint y: 251, endPoint x: 338, endPoint y: 237, distance: 191.4
click at [148, 265] on icon "up" at bounding box center [146, 267] width 5 height 5
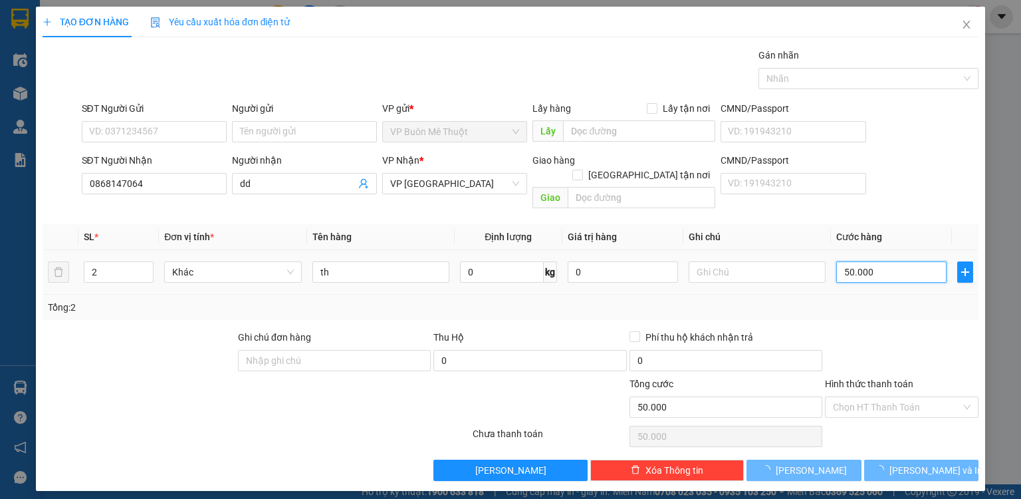
click at [925, 261] on input "50.000" at bounding box center [892, 271] width 110 height 21
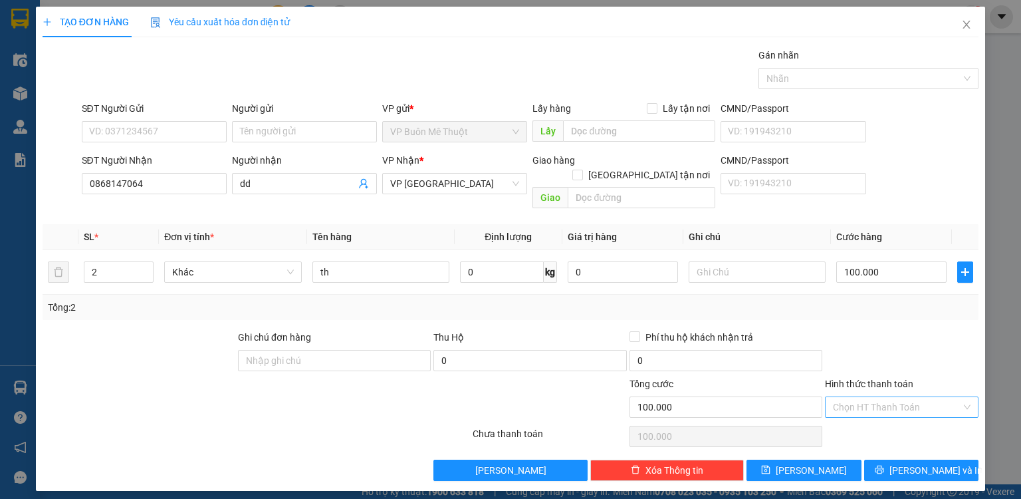
click at [887, 400] on input "Hình thức thanh toán" at bounding box center [897, 407] width 128 height 20
drag, startPoint x: 878, startPoint y: 419, endPoint x: 870, endPoint y: 424, distance: 9.6
click at [876, 420] on div "Tại văn phòng" at bounding box center [902, 417] width 138 height 15
click at [817, 462] on button "[PERSON_NAME]" at bounding box center [804, 470] width 115 height 21
click at [970, 20] on icon "close" at bounding box center [967, 24] width 11 height 11
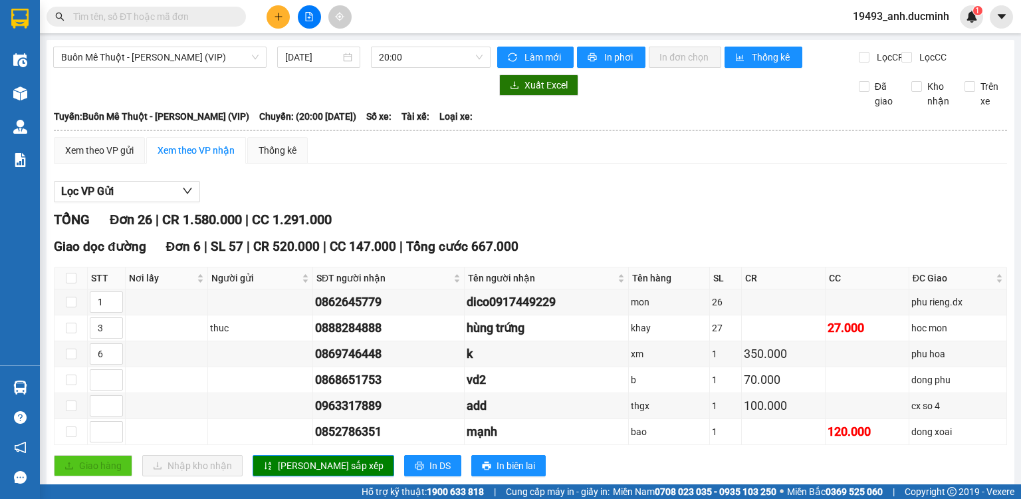
click at [130, 93] on div at bounding box center [272, 84] width 438 height 21
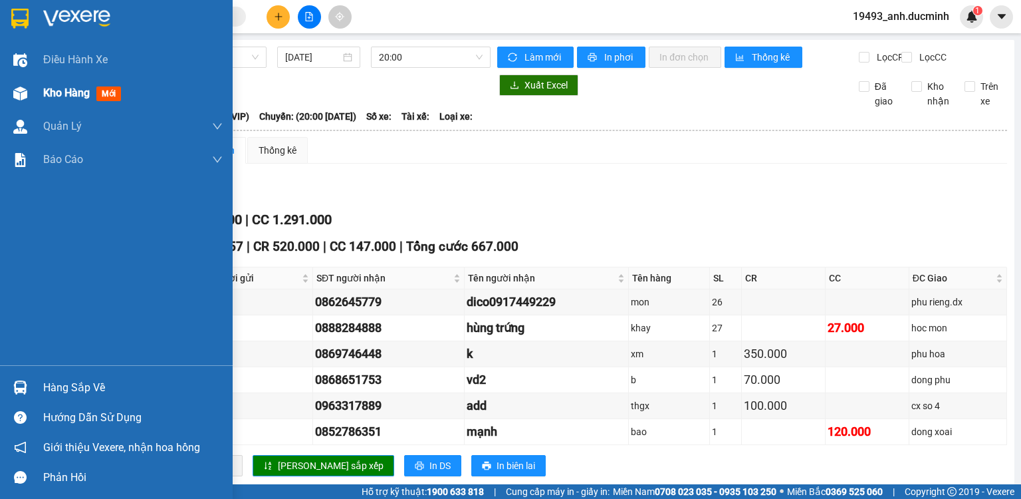
click at [53, 95] on span "Kho hàng" at bounding box center [66, 92] width 47 height 13
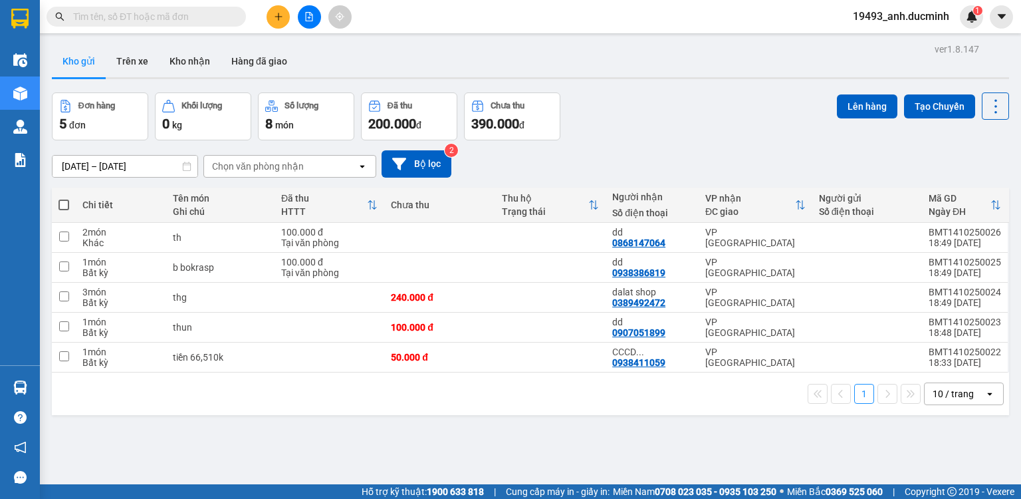
click at [67, 203] on span at bounding box center [64, 205] width 11 height 11
click at [64, 198] on input "checkbox" at bounding box center [64, 198] width 0 height 0
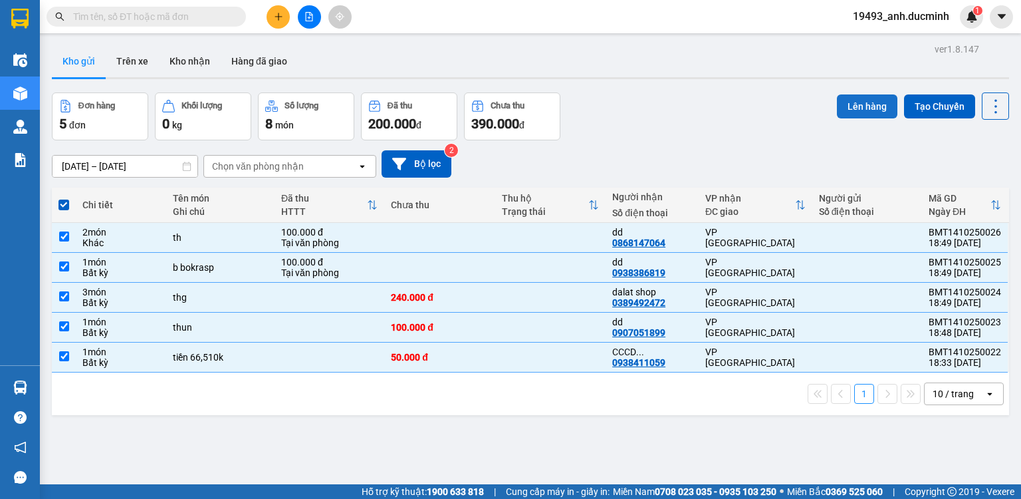
click at [870, 103] on button "Lên hàng" at bounding box center [867, 106] width 61 height 24
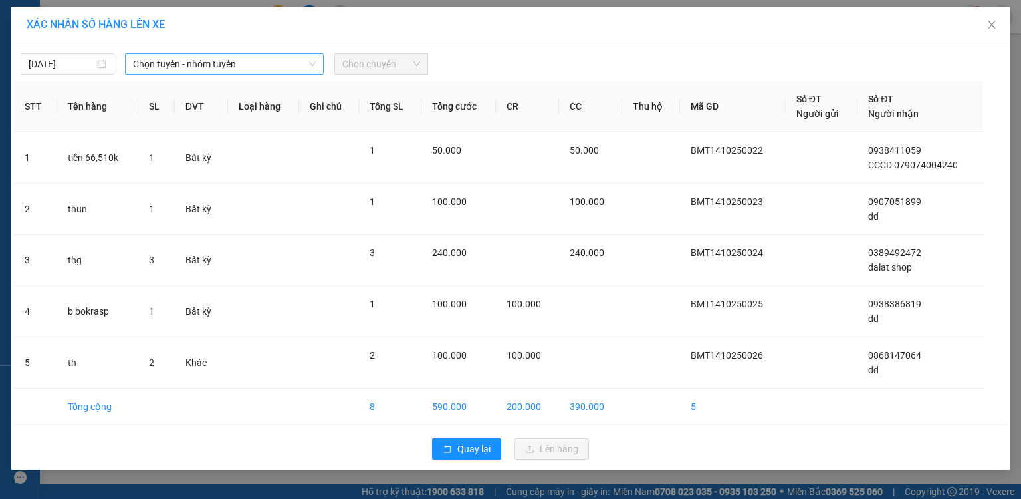
click at [181, 59] on span "Chọn tuyến - nhóm tuyến" at bounding box center [224, 64] width 183 height 20
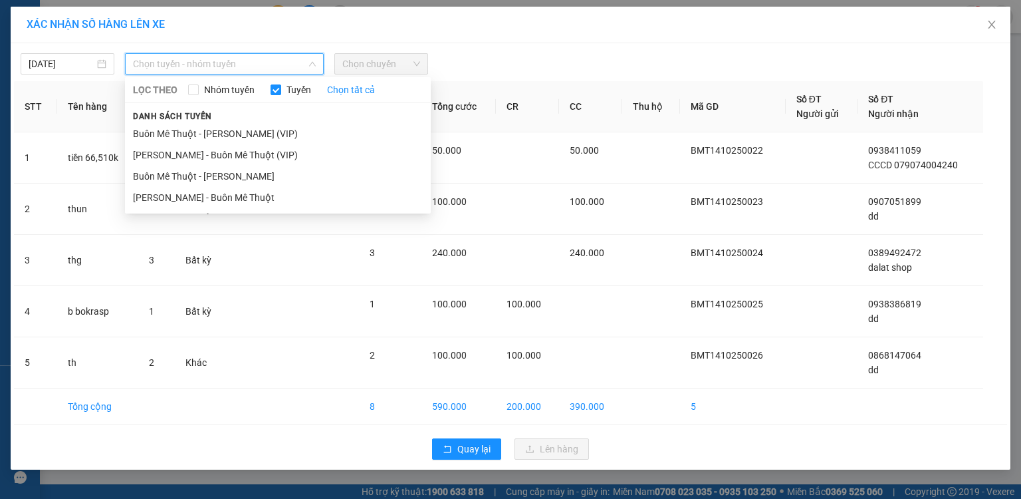
drag, startPoint x: 199, startPoint y: 136, endPoint x: 267, endPoint y: 96, distance: 79.3
click at [200, 136] on li "Buôn Mê Thuột - [PERSON_NAME] (VIP)" at bounding box center [278, 133] width 306 height 21
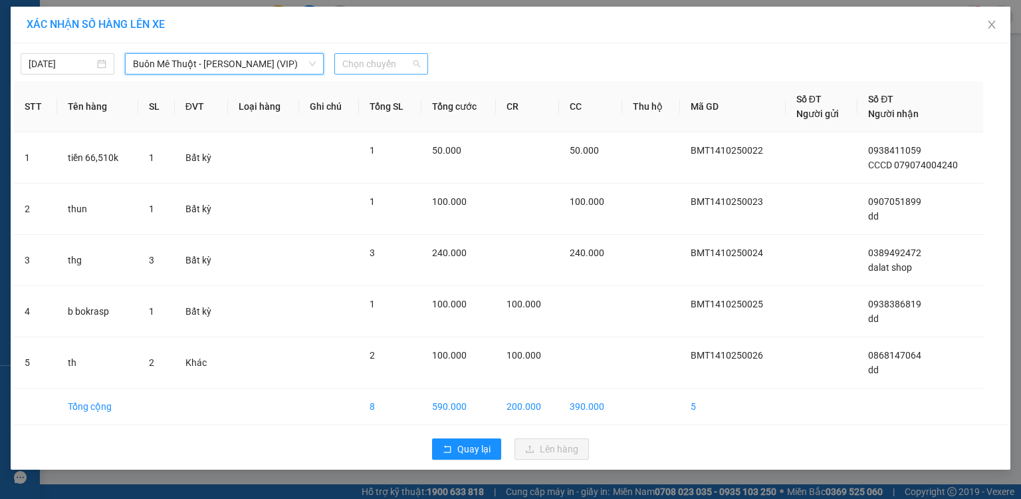
click at [363, 66] on span "Chọn chuyến" at bounding box center [381, 64] width 78 height 20
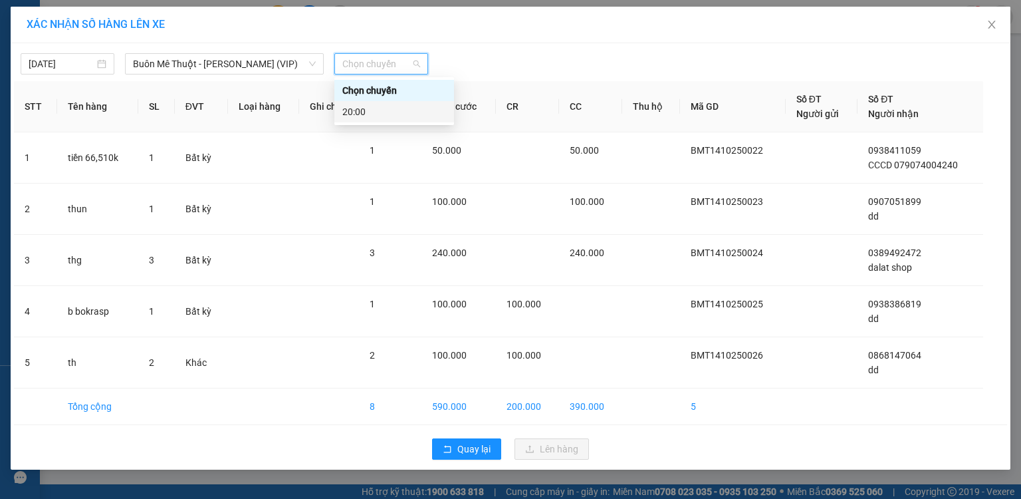
click at [358, 114] on div "20:00" at bounding box center [394, 111] width 104 height 15
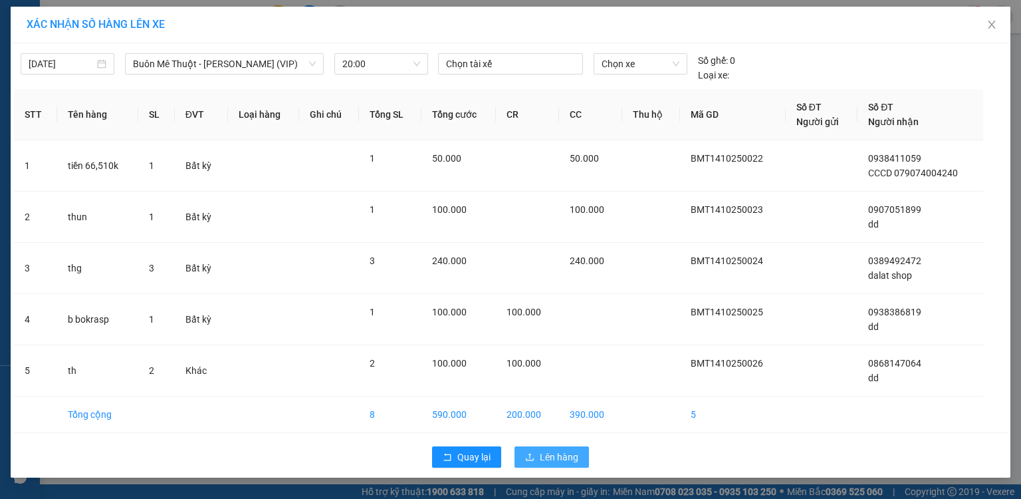
click at [561, 459] on span "Lên hàng" at bounding box center [559, 457] width 39 height 15
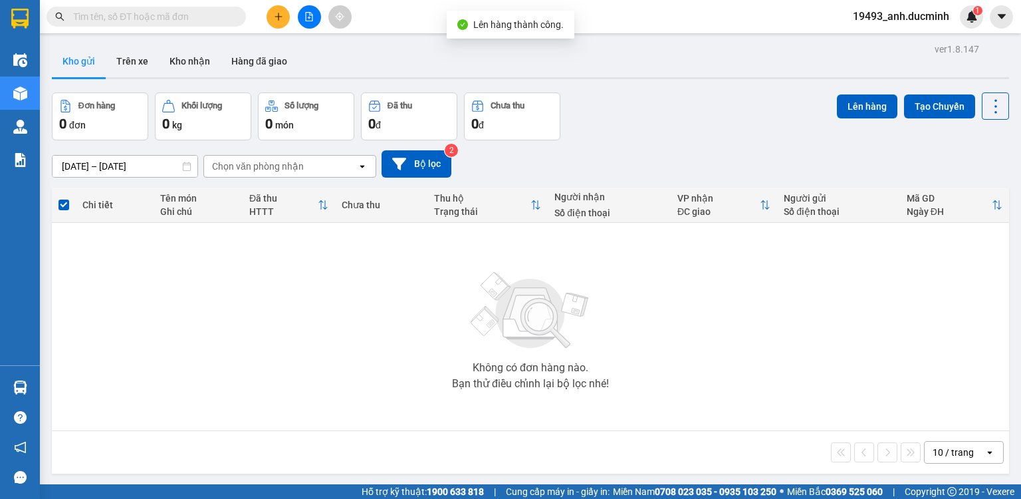
click at [305, 19] on icon "file-add" at bounding box center [309, 16] width 9 height 9
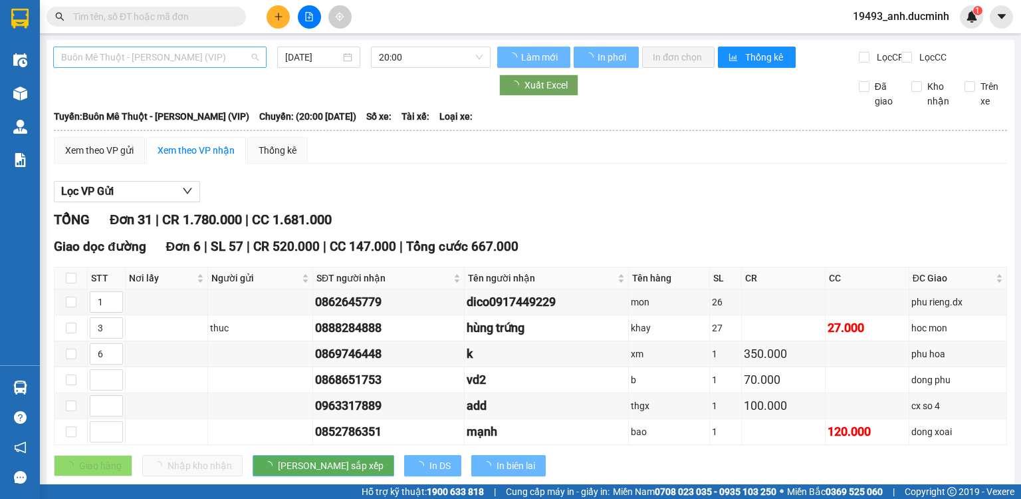
click at [197, 63] on span "Buôn Mê Thuột - [PERSON_NAME] (VIP)" at bounding box center [160, 57] width 198 height 20
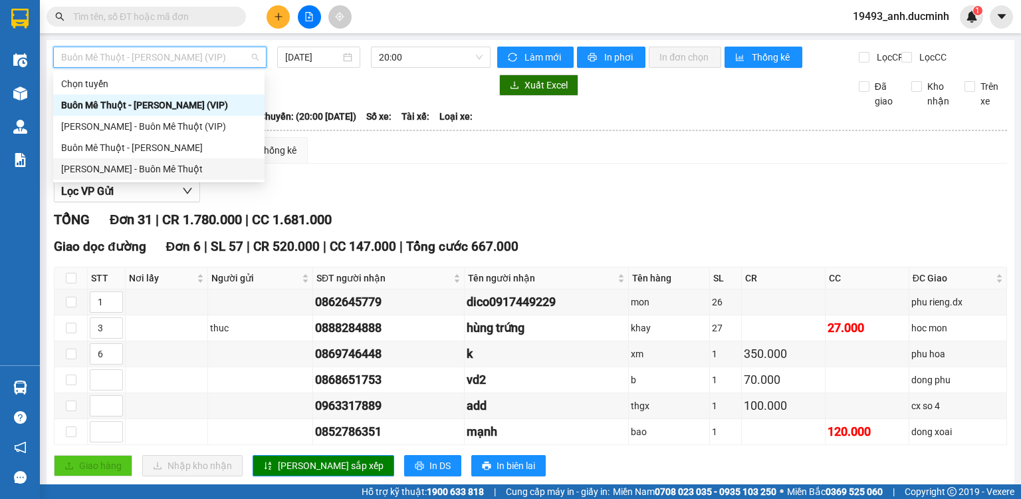
click at [158, 164] on div "[PERSON_NAME] - Buôn Mê Thuột" at bounding box center [159, 169] width 196 height 15
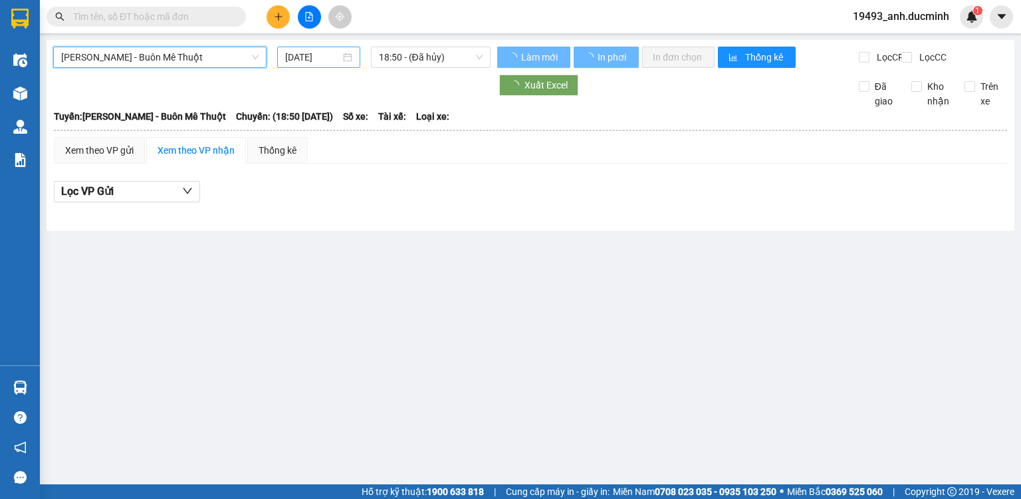
click at [305, 57] on input "[DATE]" at bounding box center [312, 57] width 55 height 15
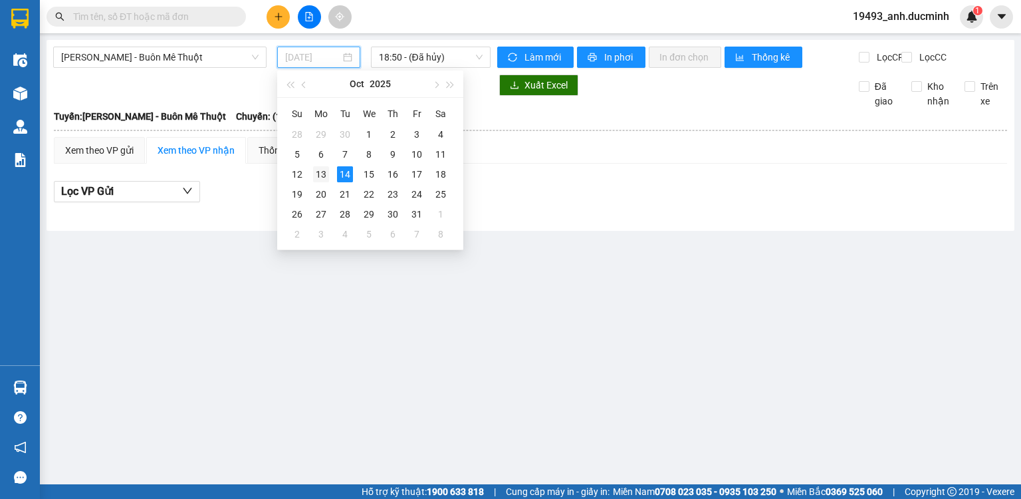
click at [322, 172] on div "13" at bounding box center [321, 174] width 16 height 16
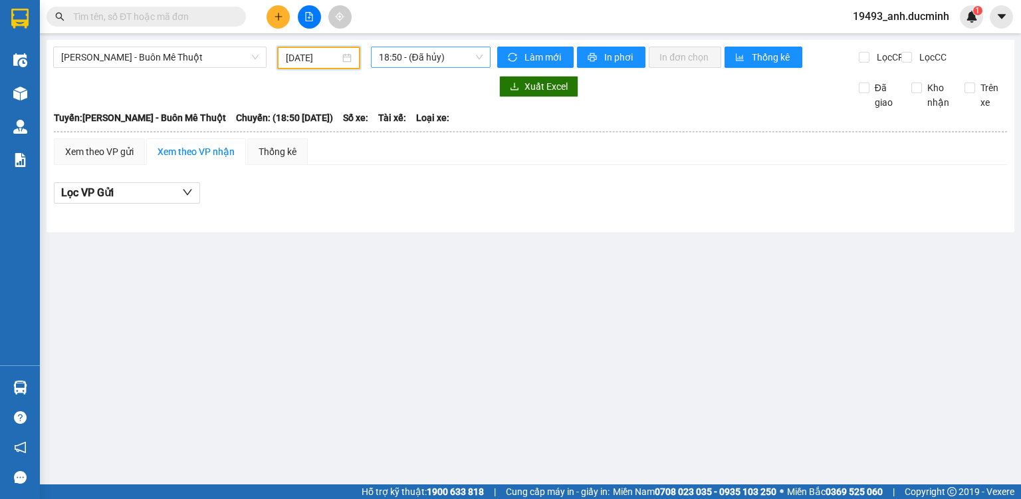
click at [418, 56] on span "18:50 - (Đã hủy)" at bounding box center [431, 57] width 104 height 20
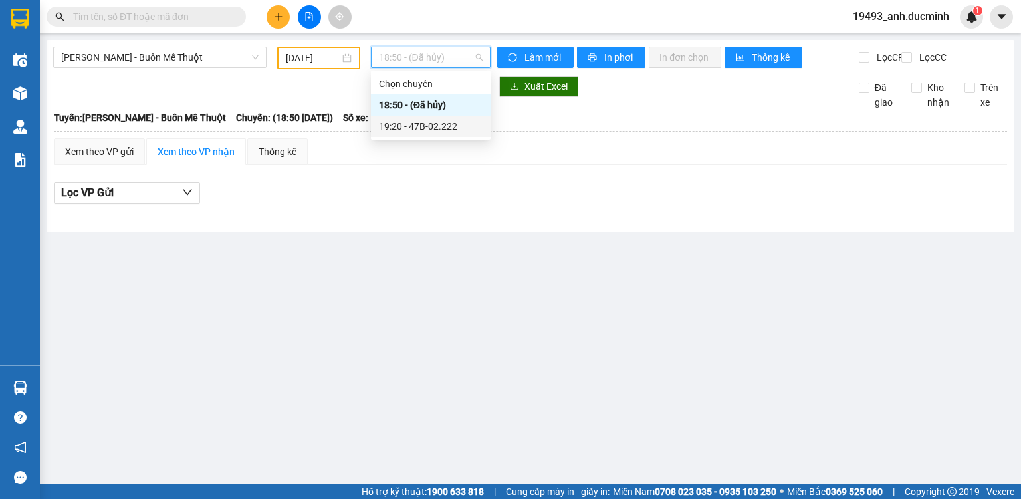
click at [402, 126] on div "19:20 - 47B-02.222" at bounding box center [431, 126] width 104 height 15
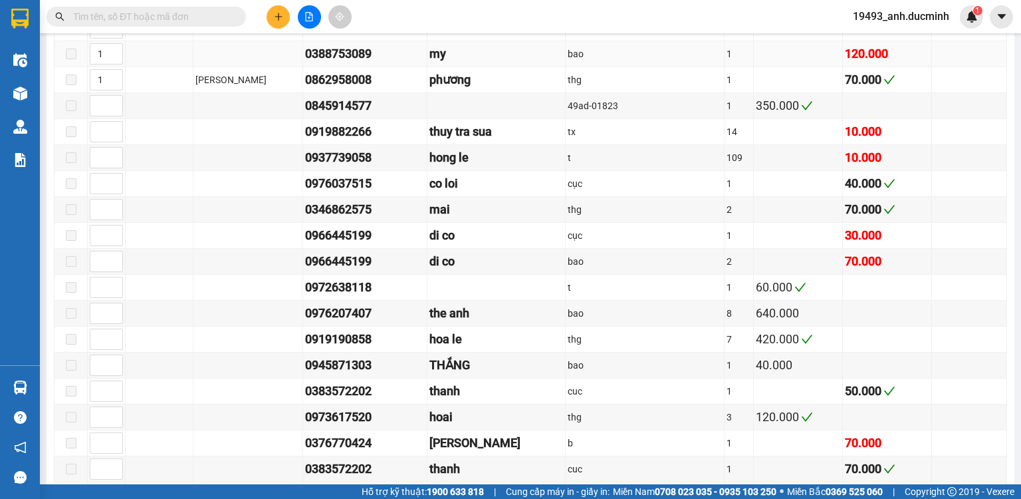
scroll to position [798, 0]
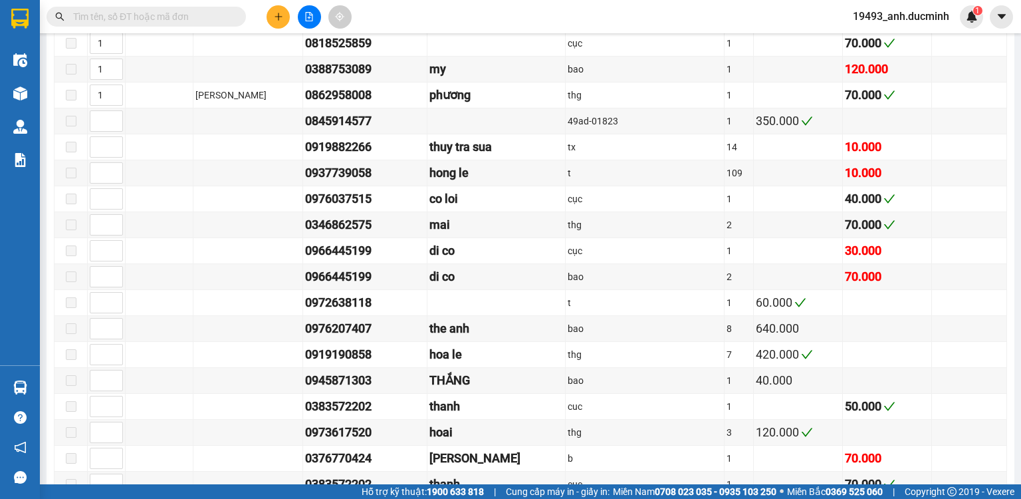
click at [222, 18] on input "text" at bounding box center [151, 16] width 157 height 15
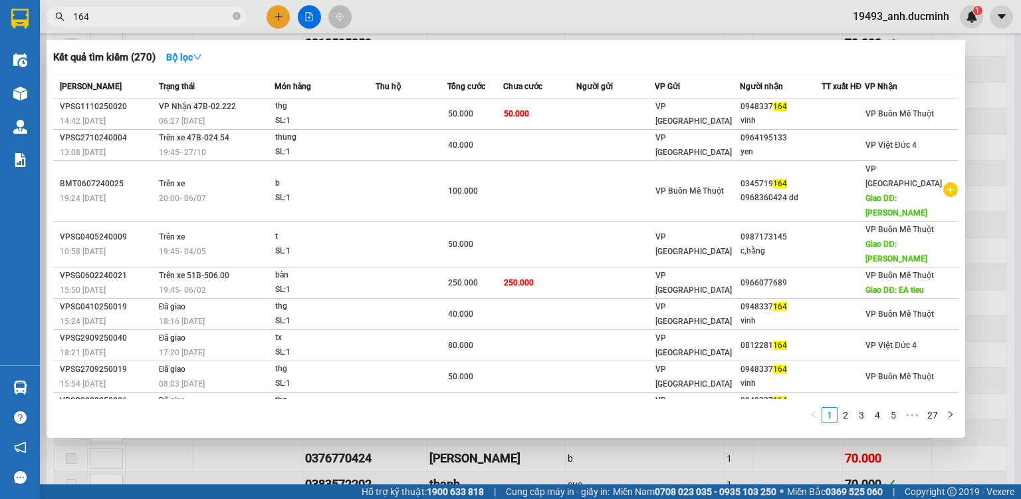
click at [279, 13] on div at bounding box center [510, 249] width 1021 height 499
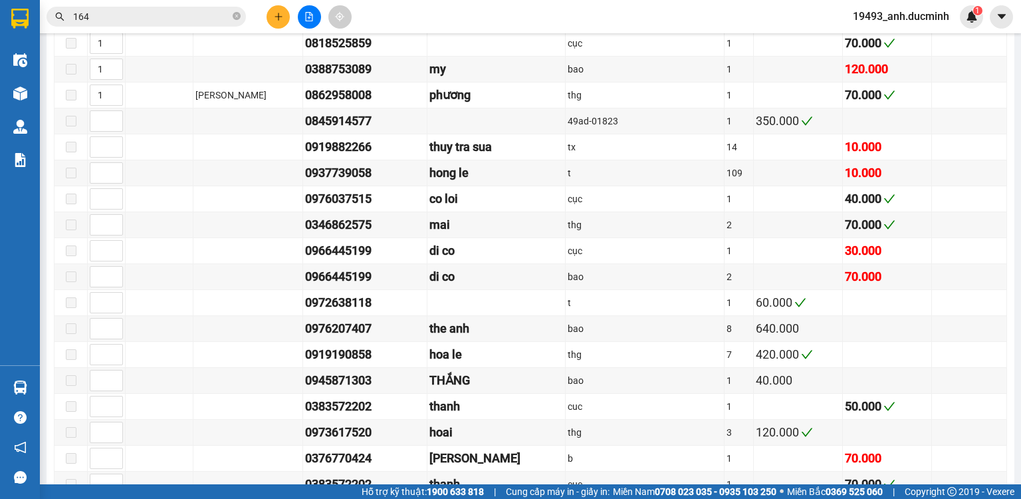
click at [269, 16] on button at bounding box center [278, 16] width 23 height 23
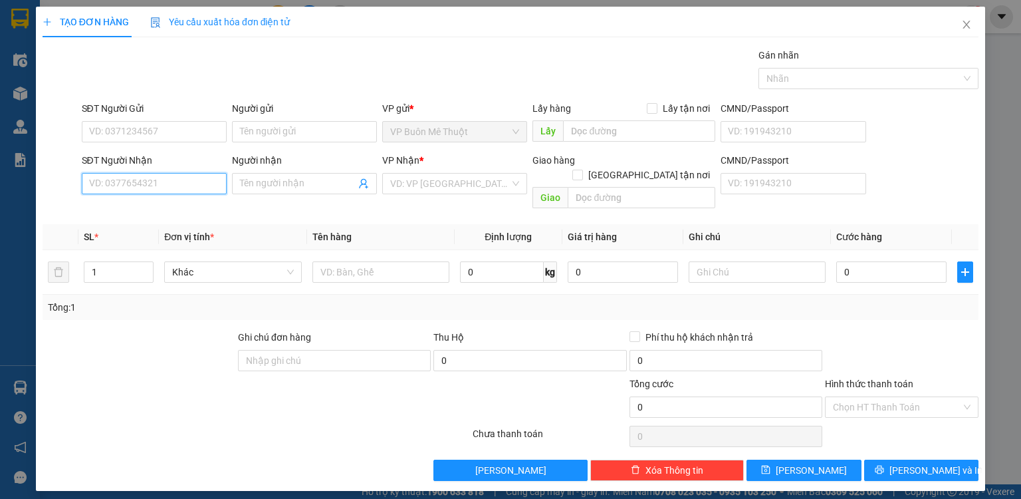
click at [154, 178] on input "SĐT Người Nhận" at bounding box center [154, 183] width 145 height 21
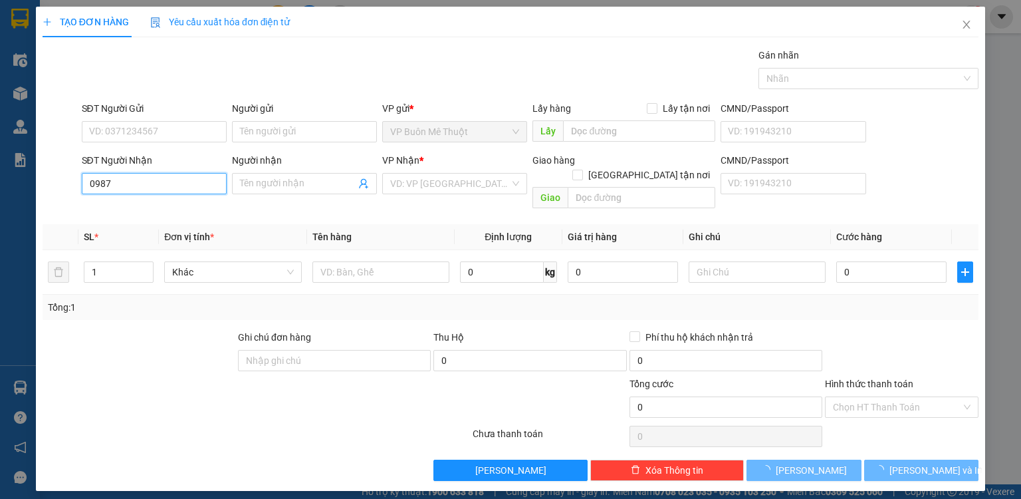
click at [152, 189] on input "0987" at bounding box center [154, 183] width 145 height 21
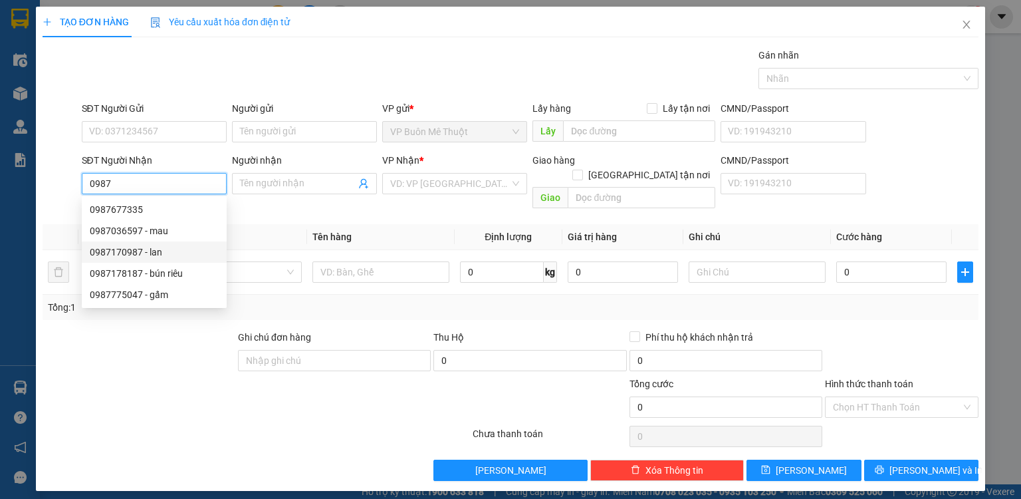
click at [165, 259] on div "0987170987 - lan" at bounding box center [154, 252] width 129 height 15
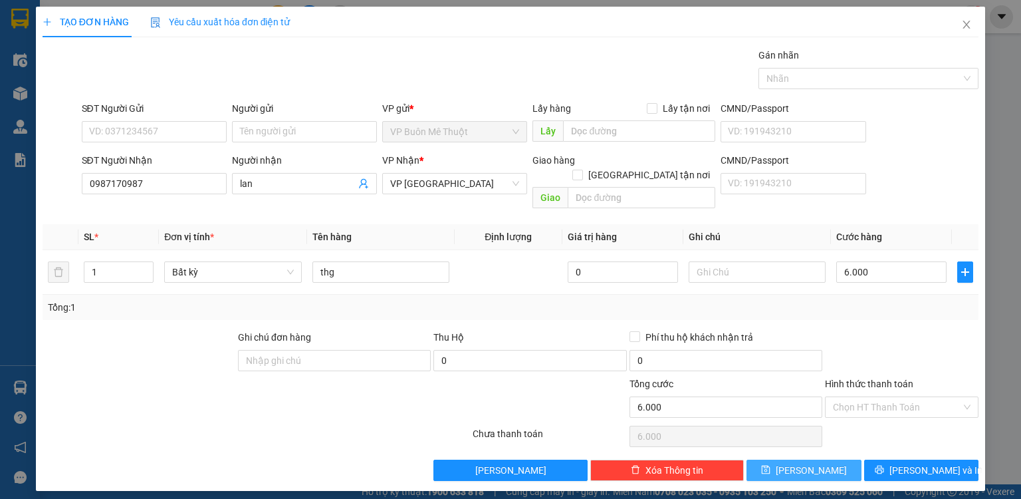
click at [819, 460] on button "[PERSON_NAME]" at bounding box center [804, 470] width 115 height 21
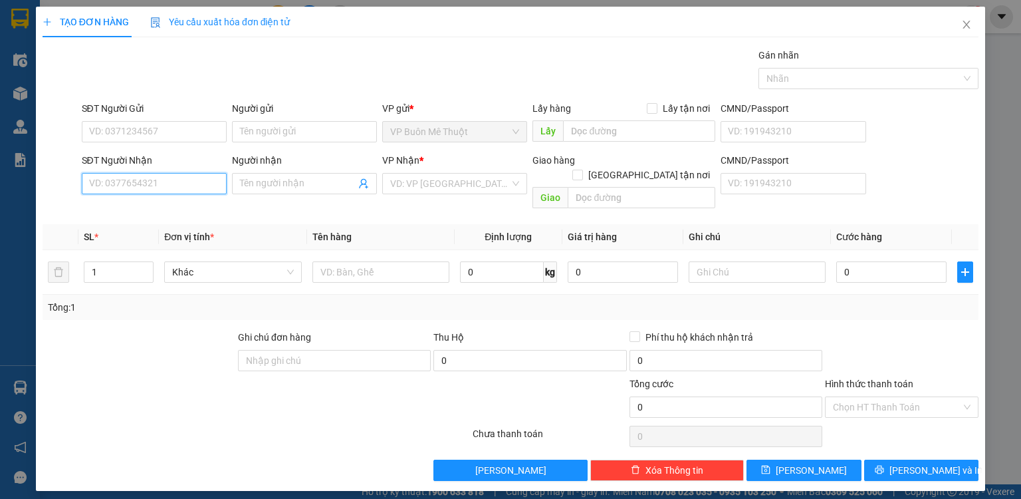
click at [209, 182] on input "SĐT Người Nhận" at bounding box center [154, 183] width 145 height 21
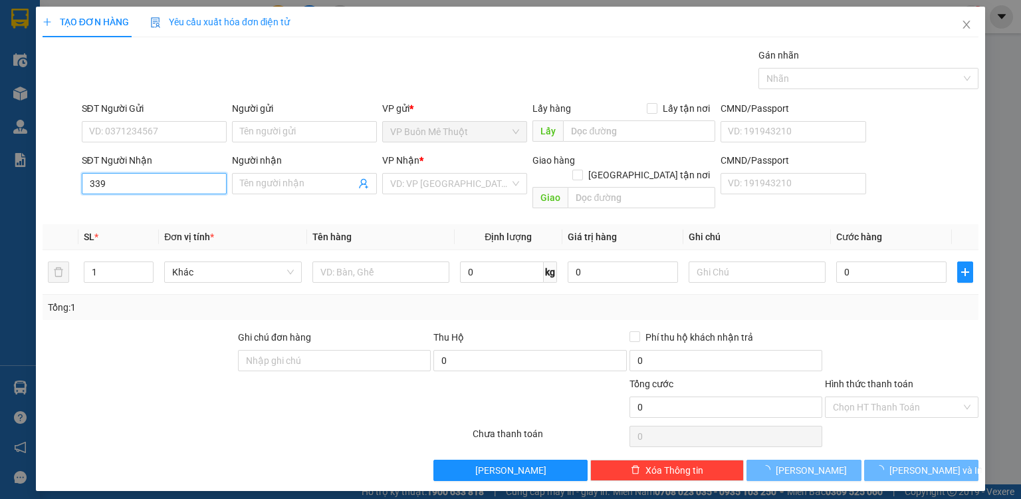
click at [207, 184] on input "339" at bounding box center [154, 183] width 145 height 21
click at [184, 187] on input "339" at bounding box center [154, 183] width 145 height 21
click at [182, 187] on input "339" at bounding box center [154, 183] width 145 height 21
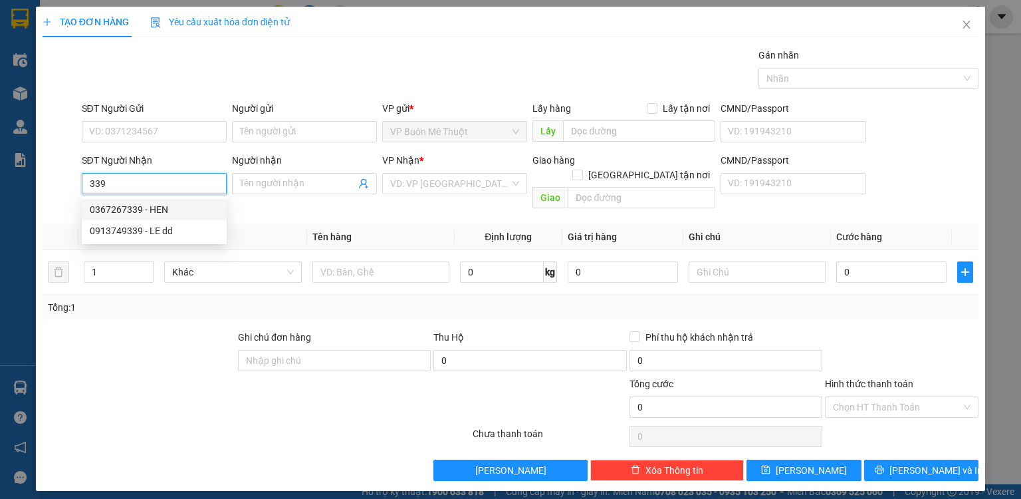
click at [166, 209] on div "0367267339 - HEN" at bounding box center [154, 209] width 129 height 15
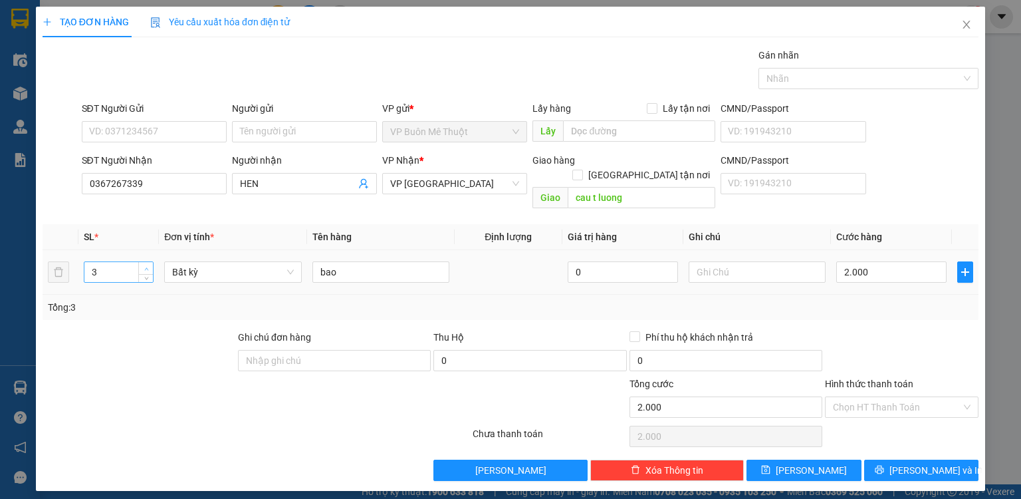
click at [146, 262] on span "Increase Value" at bounding box center [145, 268] width 15 height 12
click at [926, 261] on input "2.000" at bounding box center [892, 271] width 110 height 21
click at [825, 464] on button "[PERSON_NAME]" at bounding box center [804, 470] width 115 height 21
click at [966, 27] on icon "close" at bounding box center [967, 25] width 7 height 8
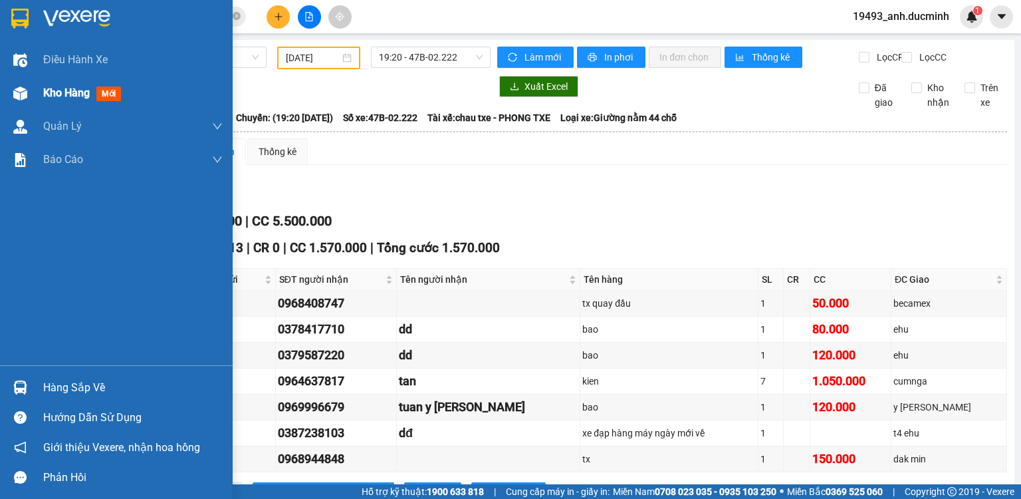
click at [57, 94] on span "Kho hàng" at bounding box center [66, 92] width 47 height 13
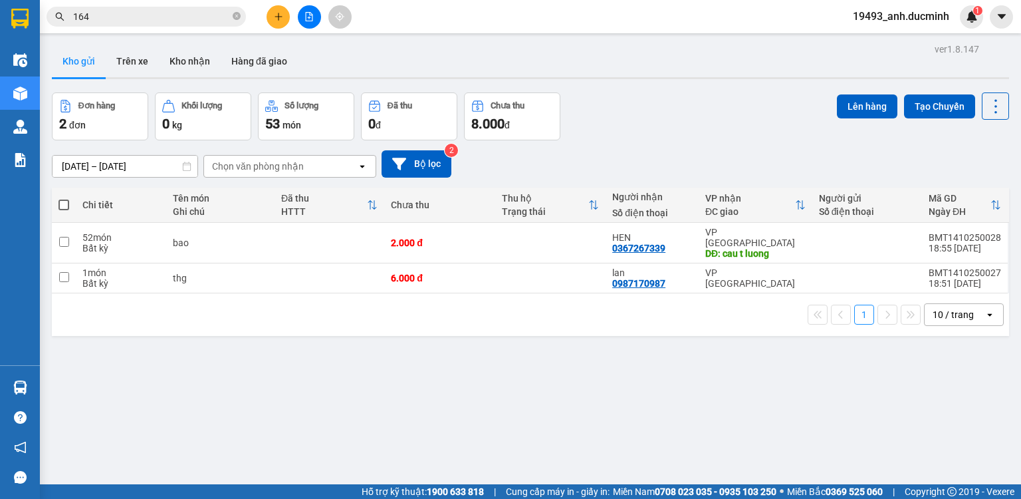
click at [61, 202] on span at bounding box center [64, 205] width 11 height 11
click at [64, 198] on input "checkbox" at bounding box center [64, 198] width 0 height 0
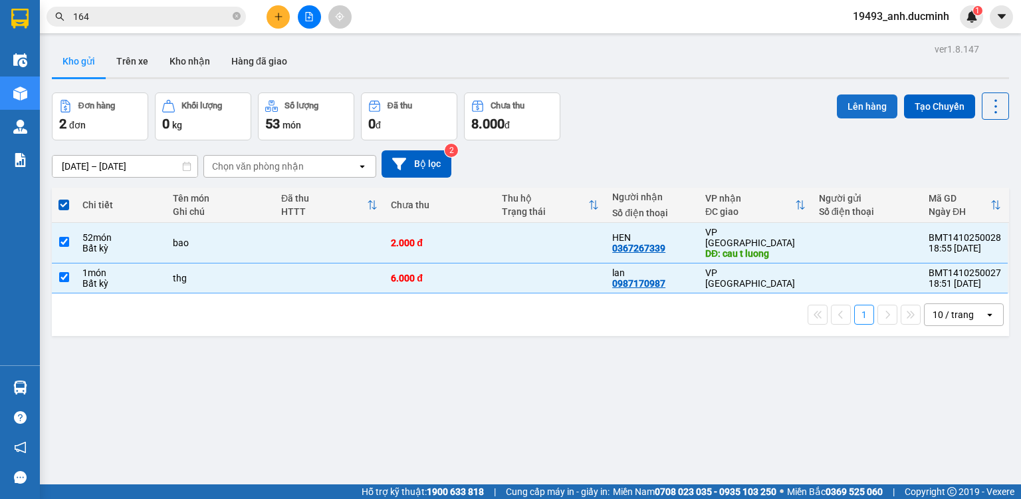
click at [837, 104] on button "Lên hàng" at bounding box center [867, 106] width 61 height 24
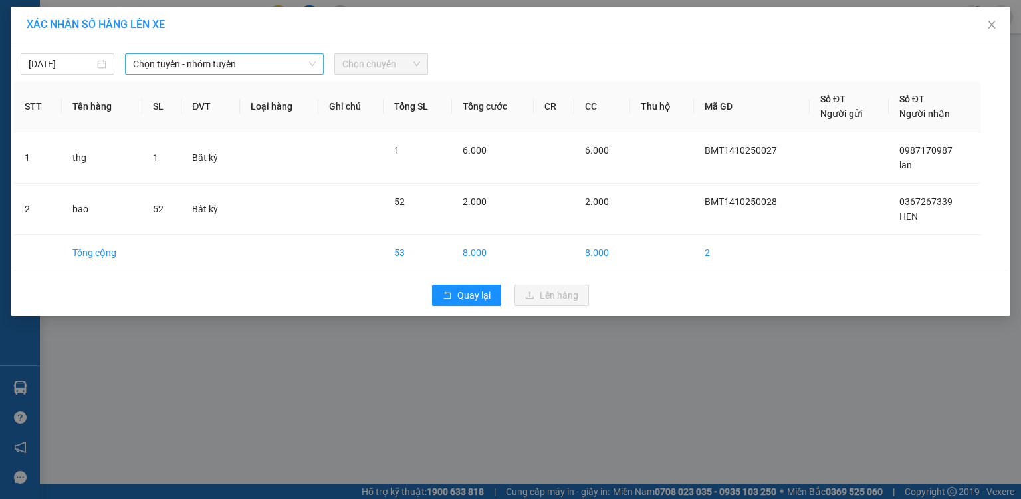
click at [235, 63] on span "Chọn tuyến - nhóm tuyến" at bounding box center [224, 64] width 183 height 20
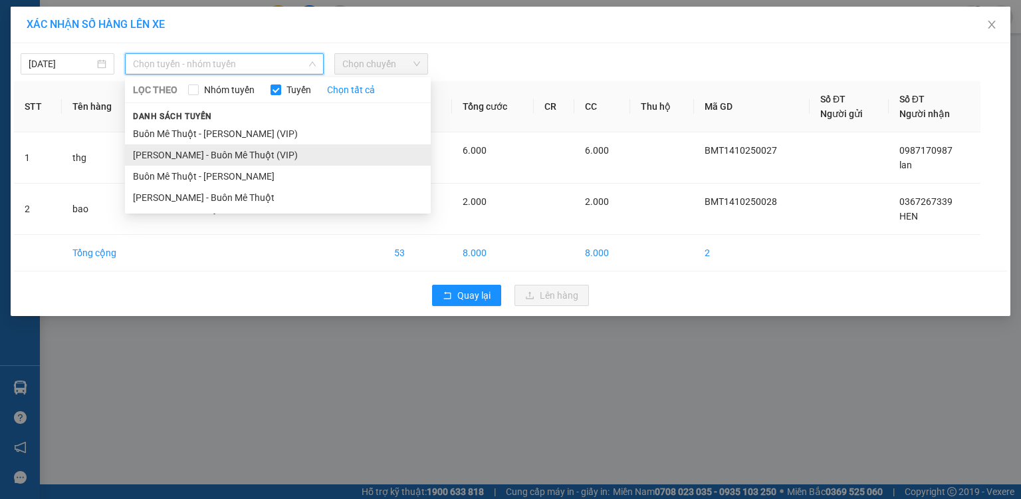
click at [207, 157] on li "[PERSON_NAME] - Buôn Mê Thuột (VIP)" at bounding box center [278, 154] width 306 height 21
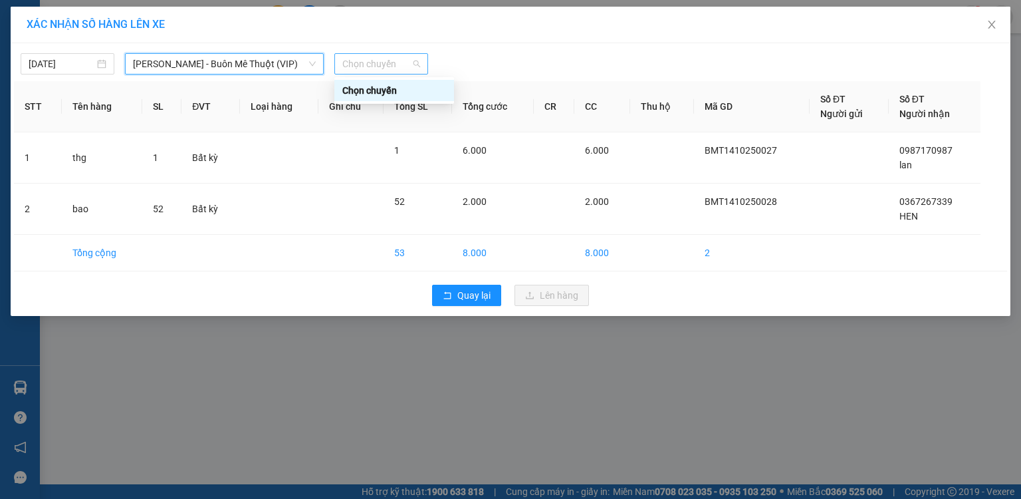
click at [369, 61] on span "Chọn chuyến" at bounding box center [381, 64] width 78 height 20
click at [169, 62] on span "[PERSON_NAME] - Buôn Mê Thuột (VIP)" at bounding box center [224, 64] width 183 height 20
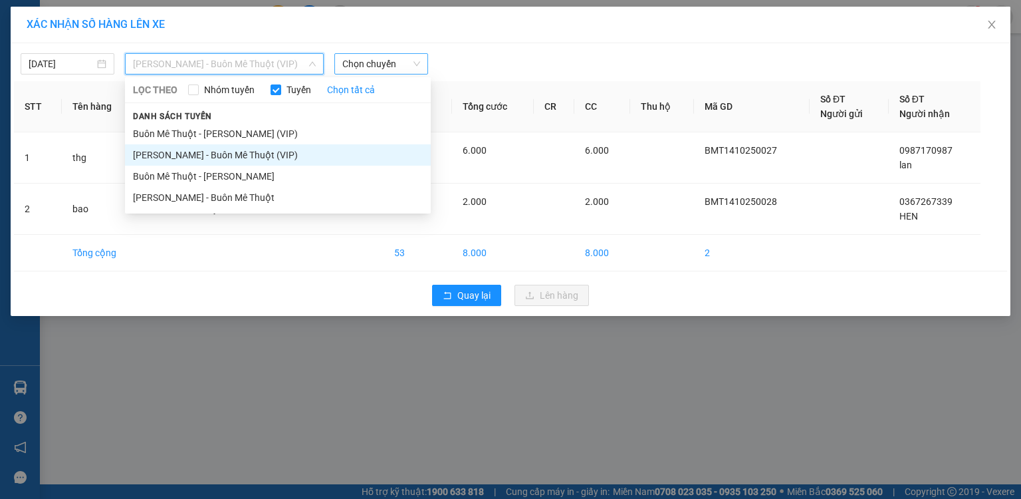
click at [376, 63] on span "Chọn chuyến" at bounding box center [381, 64] width 78 height 20
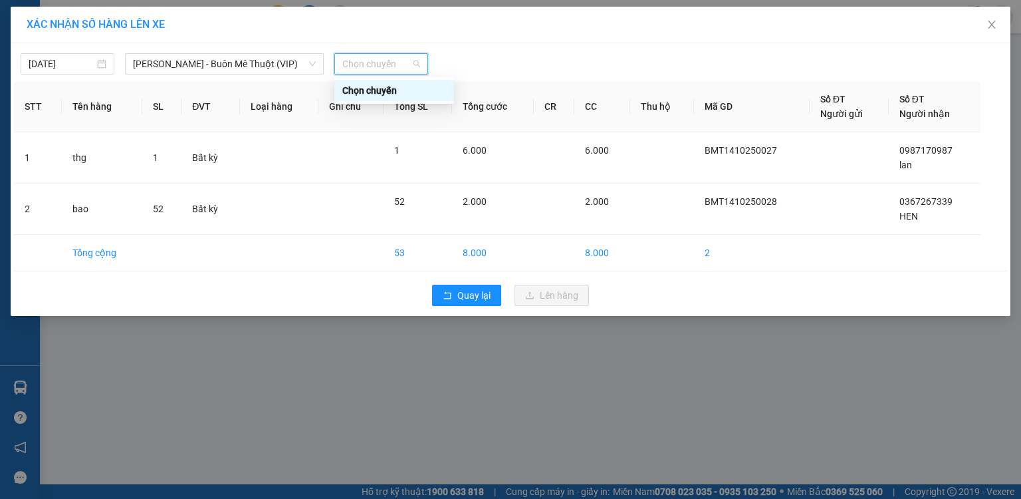
click at [366, 93] on div "Chọn chuyến" at bounding box center [394, 90] width 104 height 15
click at [170, 62] on span "[PERSON_NAME] - Buôn Mê Thuột (VIP)" at bounding box center [224, 64] width 183 height 20
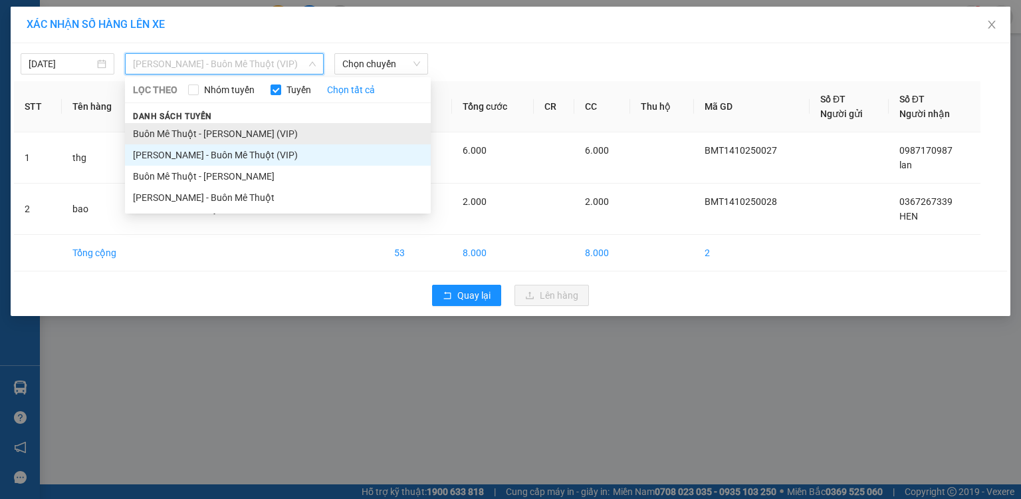
click at [227, 130] on li "Buôn Mê Thuột - [PERSON_NAME] (VIP)" at bounding box center [278, 133] width 306 height 21
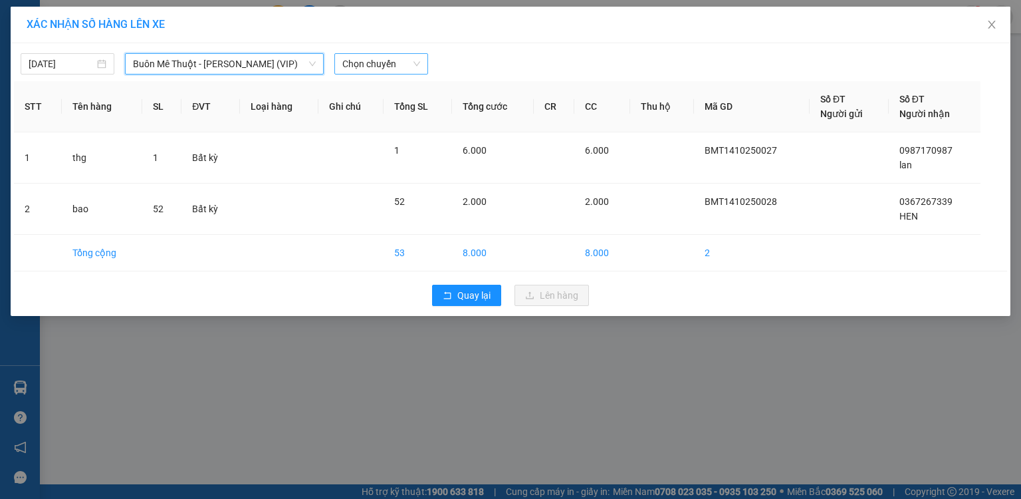
click at [361, 67] on span "Chọn chuyến" at bounding box center [381, 64] width 78 height 20
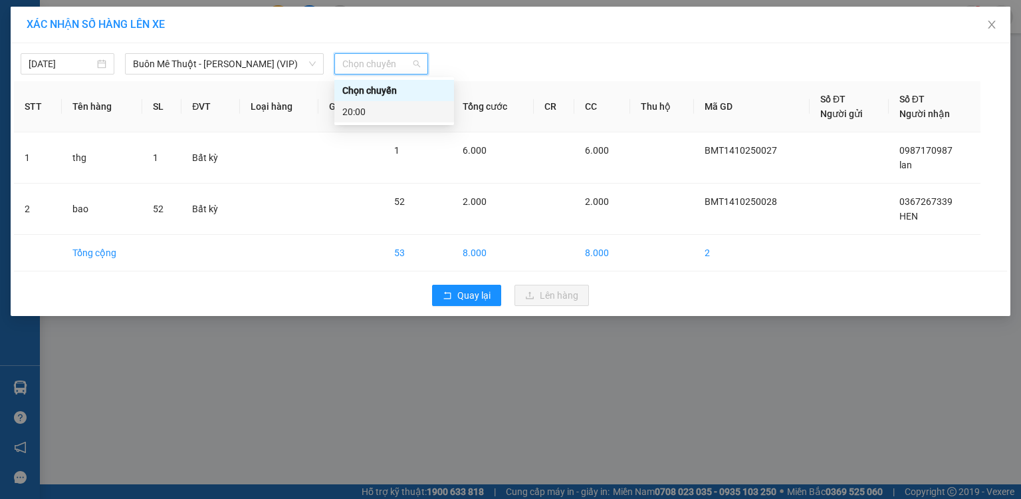
click at [348, 114] on div "20:00" at bounding box center [394, 111] width 104 height 15
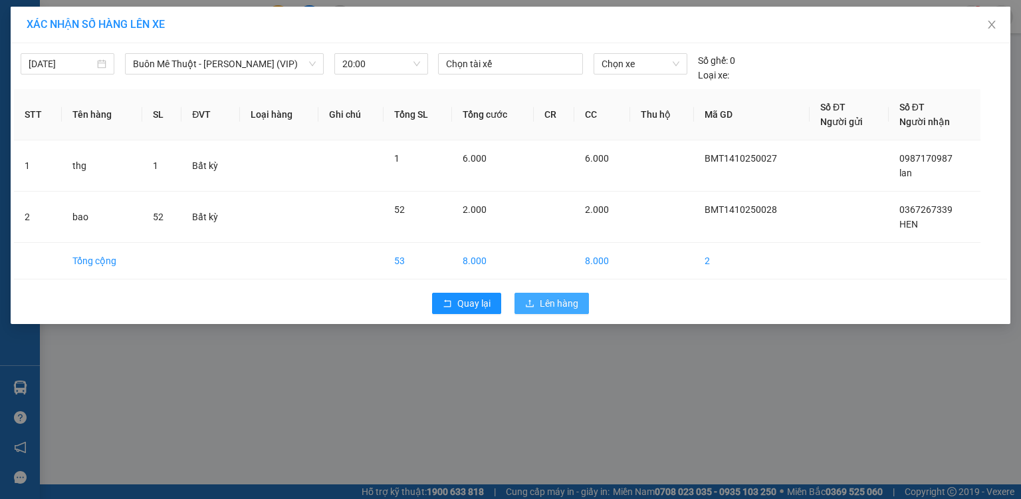
click at [547, 303] on span "Lên hàng" at bounding box center [559, 303] width 39 height 15
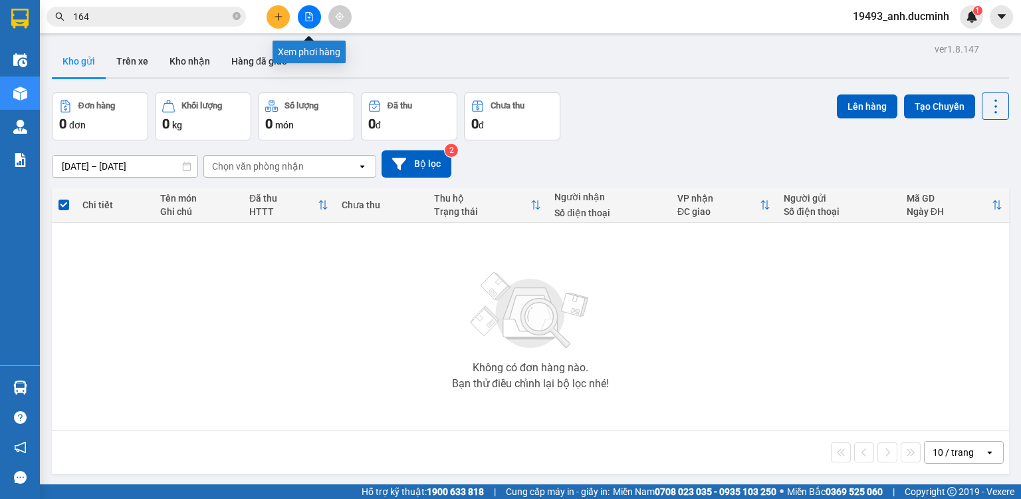
click at [311, 13] on icon "file-add" at bounding box center [309, 16] width 9 height 9
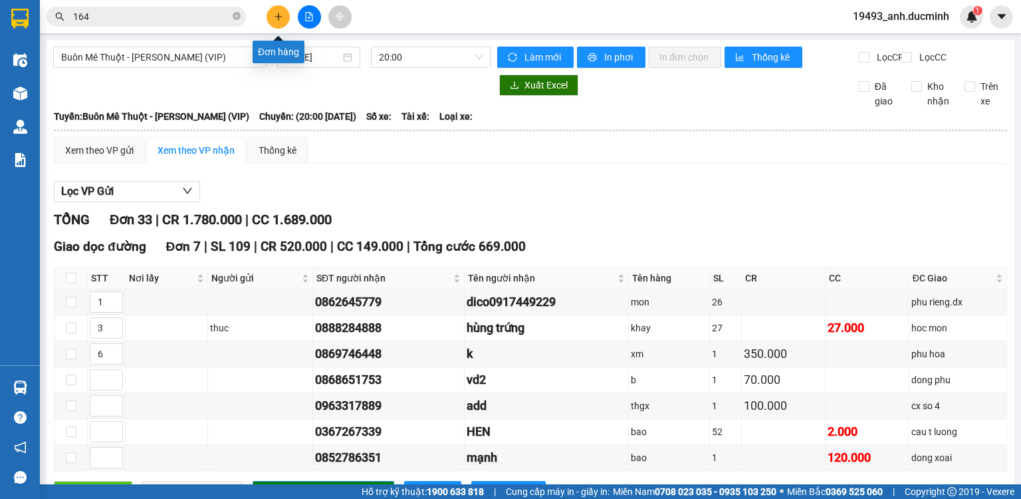
click at [282, 21] on button at bounding box center [278, 16] width 23 height 23
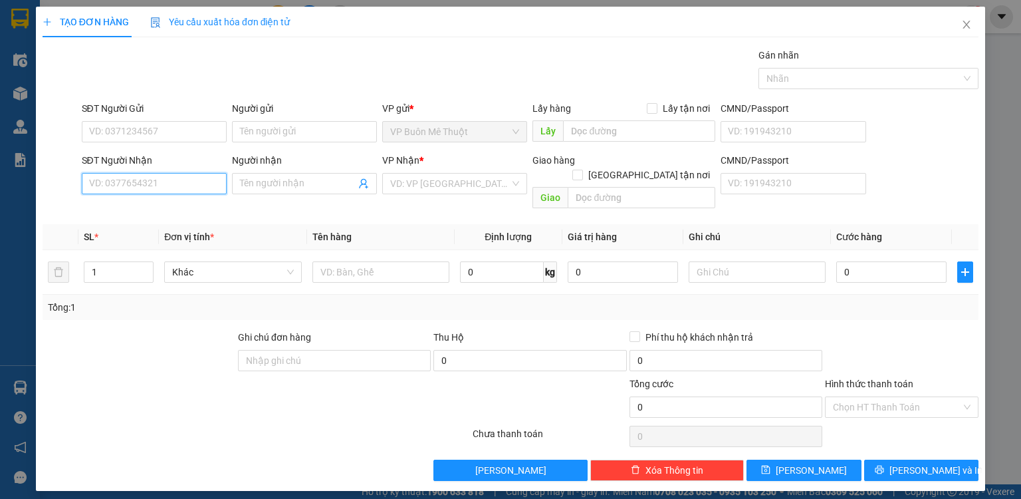
click at [208, 180] on input "SĐT Người Nhận" at bounding box center [154, 183] width 145 height 21
click at [170, 211] on div "0969269338 - dd" at bounding box center [154, 209] width 129 height 15
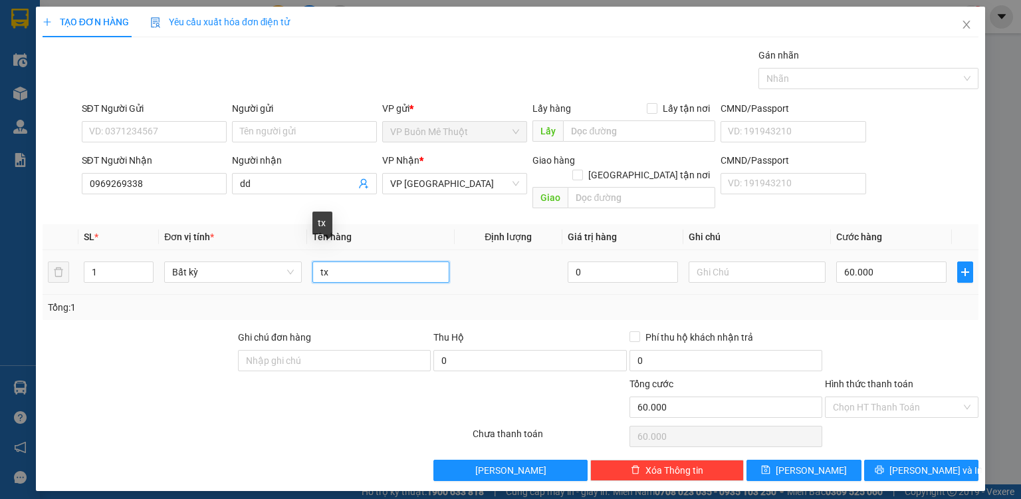
click at [346, 261] on input "tx" at bounding box center [381, 271] width 137 height 21
click at [874, 397] on input "Hình thức thanh toán" at bounding box center [897, 407] width 128 height 20
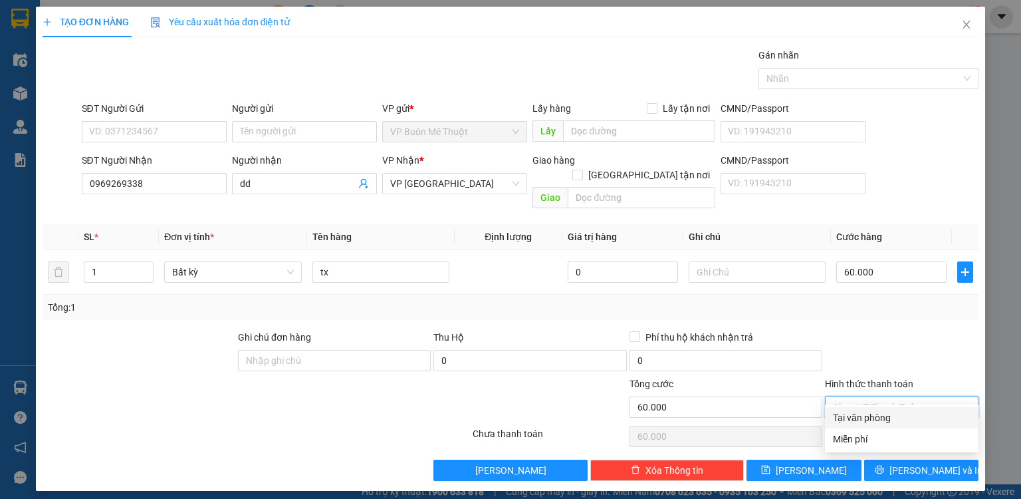
click at [859, 420] on div "Tại văn phòng" at bounding box center [902, 417] width 138 height 15
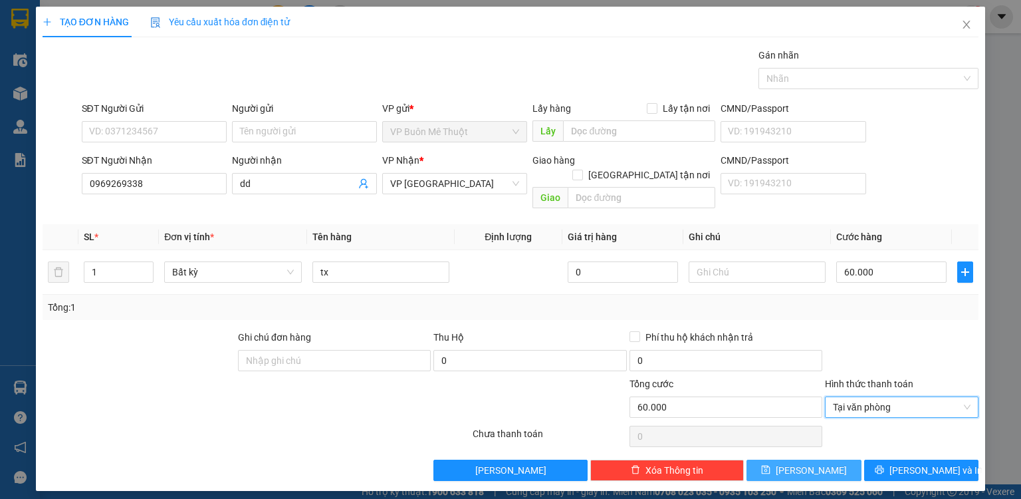
click at [827, 460] on button "[PERSON_NAME]" at bounding box center [804, 470] width 115 height 21
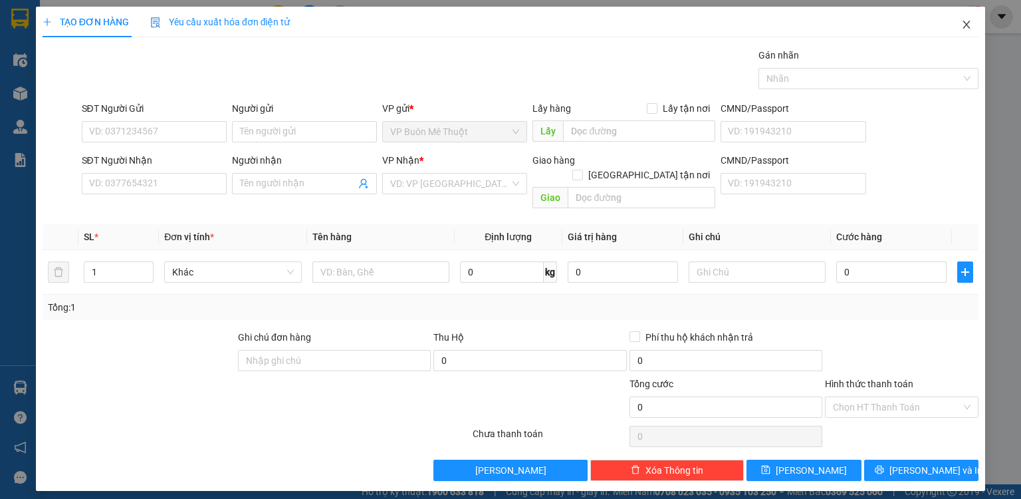
click at [968, 21] on icon "close" at bounding box center [967, 24] width 11 height 11
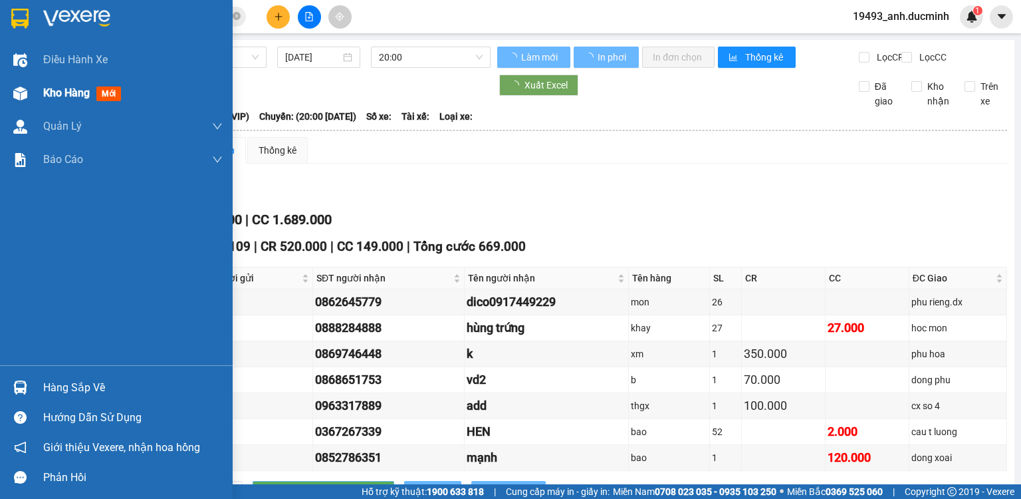
click at [47, 96] on span "Kho hàng" at bounding box center [66, 92] width 47 height 13
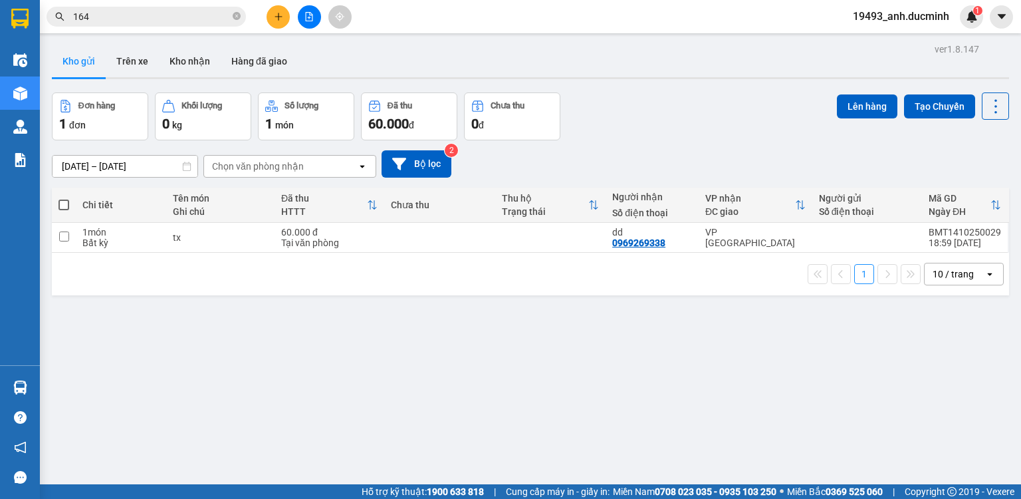
drag, startPoint x: 65, startPoint y: 200, endPoint x: 513, endPoint y: 99, distance: 458.8
click at [66, 200] on span at bounding box center [64, 205] width 11 height 11
click at [64, 198] on input "checkbox" at bounding box center [64, 198] width 0 height 0
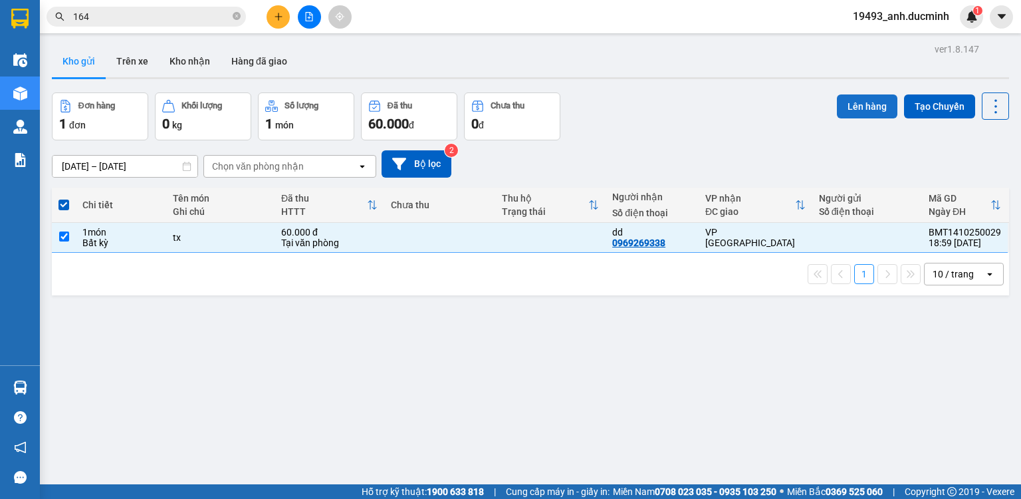
drag, startPoint x: 851, startPoint y: 111, endPoint x: 843, endPoint y: 109, distance: 8.2
click at [849, 110] on button "Lên hàng" at bounding box center [867, 106] width 61 height 24
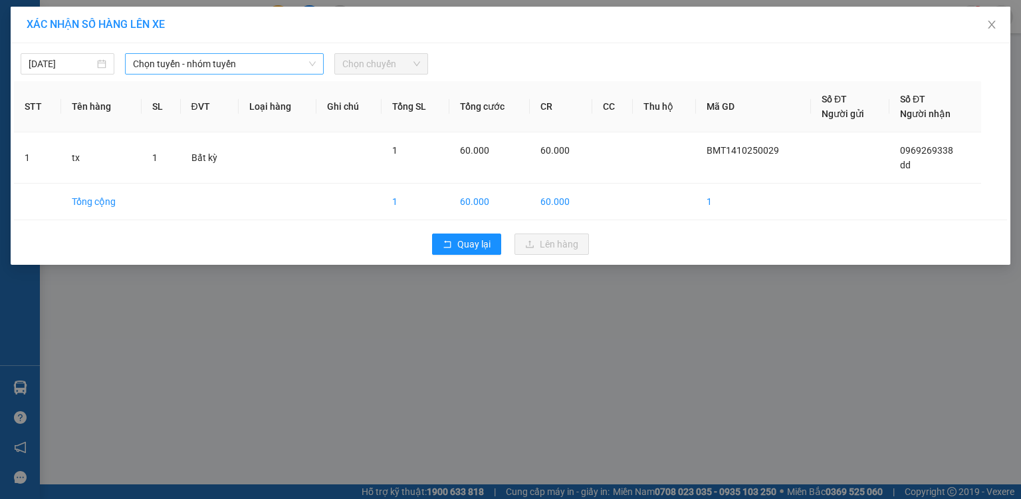
click at [211, 58] on span "Chọn tuyến - nhóm tuyến" at bounding box center [224, 64] width 183 height 20
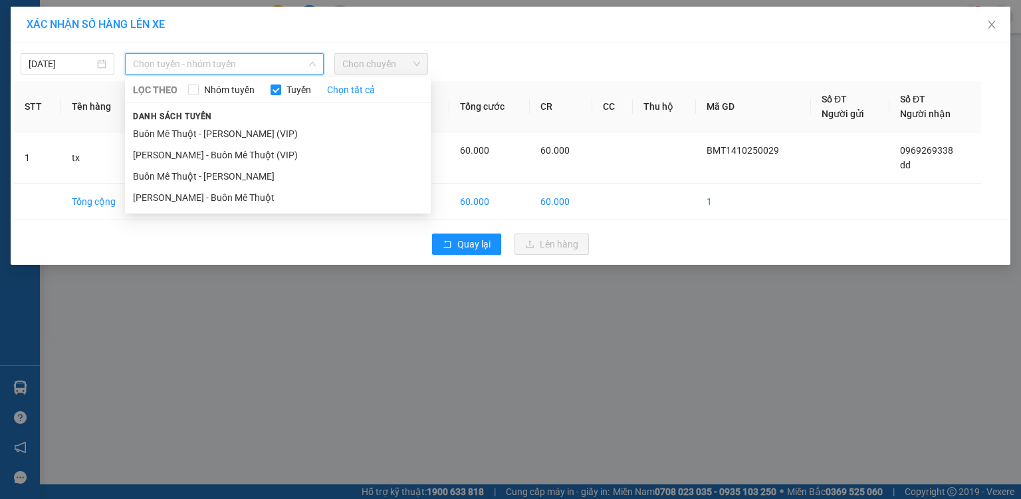
drag, startPoint x: 198, startPoint y: 134, endPoint x: 214, endPoint y: 122, distance: 20.1
click at [199, 133] on li "Buôn Mê Thuột - [PERSON_NAME] (VIP)" at bounding box center [278, 133] width 306 height 21
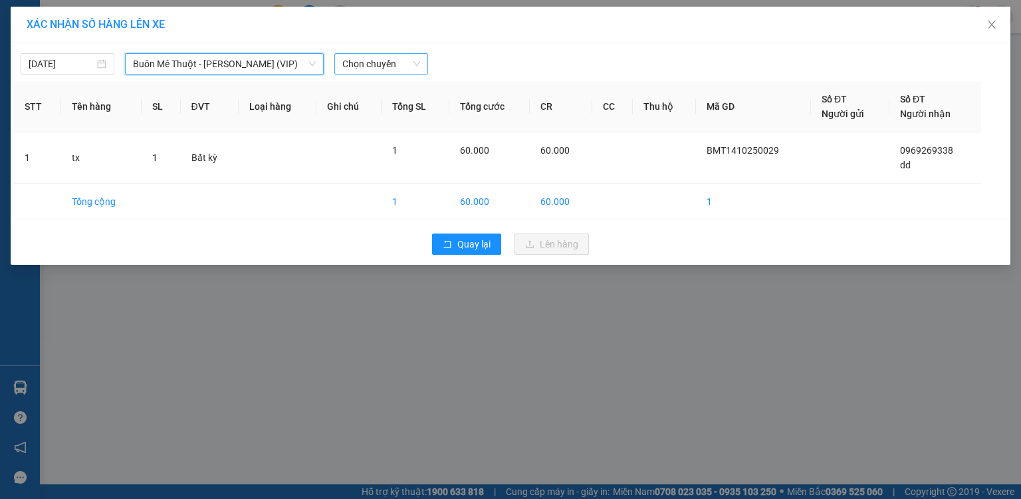
click at [375, 64] on span "Chọn chuyến" at bounding box center [381, 64] width 78 height 20
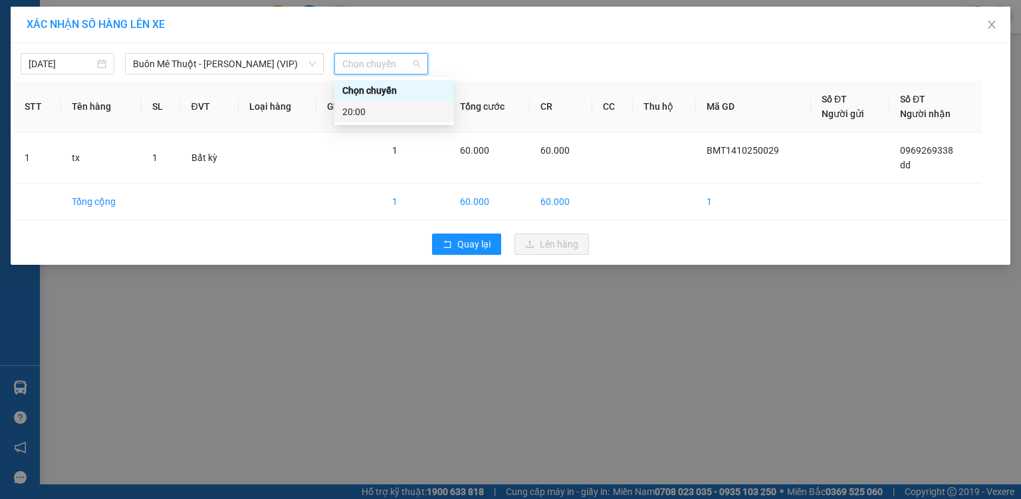
drag, startPoint x: 360, startPoint y: 114, endPoint x: 386, endPoint y: 134, distance: 33.1
click at [360, 114] on div "20:00" at bounding box center [394, 111] width 104 height 15
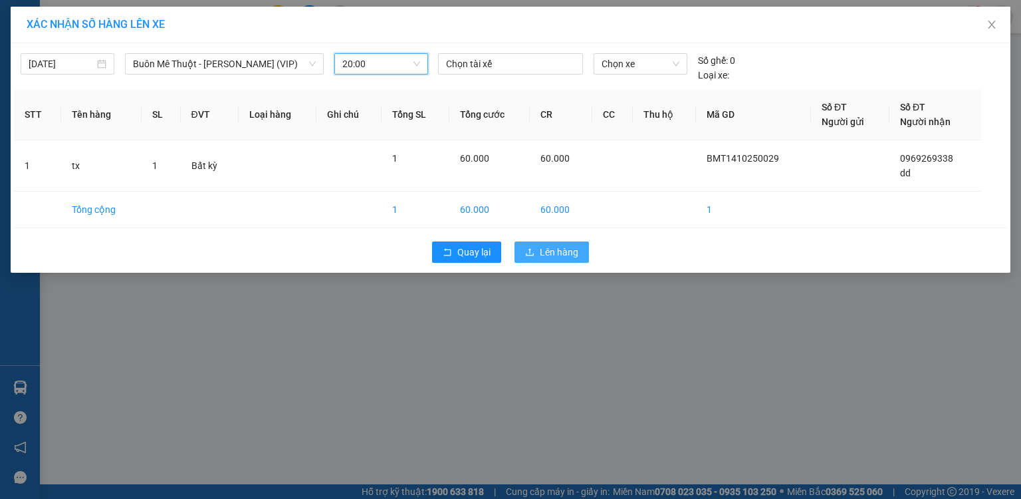
click at [558, 257] on span "Lên hàng" at bounding box center [559, 252] width 39 height 15
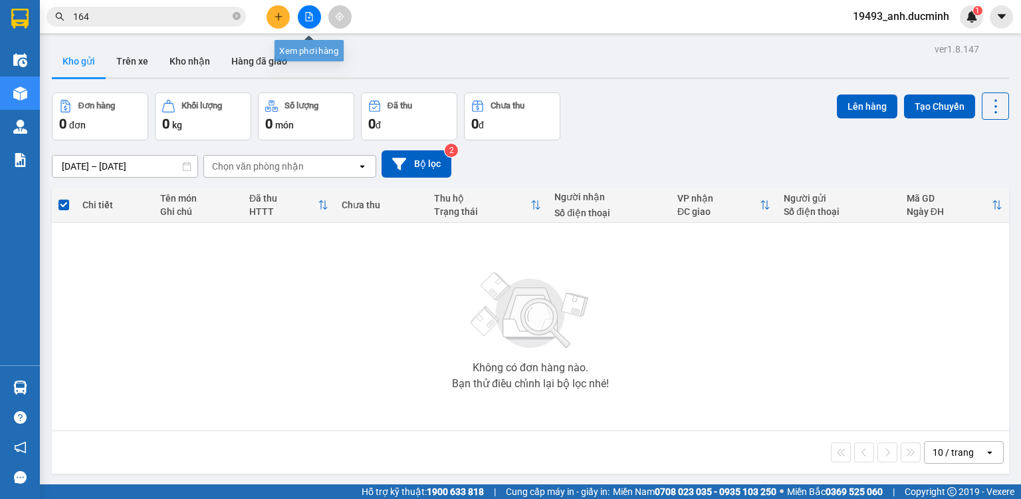
click at [303, 27] on button at bounding box center [309, 16] width 23 height 23
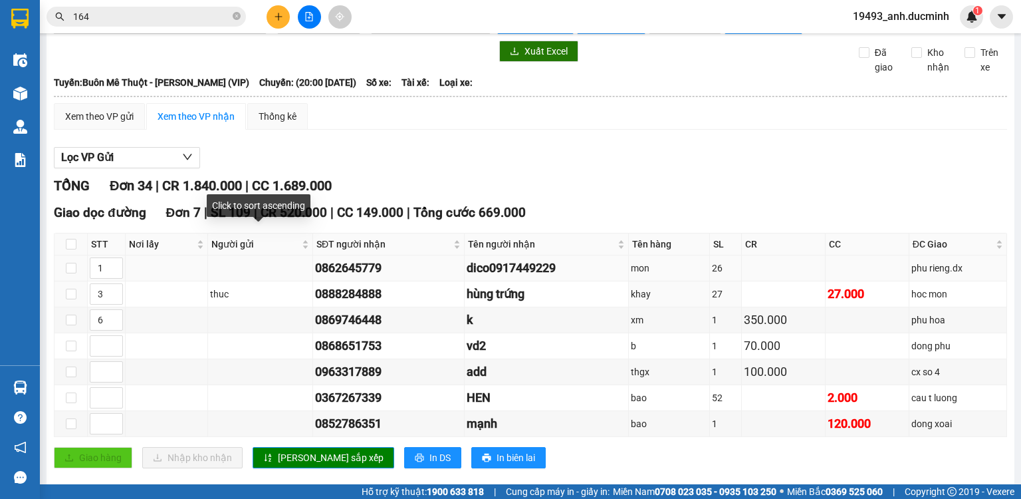
scroll to position [53, 0]
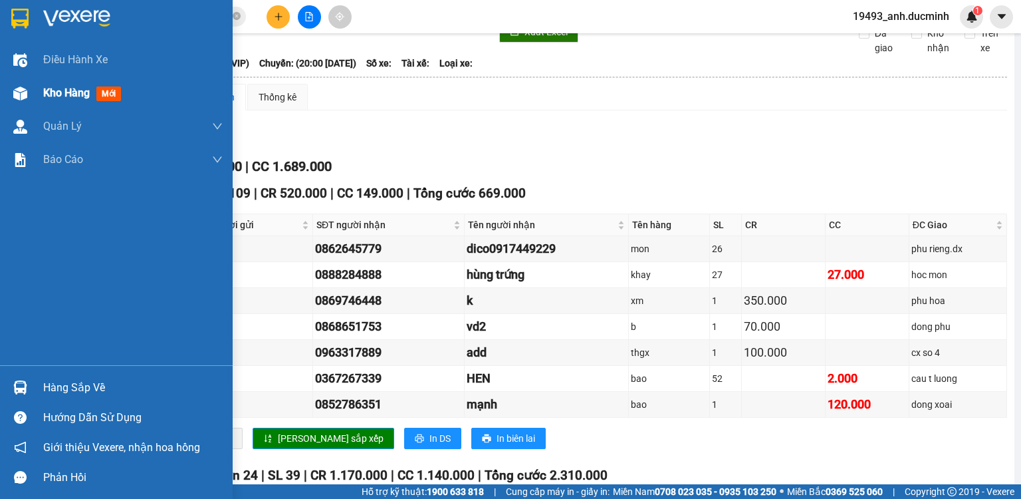
click at [95, 96] on div "Kho hàng mới" at bounding box center [84, 92] width 83 height 17
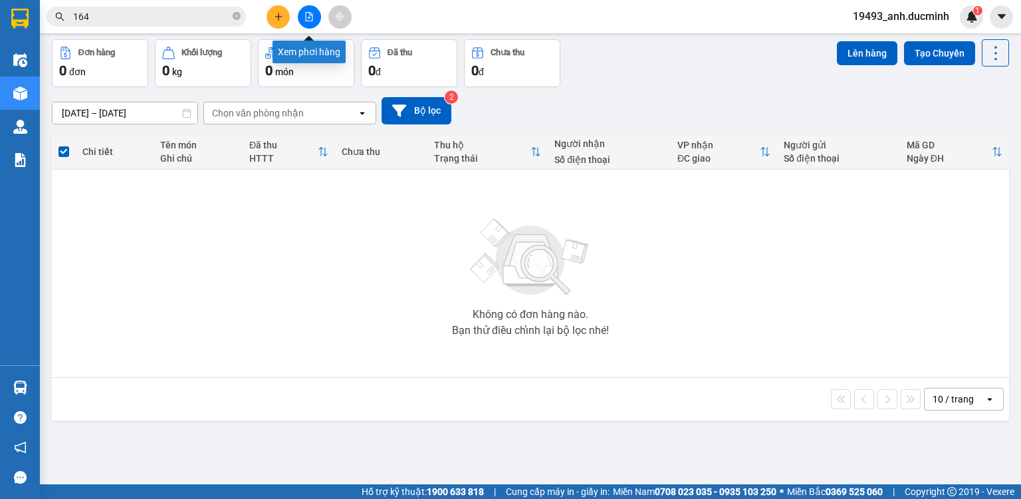
click at [312, 16] on icon "file-add" at bounding box center [309, 16] width 7 height 9
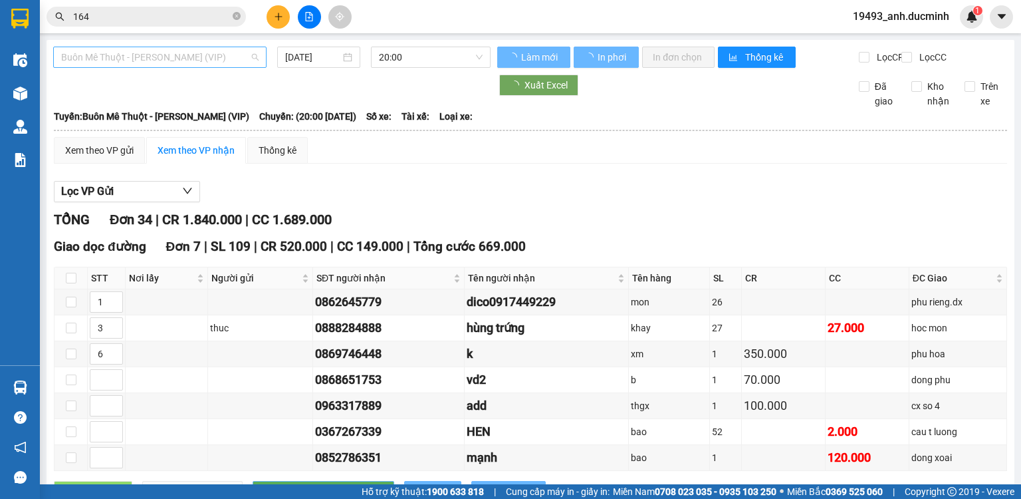
click at [194, 55] on span "Buôn Mê Thuột - [PERSON_NAME] (VIP)" at bounding box center [160, 57] width 198 height 20
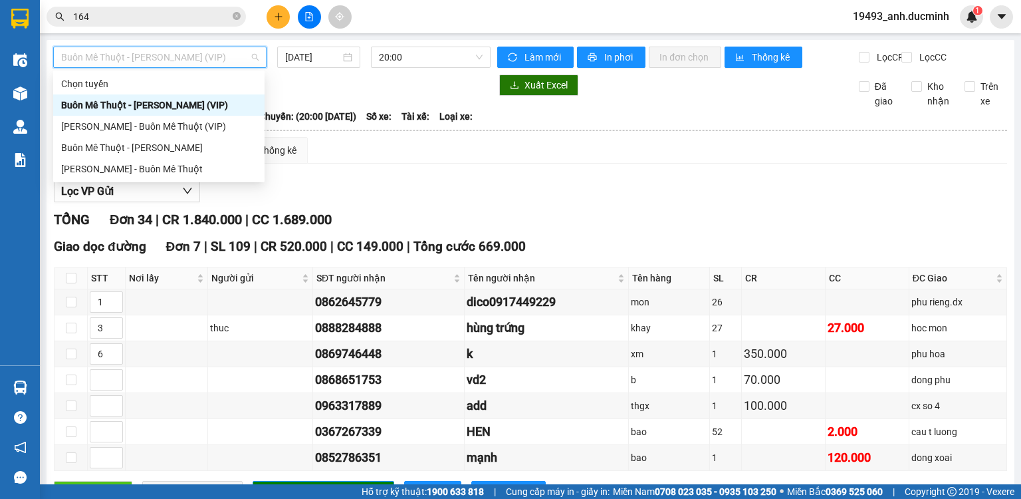
click at [188, 102] on div "Buôn Mê Thuột - [PERSON_NAME] (VIP)" at bounding box center [159, 105] width 196 height 15
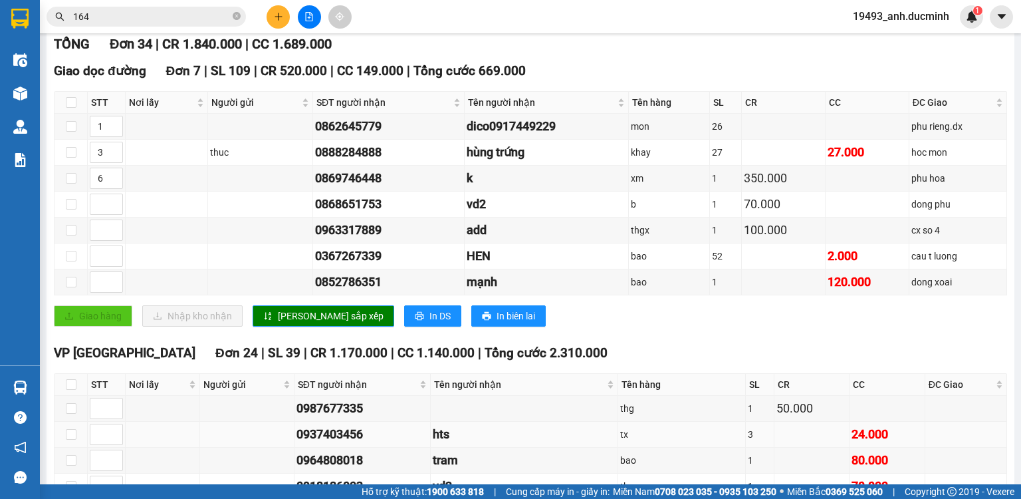
scroll to position [266, 0]
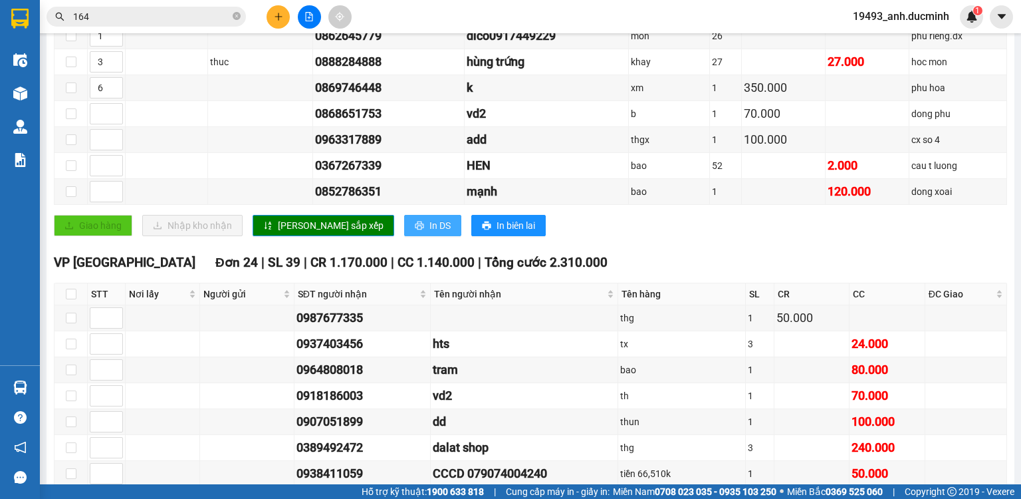
click at [430, 233] on span "In DS" at bounding box center [440, 225] width 21 height 15
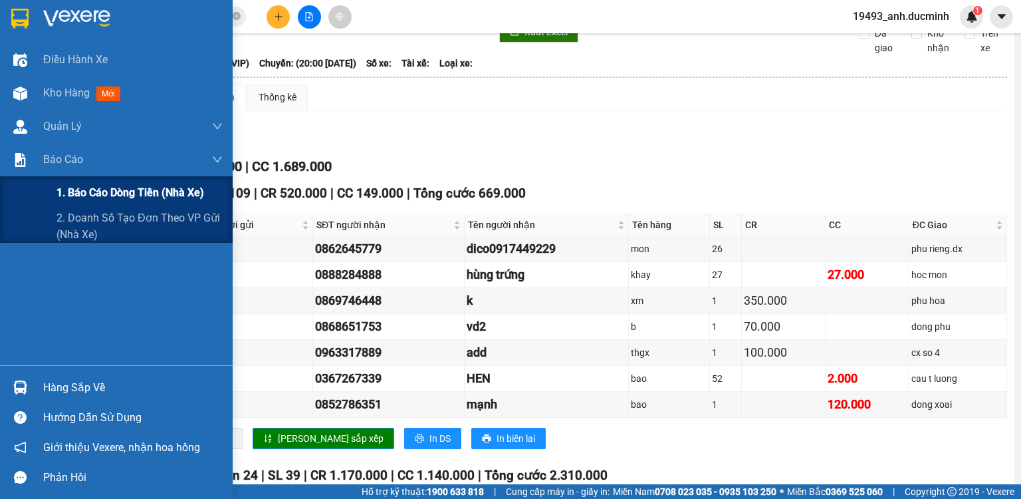
click at [112, 201] on span "1. Báo cáo dòng tiền (nhà xe)" at bounding box center [131, 192] width 148 height 17
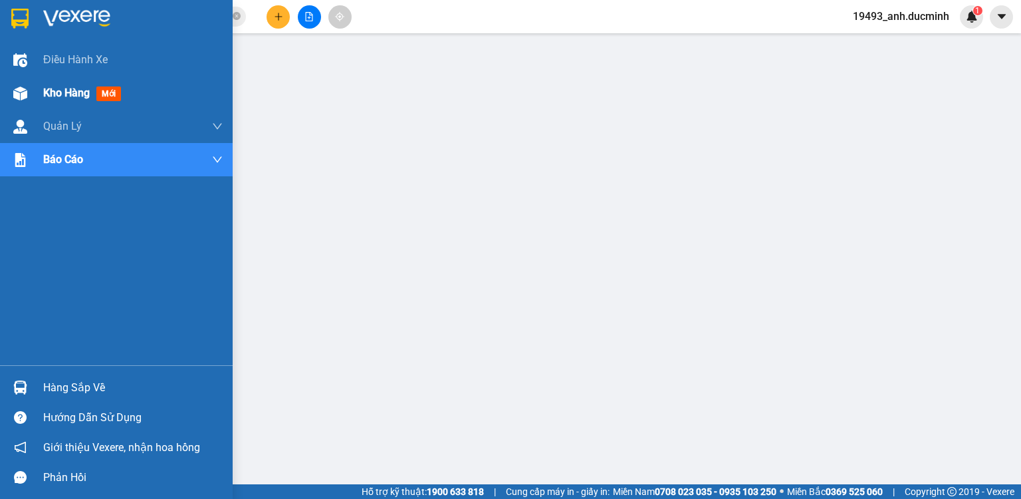
click at [50, 94] on span "Kho hàng" at bounding box center [66, 92] width 47 height 13
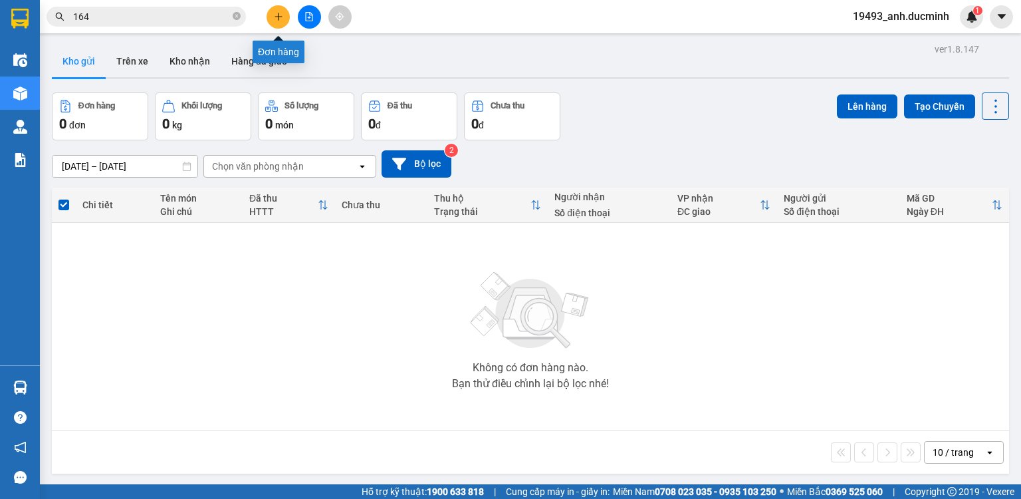
click at [276, 11] on button at bounding box center [278, 16] width 23 height 23
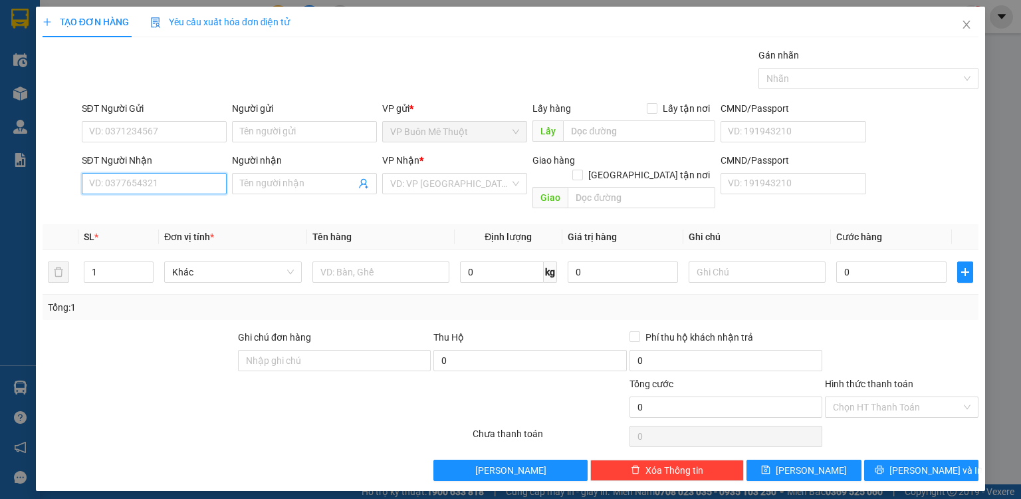
click at [162, 184] on input "SĐT Người Nhận" at bounding box center [154, 183] width 145 height 21
click at [145, 205] on div "0342342491 - dd" at bounding box center [154, 209] width 129 height 15
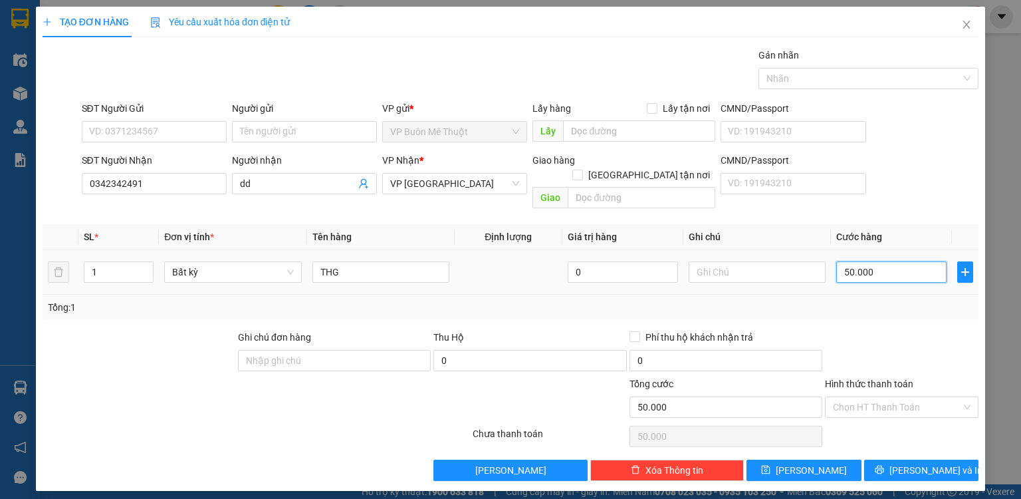
click at [896, 261] on input "50.000" at bounding box center [892, 271] width 110 height 21
click at [827, 460] on button "[PERSON_NAME]" at bounding box center [804, 470] width 115 height 21
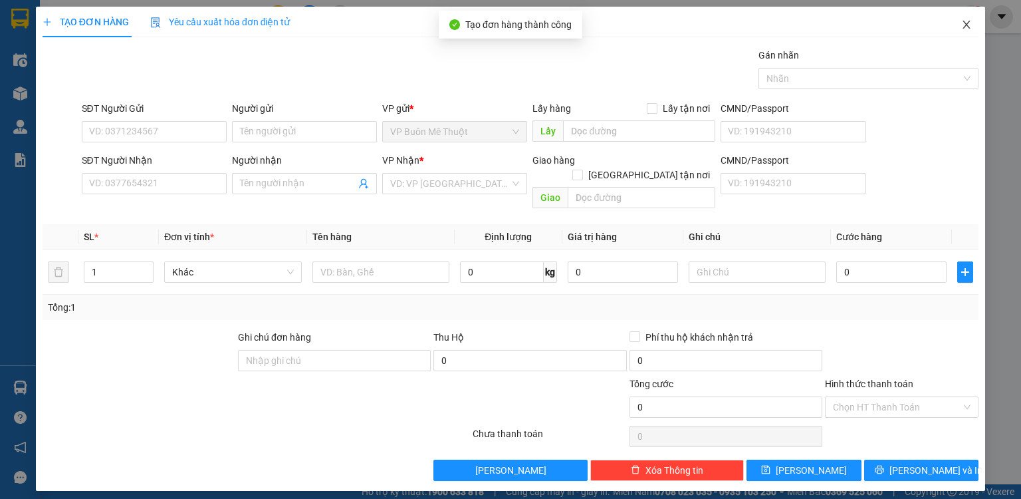
click at [969, 19] on span "Close" at bounding box center [966, 25] width 37 height 37
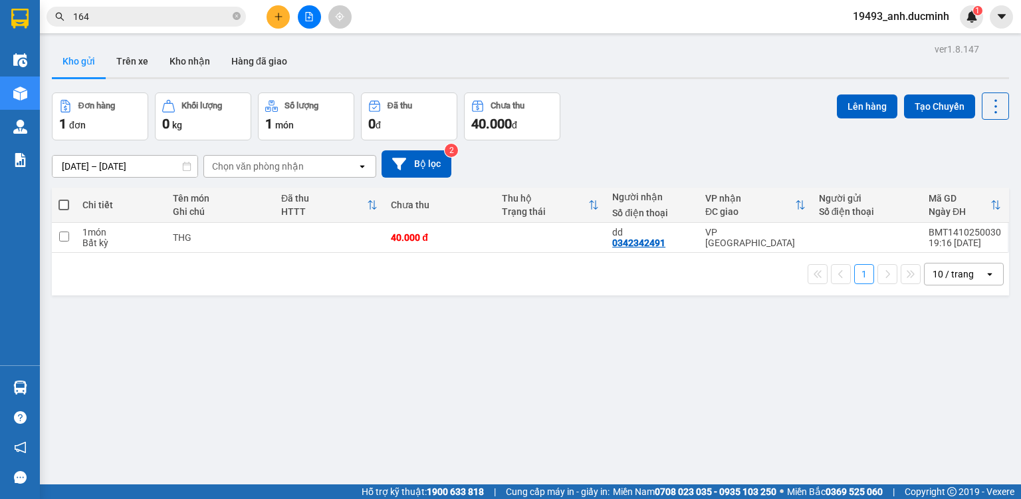
click at [64, 203] on span at bounding box center [64, 205] width 11 height 11
click at [64, 198] on input "checkbox" at bounding box center [64, 198] width 0 height 0
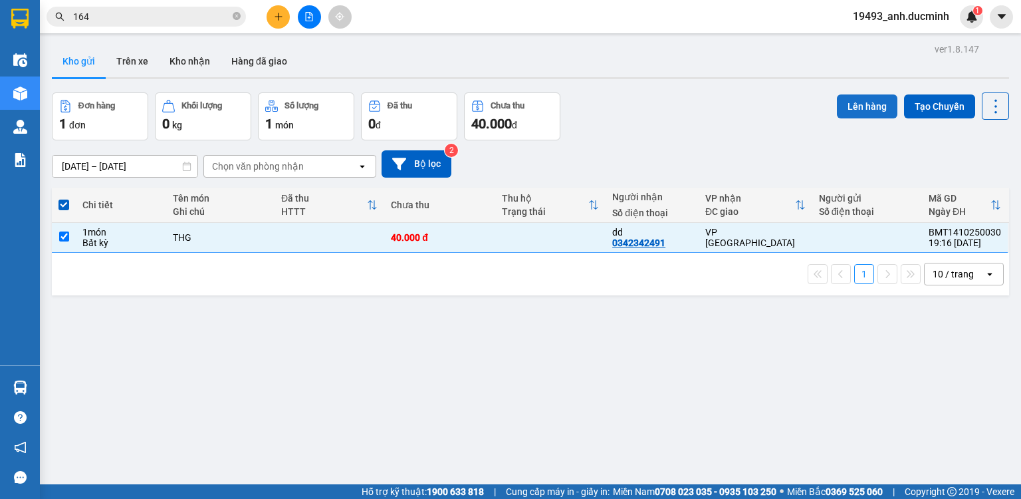
click at [872, 109] on button "Lên hàng" at bounding box center [867, 106] width 61 height 24
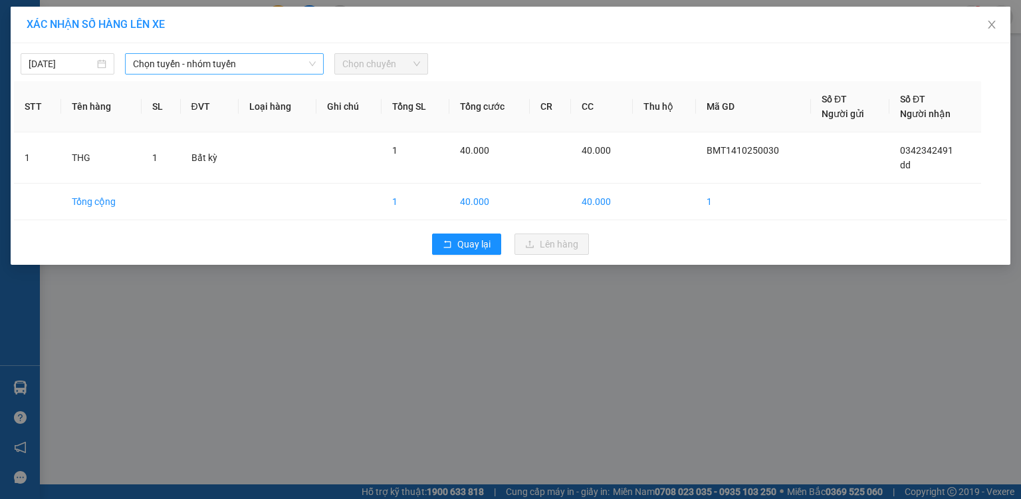
click at [222, 70] on span "Chọn tuyến - nhóm tuyến" at bounding box center [224, 64] width 183 height 20
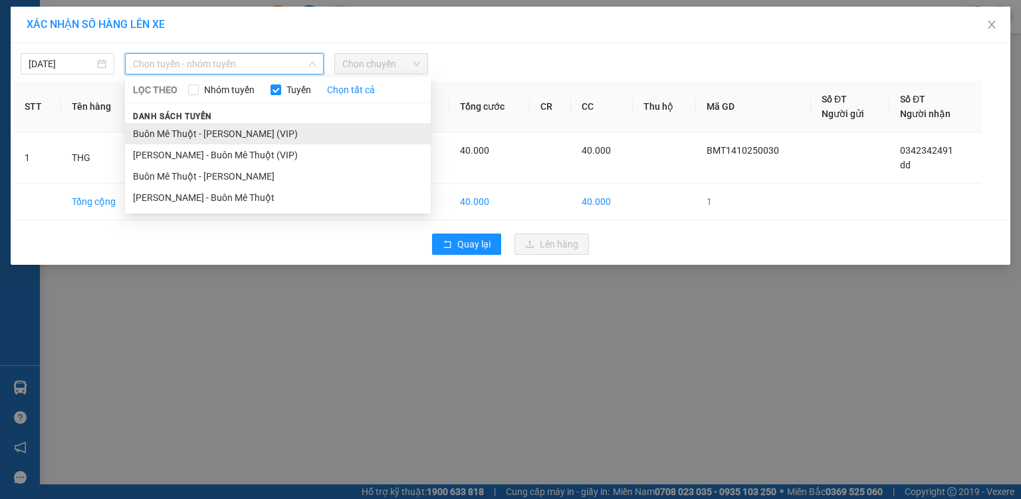
click at [254, 138] on li "Buôn Mê Thuột - [PERSON_NAME] (VIP)" at bounding box center [278, 133] width 306 height 21
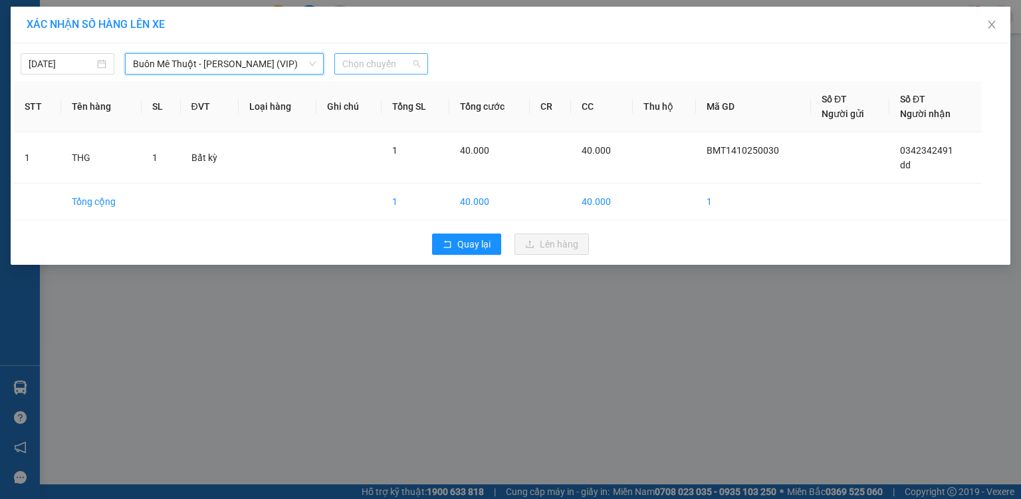
click at [372, 69] on span "Chọn chuyến" at bounding box center [381, 64] width 78 height 20
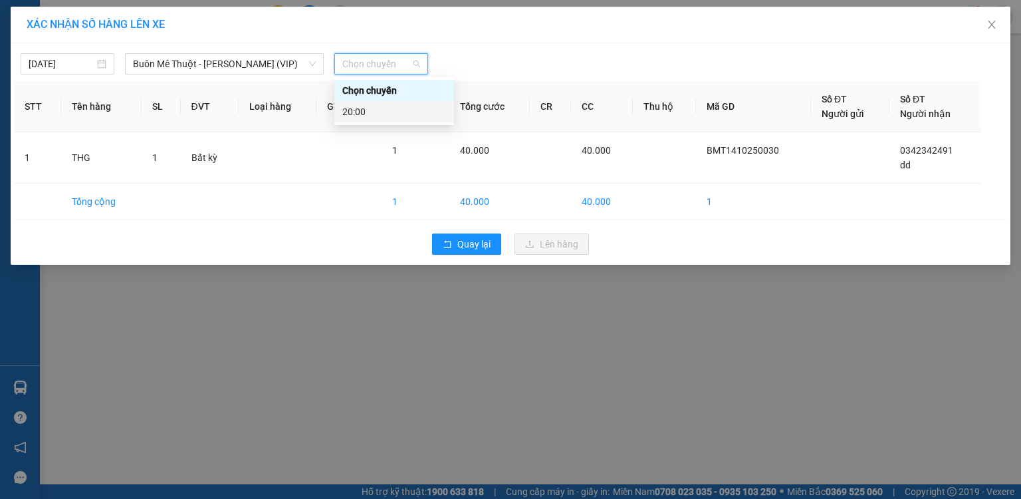
click at [363, 110] on div "20:00" at bounding box center [394, 111] width 104 height 15
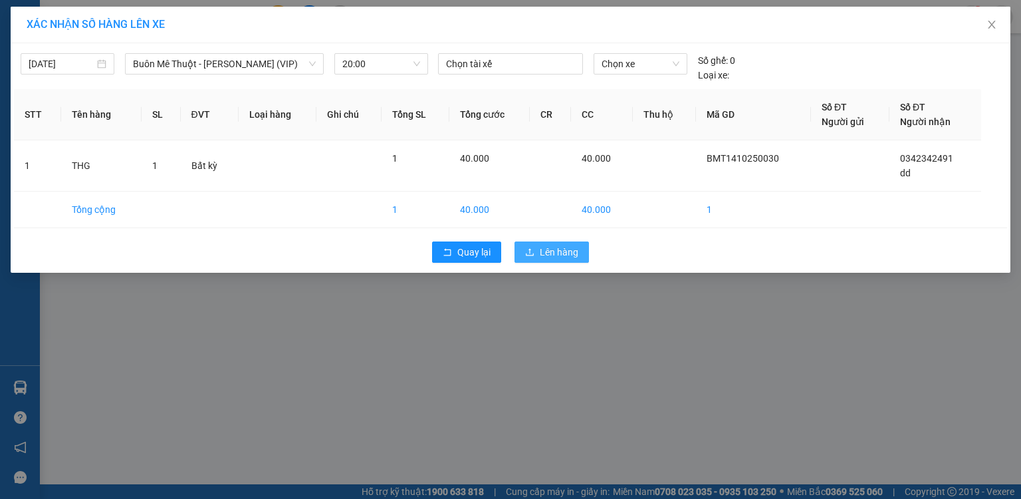
click at [567, 249] on span "Lên hàng" at bounding box center [559, 252] width 39 height 15
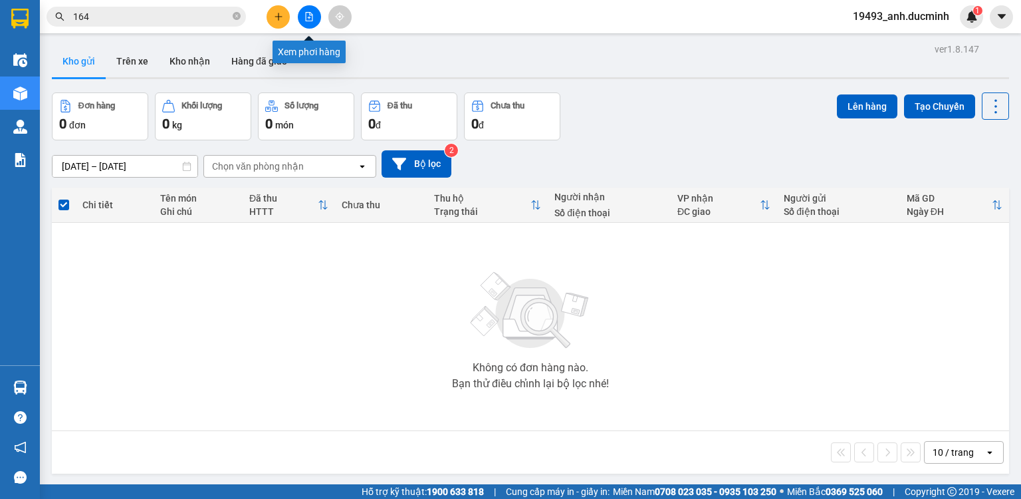
click at [309, 15] on icon "file-add" at bounding box center [309, 16] width 7 height 9
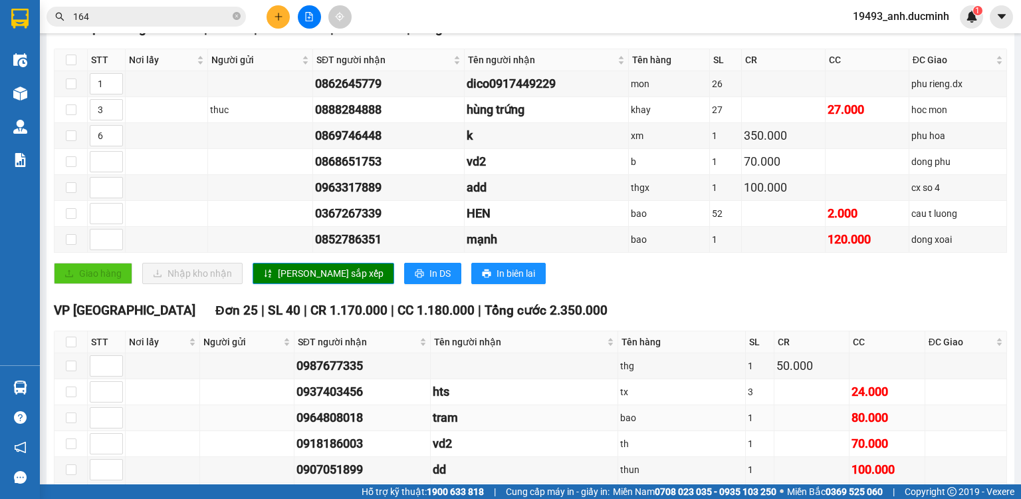
scroll to position [160, 0]
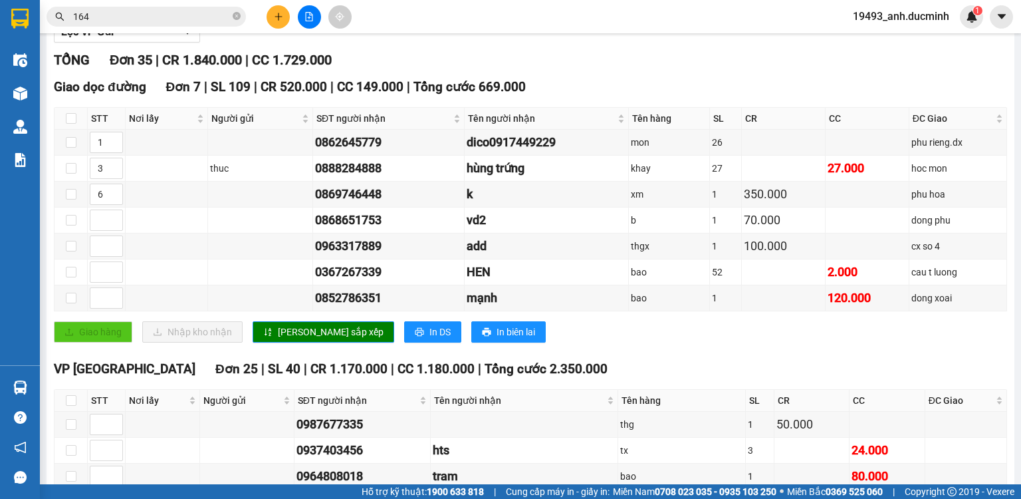
click at [447, 65] on div "TỔNG Đơn 35 | CR 1.840.000 | CC 1.729.000" at bounding box center [531, 60] width 954 height 21
click at [430, 338] on span "In DS" at bounding box center [440, 332] width 21 height 15
click at [239, 19] on icon "close-circle" at bounding box center [237, 16] width 8 height 8
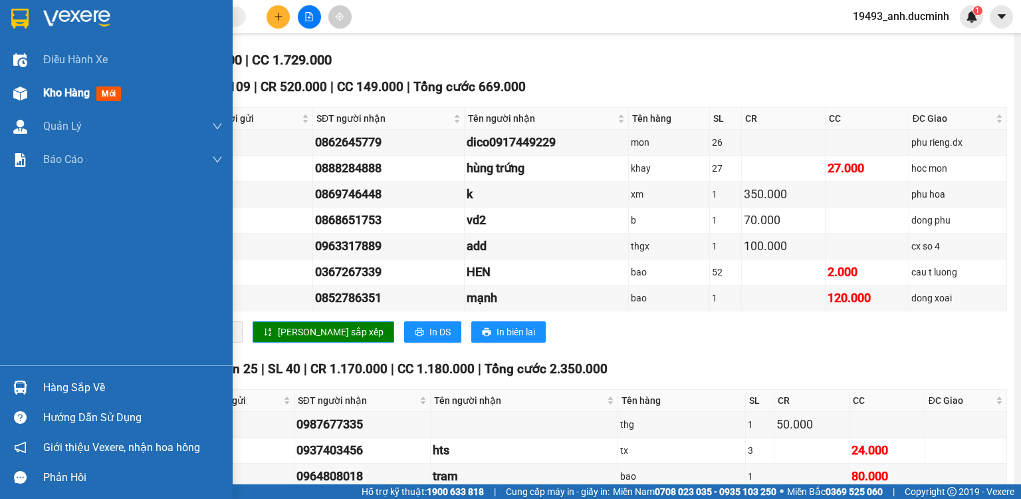
click at [48, 94] on span "Kho hàng" at bounding box center [66, 92] width 47 height 13
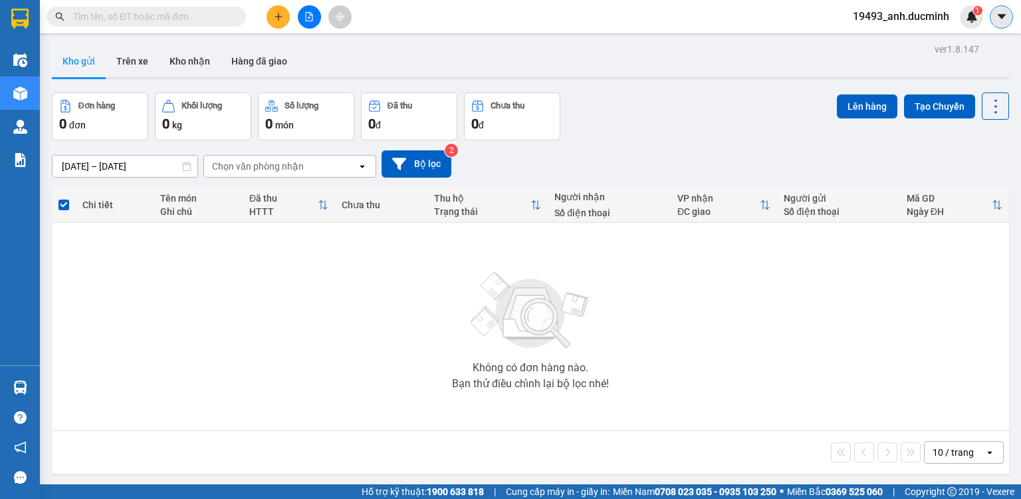
click at [1003, 11] on icon "caret-down" at bounding box center [1002, 17] width 12 height 12
click at [939, 18] on span "19493_anh.ducminh" at bounding box center [902, 16] width 118 height 17
click at [900, 37] on span "Đăng xuất" at bounding box center [908, 41] width 88 height 15
